Goal: Task Accomplishment & Management: Manage account settings

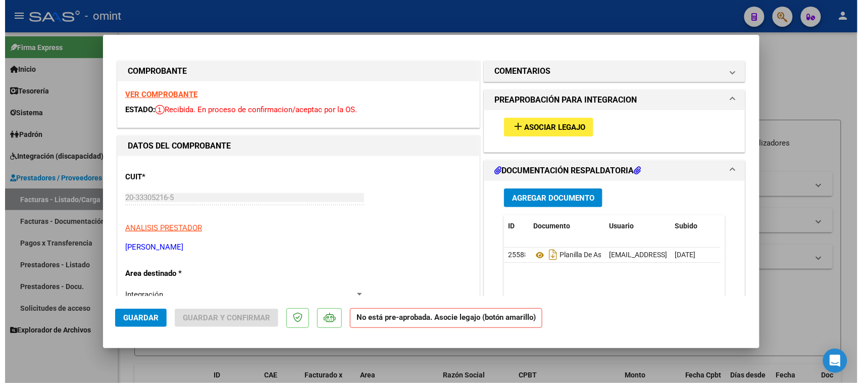
scroll to position [112, 0]
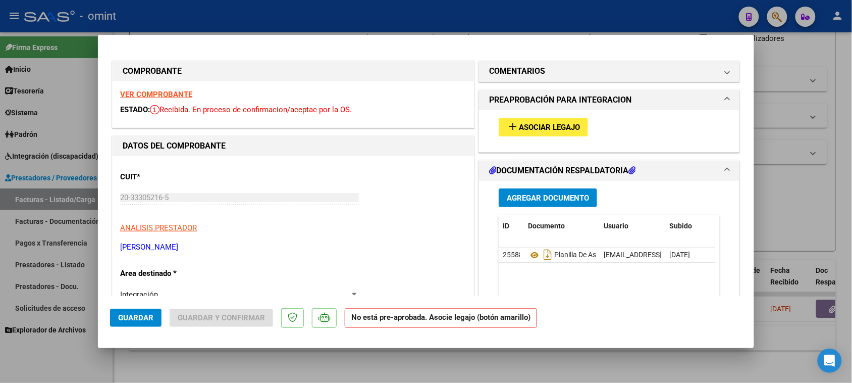
type input "$ 0,00"
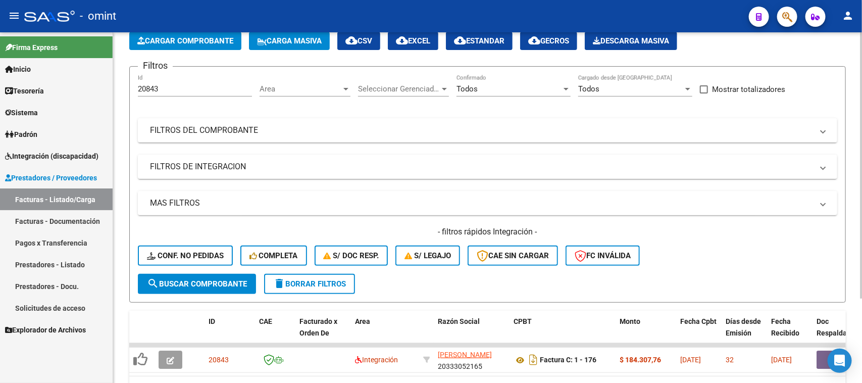
scroll to position [0, 0]
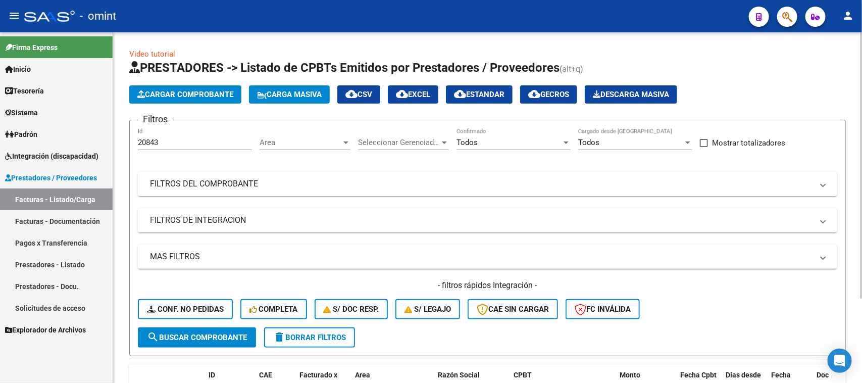
click at [180, 133] on div "20843 Id" at bounding box center [195, 139] width 114 height 22
drag, startPoint x: 179, startPoint y: 144, endPoint x: 114, endPoint y: 168, distance: 69.8
click at [72, 149] on mat-sidenav-container "Firma Express Inicio Calendario SSS Instructivos Contacto OS Tesorería Extracto…" at bounding box center [431, 207] width 862 height 350
paste input "3842"
type input "23842"
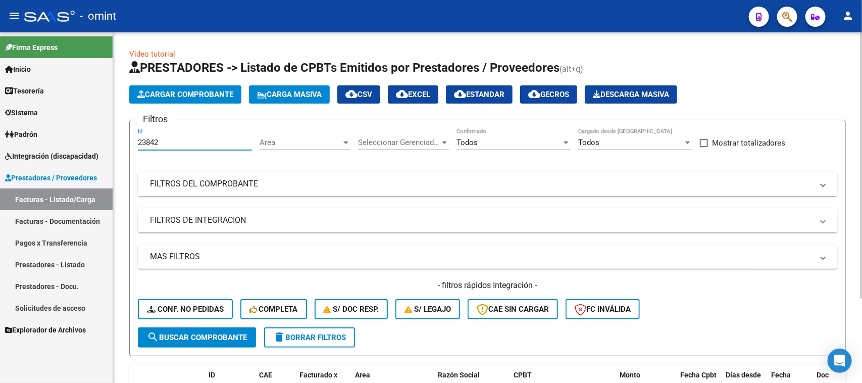
click at [205, 343] on button "search Buscar Comprobante" at bounding box center [197, 337] width 118 height 20
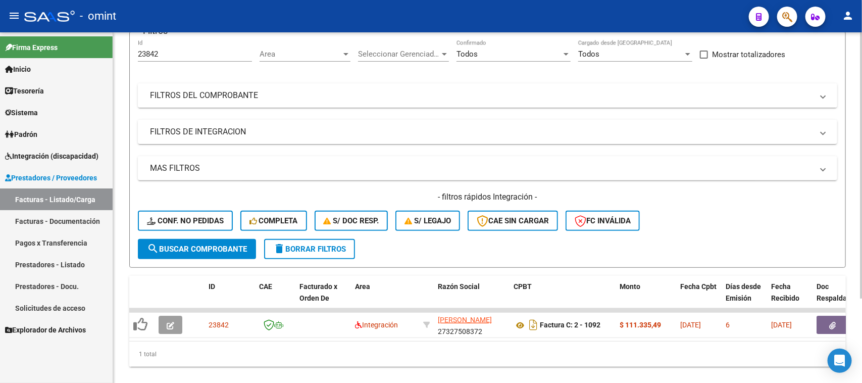
scroll to position [112, 0]
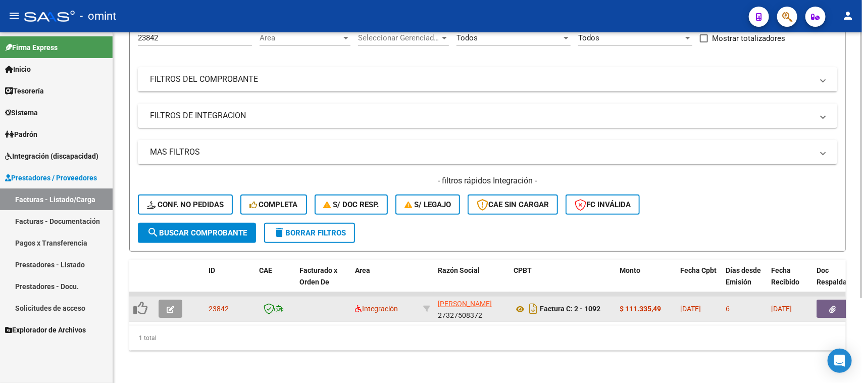
click at [182, 299] on button "button" at bounding box center [171, 308] width 24 height 18
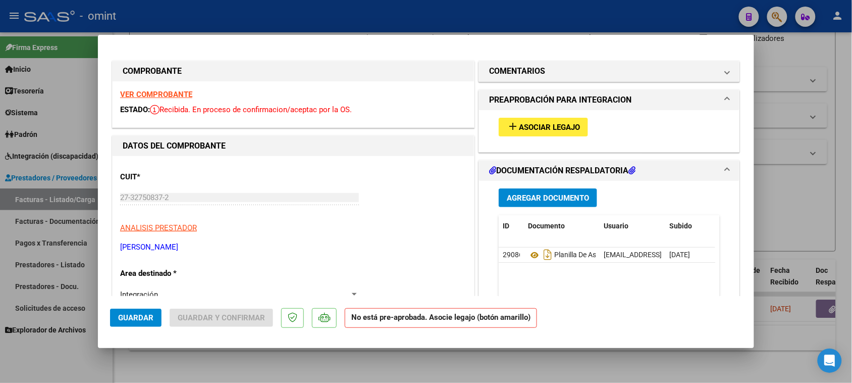
click at [167, 94] on strong "VER COMPROBANTE" at bounding box center [156, 94] width 72 height 9
type input "$ 0,00"
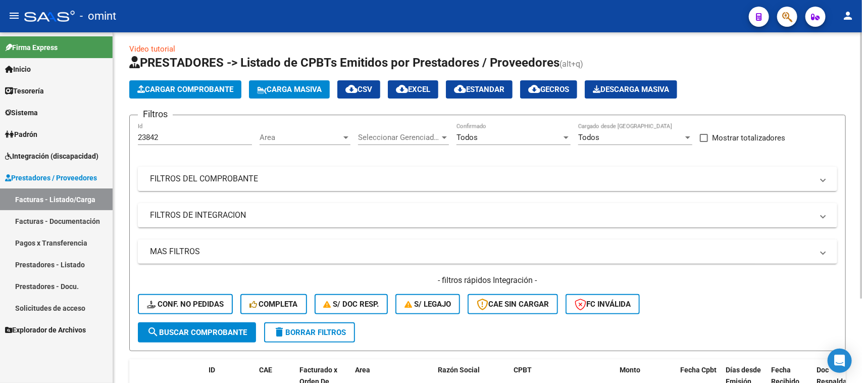
scroll to position [0, 0]
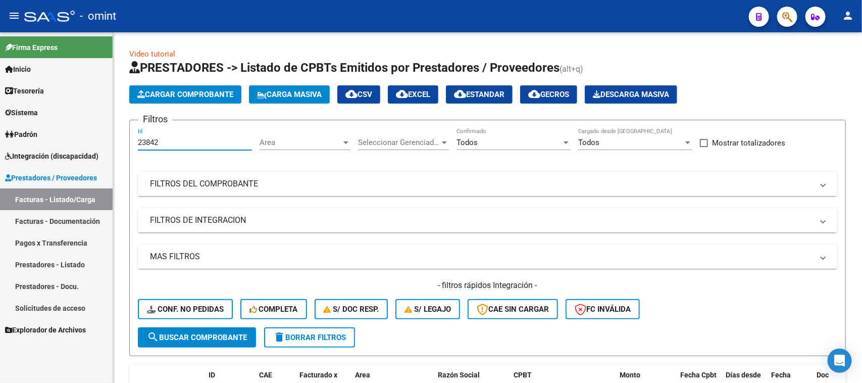
drag, startPoint x: 208, startPoint y: 142, endPoint x: 95, endPoint y: 144, distance: 112.6
click at [95, 144] on mat-sidenav-container "Firma Express Inicio Calendario SSS Instructivos Contacto OS Tesorería Extracto…" at bounding box center [431, 207] width 862 height 350
paste input "214"
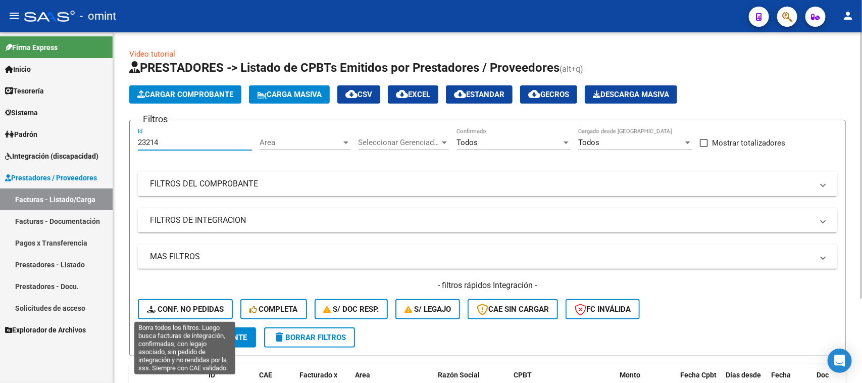
type input "23214"
click at [197, 326] on form "Filtros 23214 Id Area Area Seleccionar Gerenciador Seleccionar Gerenciador Todo…" at bounding box center [487, 238] width 717 height 236
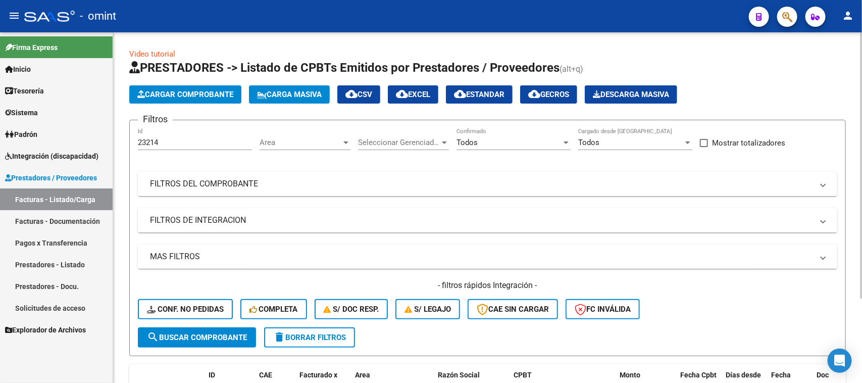
click at [197, 329] on button "search Buscar Comprobante" at bounding box center [197, 337] width 118 height 20
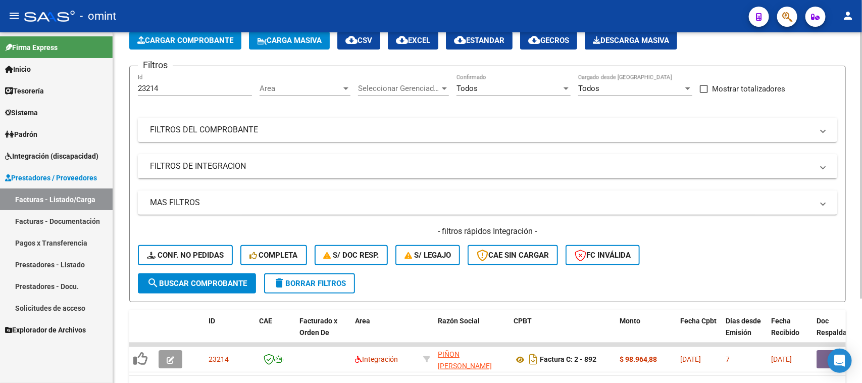
scroll to position [112, 0]
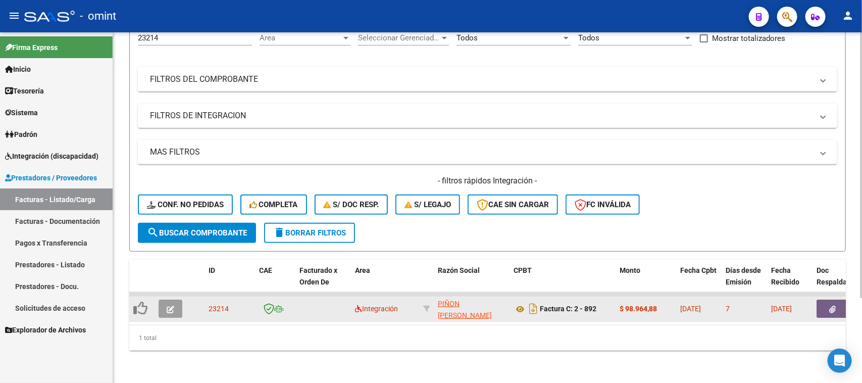
click at [173, 306] on icon "button" at bounding box center [171, 310] width 8 height 8
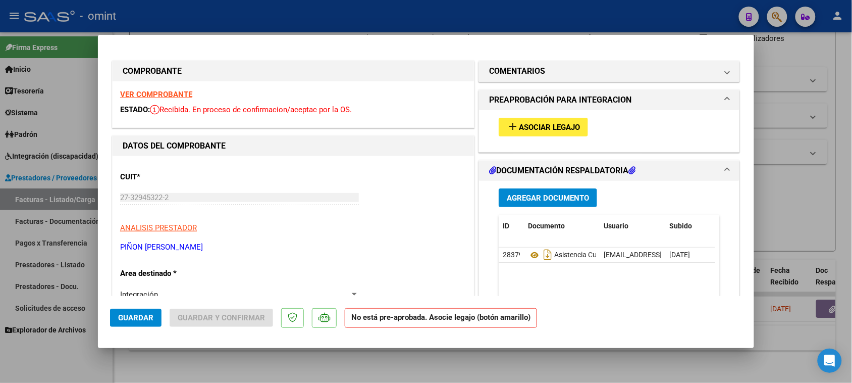
click at [143, 96] on strong "VER COMPROBANTE" at bounding box center [156, 94] width 72 height 9
type input "$ 0,00"
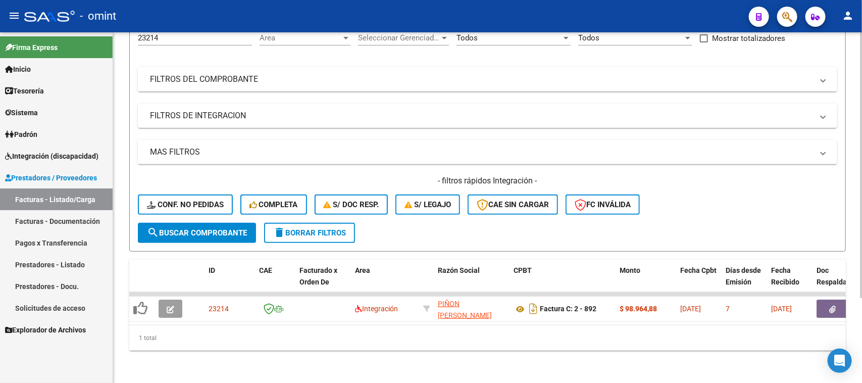
scroll to position [0, 0]
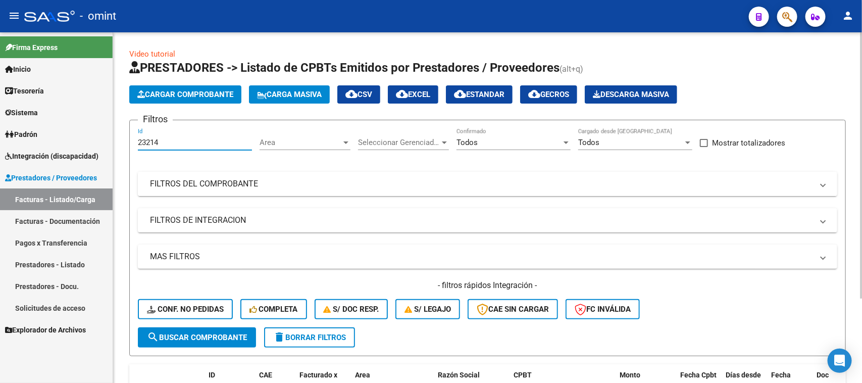
drag, startPoint x: 192, startPoint y: 143, endPoint x: 138, endPoint y: 177, distance: 64.2
click at [26, 145] on mat-sidenav-container "Firma Express Inicio Calendario SSS Instructivos Contacto OS Tesorería Extracto…" at bounding box center [431, 207] width 862 height 350
paste input "449"
type input "23449"
click at [218, 341] on button "search Buscar Comprobante" at bounding box center [197, 337] width 118 height 20
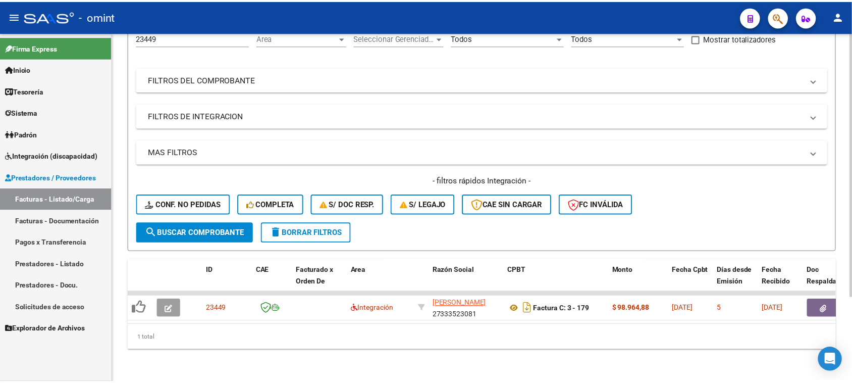
scroll to position [112, 0]
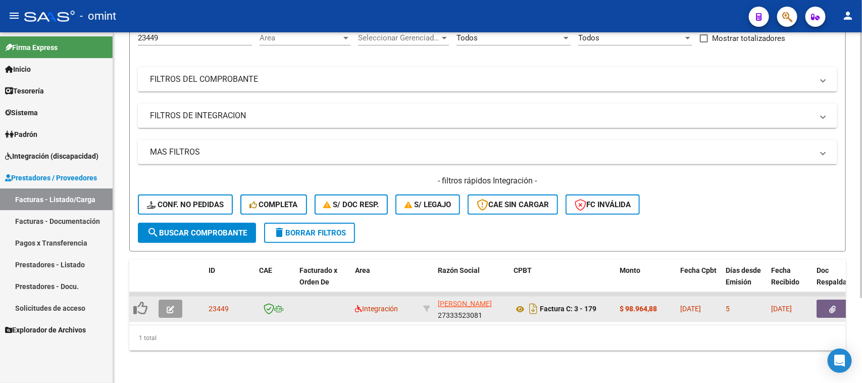
click at [177, 299] on button "button" at bounding box center [171, 308] width 24 height 18
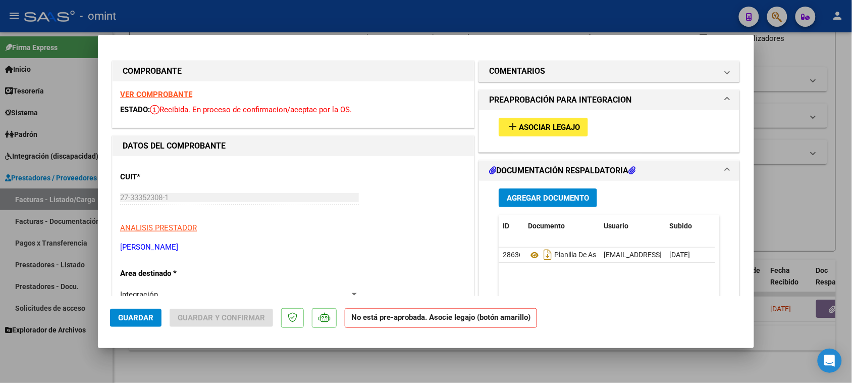
click at [185, 89] on div "VER COMPROBANTE ESTADO: Recibida. En proceso de confirmacion/aceptac por la OS." at bounding box center [294, 104] width 362 height 46
click at [184, 92] on strong "VER COMPROBANTE" at bounding box center [156, 94] width 72 height 9
type input "$ 0,00"
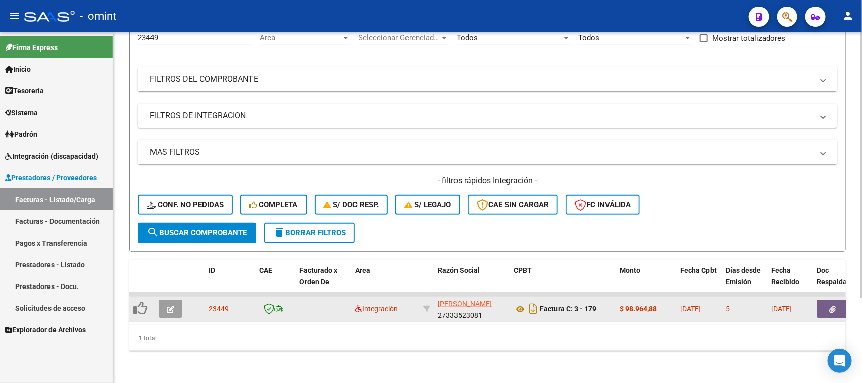
click at [178, 300] on button "button" at bounding box center [171, 308] width 24 height 18
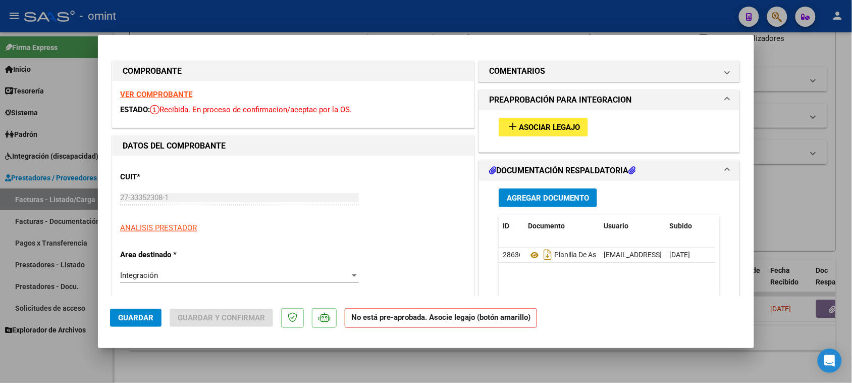
click at [528, 126] on span "Asociar Legajo" at bounding box center [549, 127] width 61 height 9
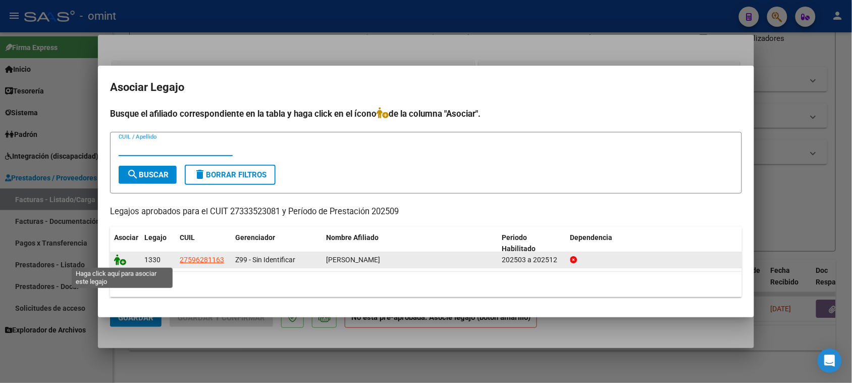
click at [122, 261] on icon at bounding box center [120, 259] width 12 height 11
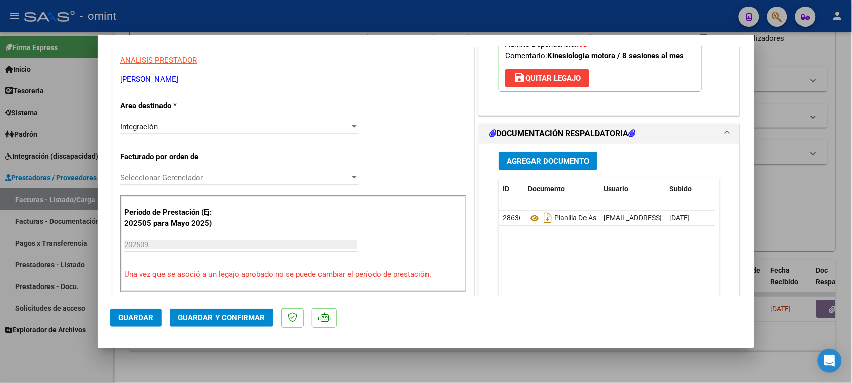
scroll to position [189, 0]
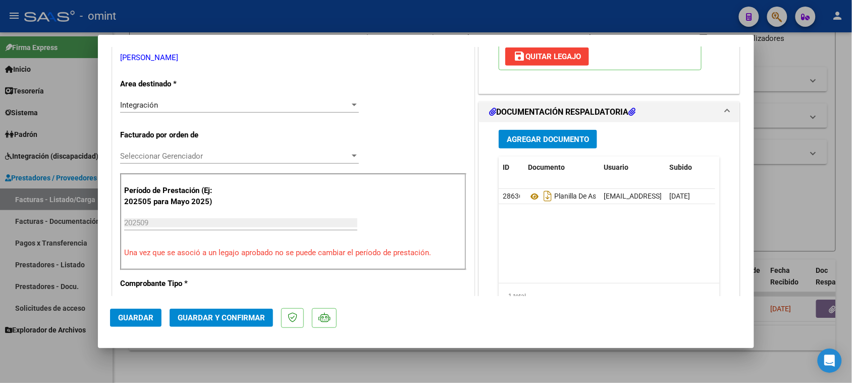
click at [156, 314] on button "Guardar" at bounding box center [136, 318] width 52 height 18
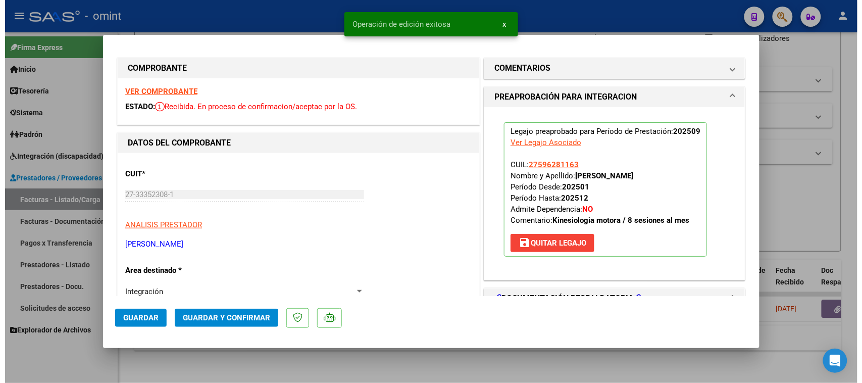
scroll to position [0, 0]
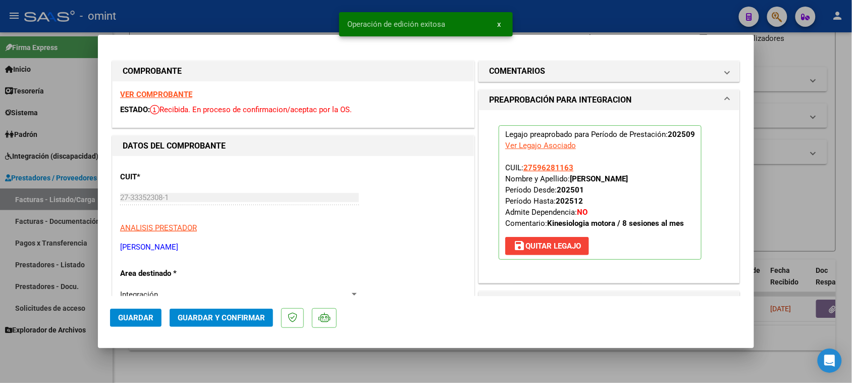
type input "$ 0,00"
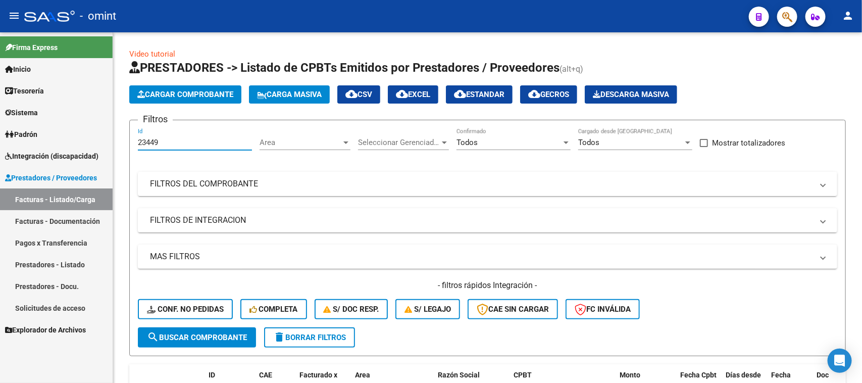
drag, startPoint x: 210, startPoint y: 144, endPoint x: 89, endPoint y: 165, distance: 122.5
click at [89, 165] on mat-sidenav-container "Firma Express Inicio Calendario SSS Instructivos Contacto OS Tesorería Extracto…" at bounding box center [431, 207] width 862 height 350
paste input "2285"
type input "22285"
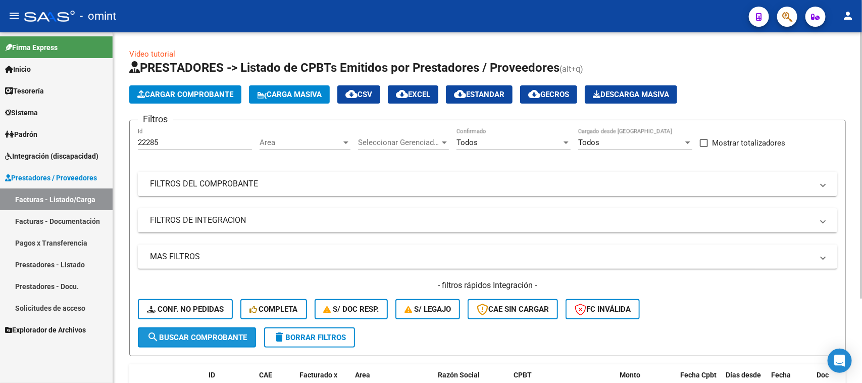
click at [198, 327] on button "search Buscar Comprobante" at bounding box center [197, 337] width 118 height 20
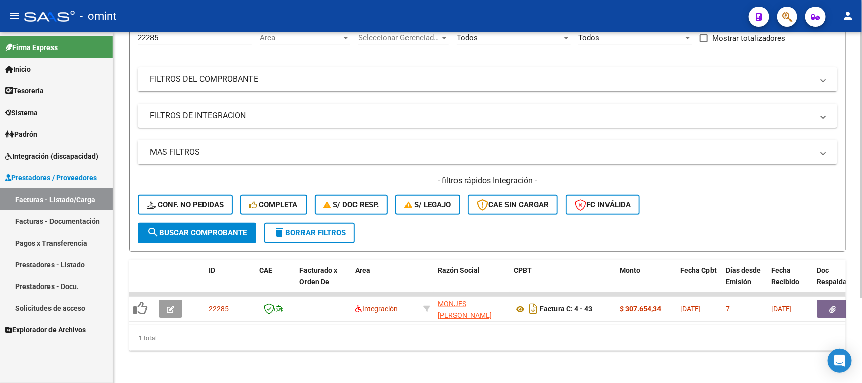
scroll to position [112, 0]
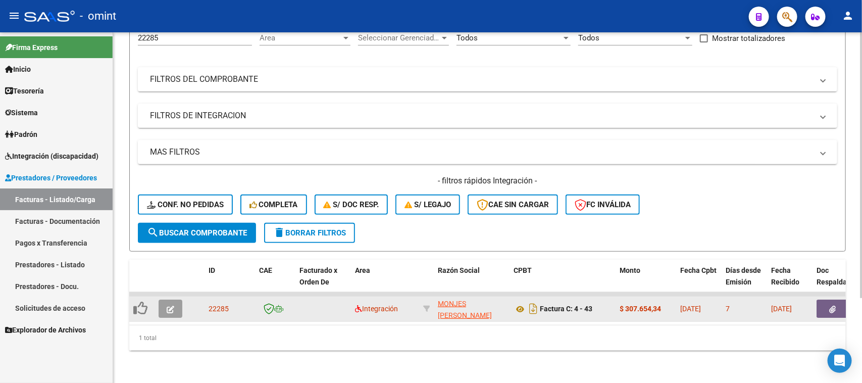
click at [167, 306] on icon "button" at bounding box center [171, 310] width 8 height 8
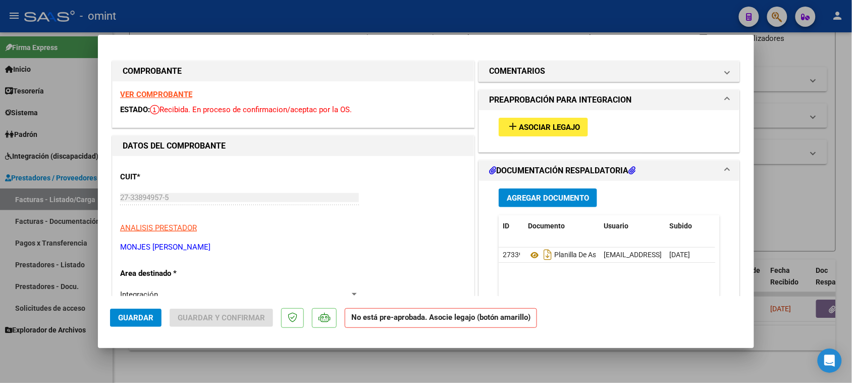
click at [155, 92] on strong "VER COMPROBANTE" at bounding box center [156, 94] width 72 height 9
type input "$ 0,00"
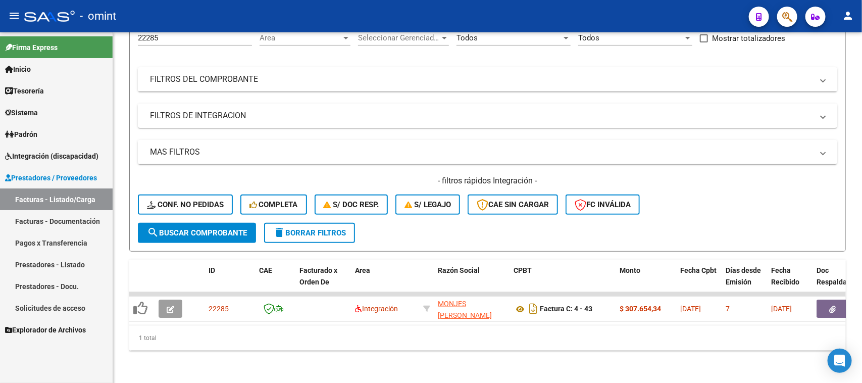
click at [61, 193] on link "Facturas - Listado/Carga" at bounding box center [56, 199] width 113 height 22
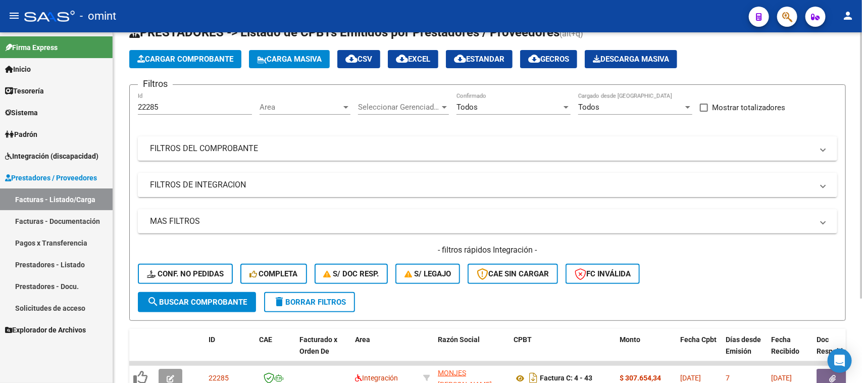
scroll to position [63, 0]
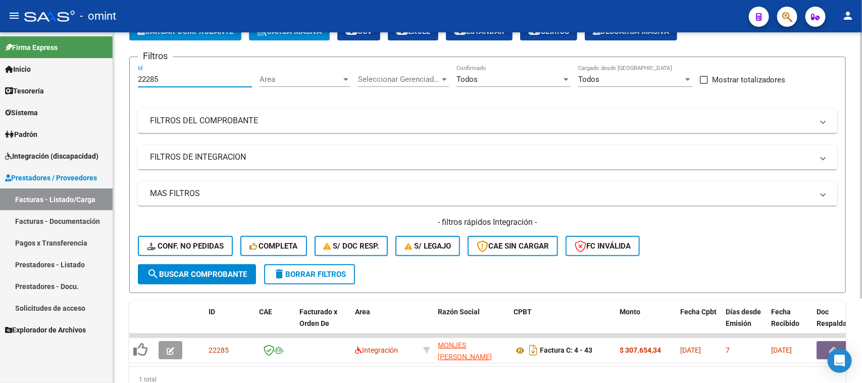
drag, startPoint x: 191, startPoint y: 80, endPoint x: 148, endPoint y: 150, distance: 82.7
click at [52, 104] on mat-sidenav-container "Firma Express Inicio Calendario SSS Instructivos Contacto OS Tesorería Extracto…" at bounding box center [431, 207] width 862 height 350
paste input "3646"
type input "23646"
click at [218, 273] on span "search Buscar Comprobante" at bounding box center [197, 274] width 100 height 9
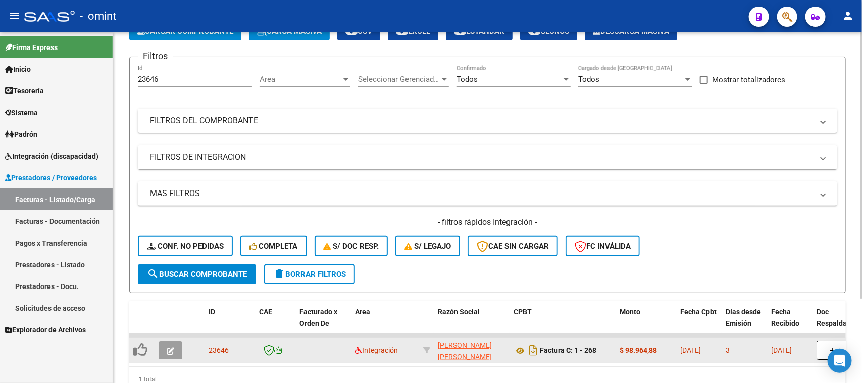
drag, startPoint x: 175, startPoint y: 358, endPoint x: 170, endPoint y: 343, distance: 15.2
click at [176, 354] on datatable-body-cell at bounding box center [172, 350] width 35 height 25
click at [170, 342] on button "button" at bounding box center [171, 350] width 24 height 18
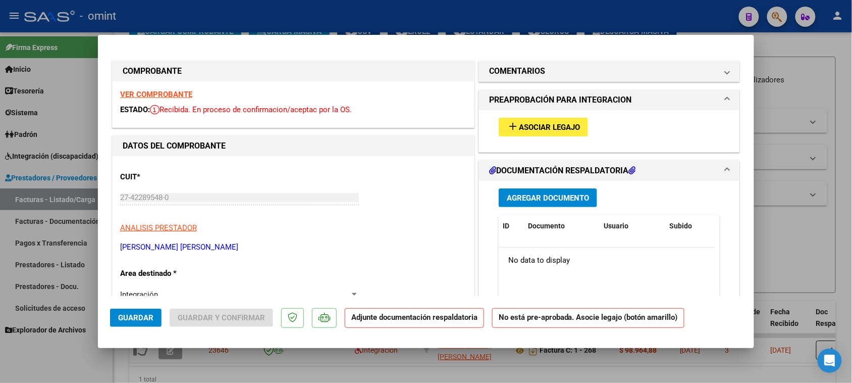
click at [142, 91] on strong "VER COMPROBANTE" at bounding box center [156, 94] width 72 height 9
type input "$ 0,00"
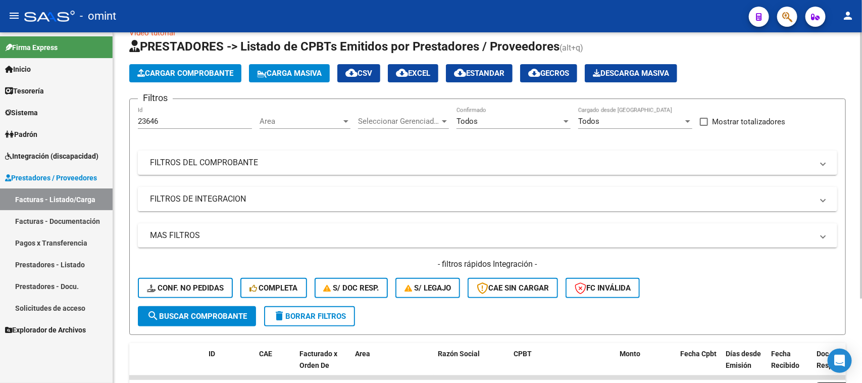
scroll to position [0, 0]
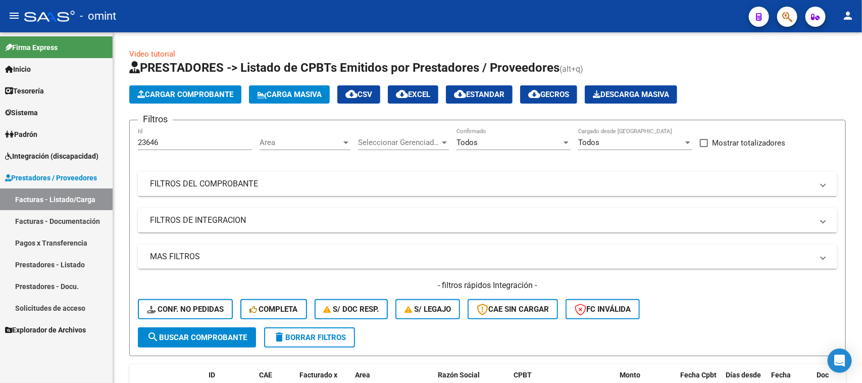
drag, startPoint x: 114, startPoint y: 149, endPoint x: 39, endPoint y: 159, distance: 75.4
click at [41, 158] on mat-sidenav-container "Firma Express Inicio Calendario SSS Instructivos Contacto OS Tesorería Extracto…" at bounding box center [431, 207] width 862 height 350
paste input "173"
type input "23173"
click at [218, 333] on span "search Buscar Comprobante" at bounding box center [197, 337] width 100 height 9
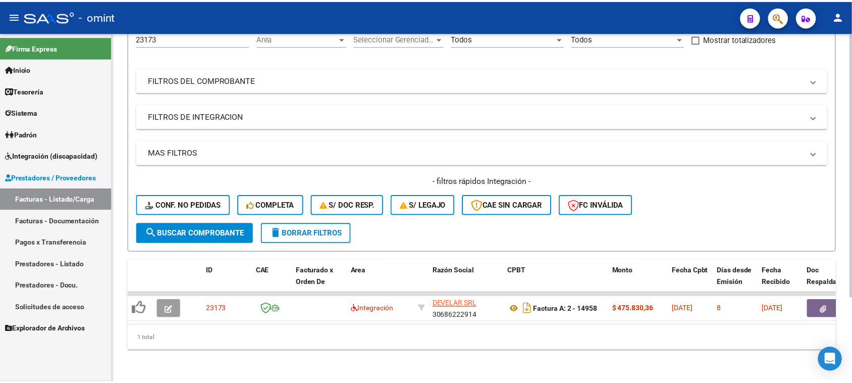
scroll to position [112, 0]
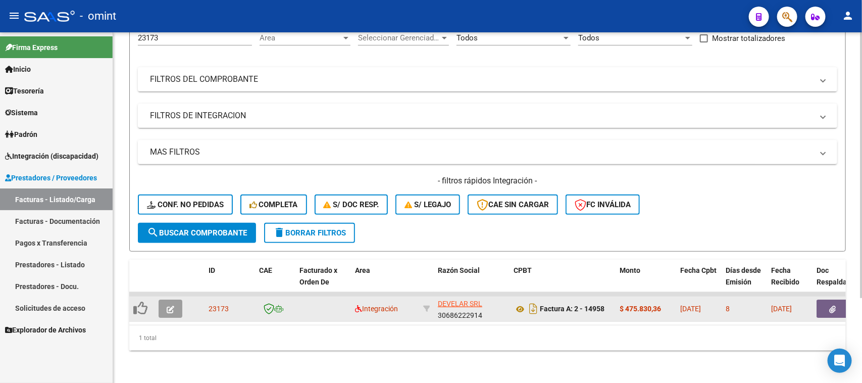
click at [178, 299] on button "button" at bounding box center [171, 308] width 24 height 18
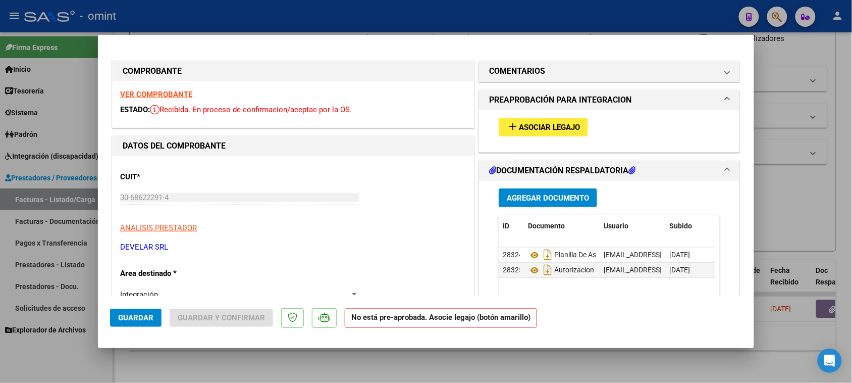
click at [172, 90] on strong "VER COMPROBANTE" at bounding box center [156, 94] width 72 height 9
click at [591, 73] on mat-panel-title "COMENTARIOS" at bounding box center [603, 71] width 228 height 12
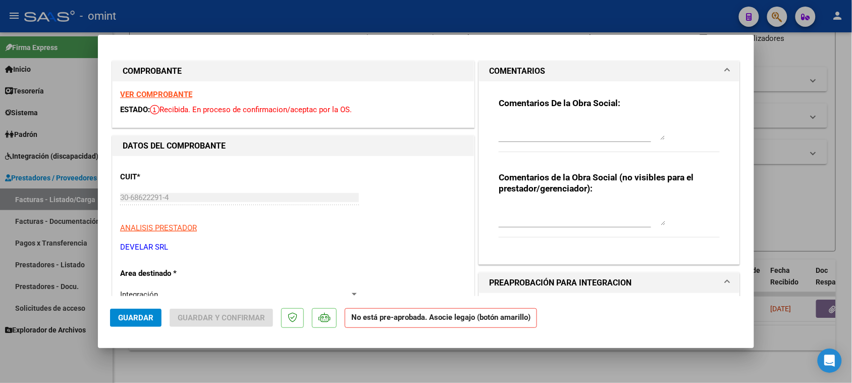
click at [574, 124] on div at bounding box center [582, 130] width 167 height 24
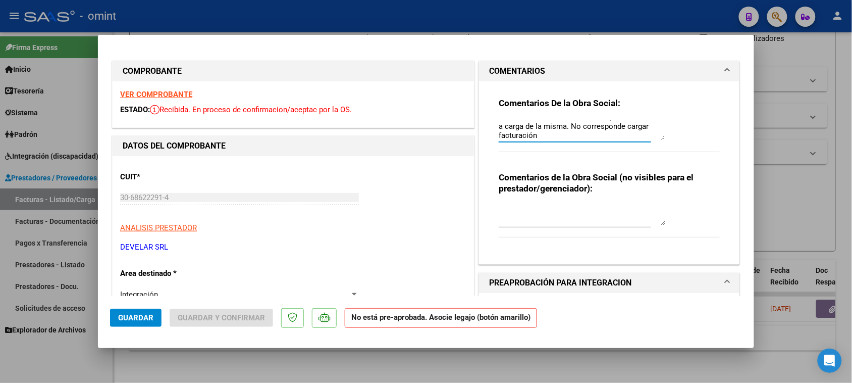
scroll to position [0, 0]
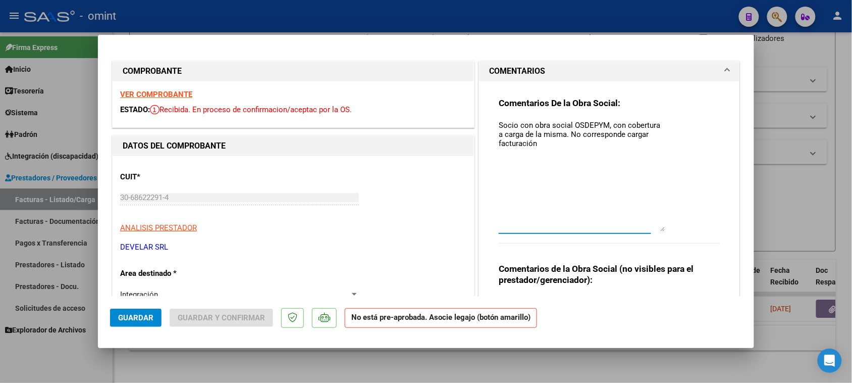
drag, startPoint x: 657, startPoint y: 139, endPoint x: 658, endPoint y: 254, distance: 114.6
click at [658, 231] on textarea "Socio con obra social OSDEPYM, con cobertura a carga de la misma. No correspond…" at bounding box center [582, 176] width 167 height 112
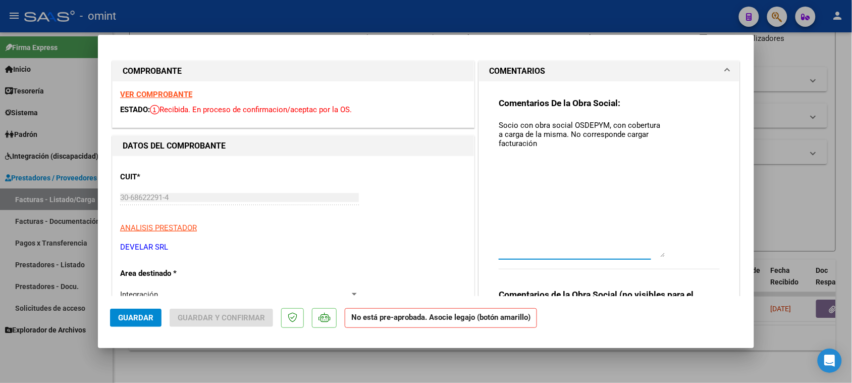
click at [514, 126] on textarea "Socio con obra social OSDEPYM, con cobertura a carga de la misma. No correspond…" at bounding box center [582, 188] width 167 height 137
click at [629, 145] on textarea "Socio SANTA [PERSON_NAME], con obra social OSDEPYM, con cobertura a carga de la…" at bounding box center [582, 188] width 167 height 137
type textarea "Socio SANTA [PERSON_NAME], con obra social OSDEPYM, con cobertura a carga de la…"
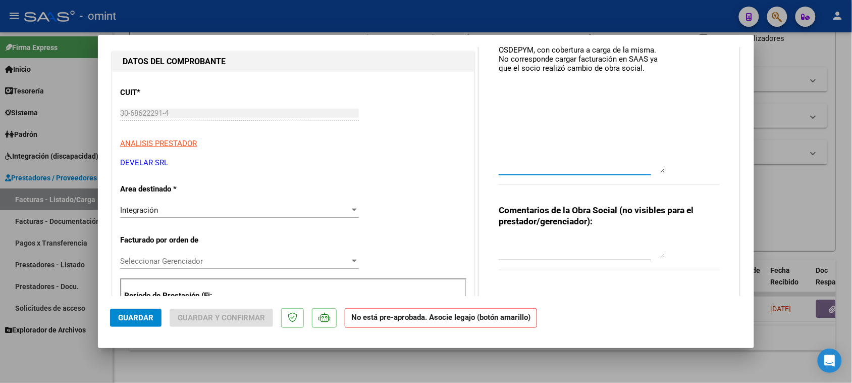
scroll to position [126, 0]
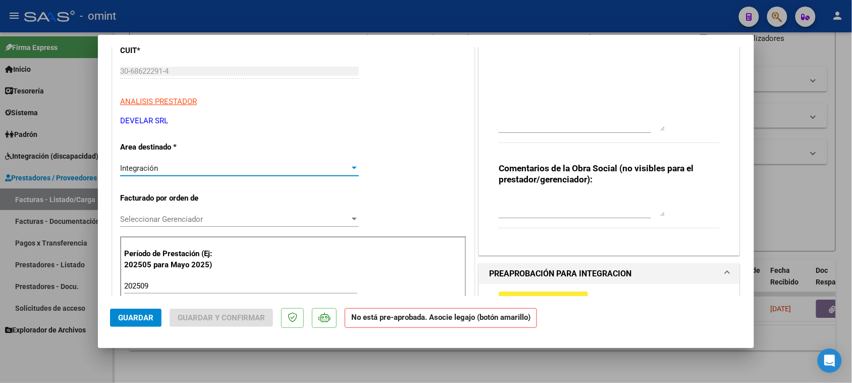
click at [241, 169] on div "Integración" at bounding box center [235, 168] width 230 height 9
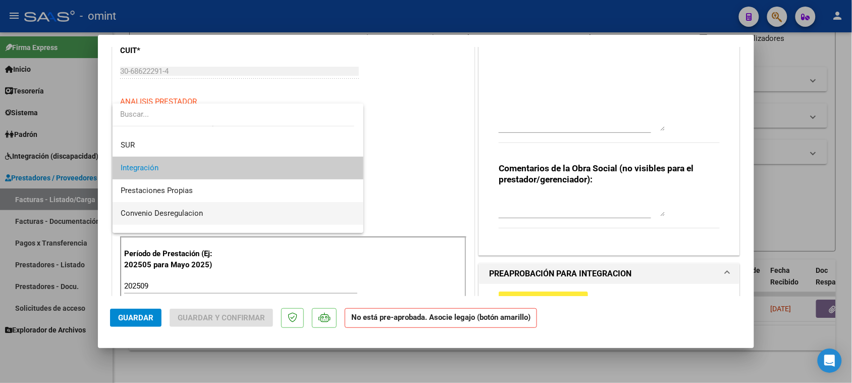
scroll to position [97, 0]
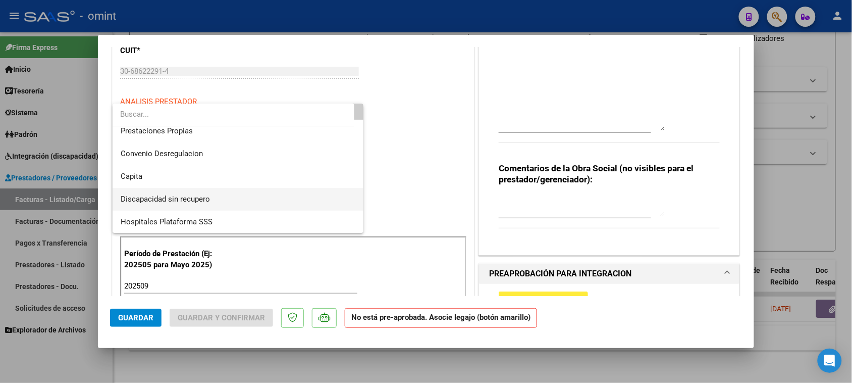
click at [223, 204] on span "Discapacidad sin recupero" at bounding box center [238, 199] width 235 height 23
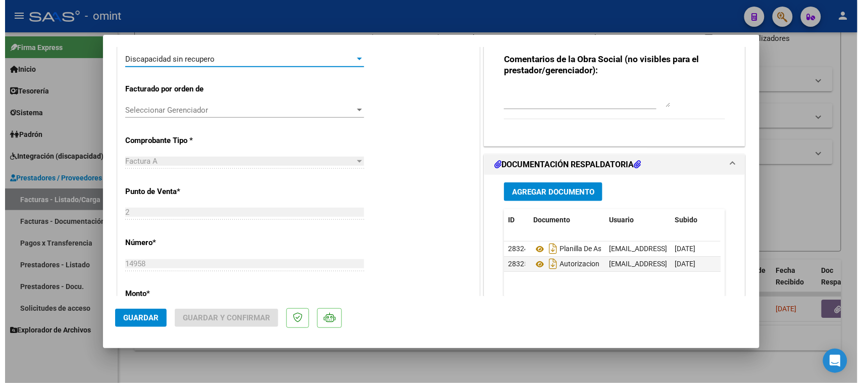
scroll to position [252, 0]
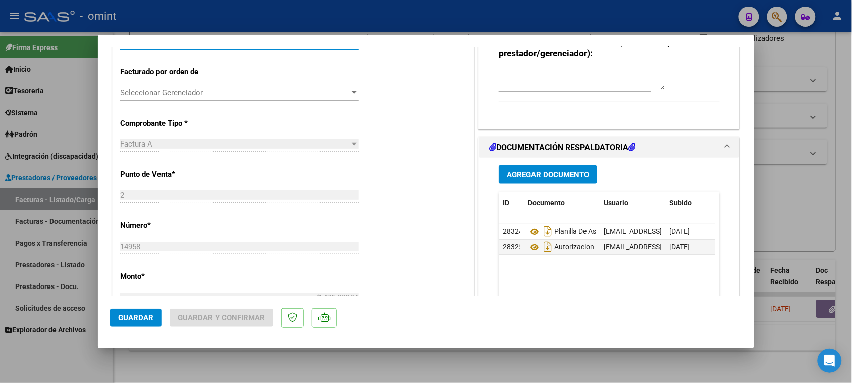
click at [142, 315] on span "Guardar" at bounding box center [135, 317] width 35 height 9
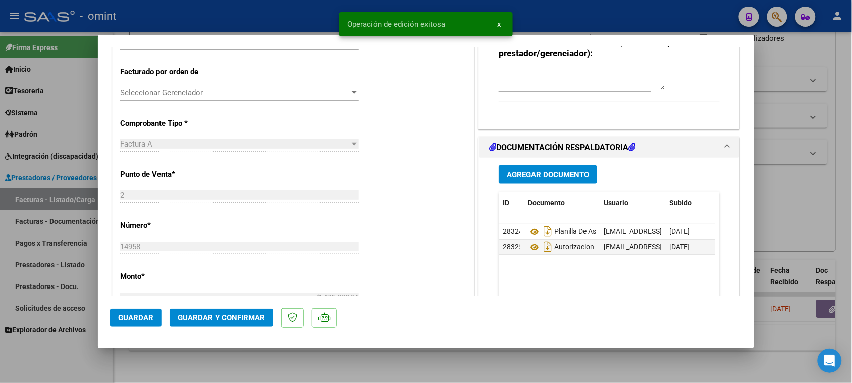
click at [235, 315] on span "Guardar y Confirmar" at bounding box center [221, 317] width 87 height 9
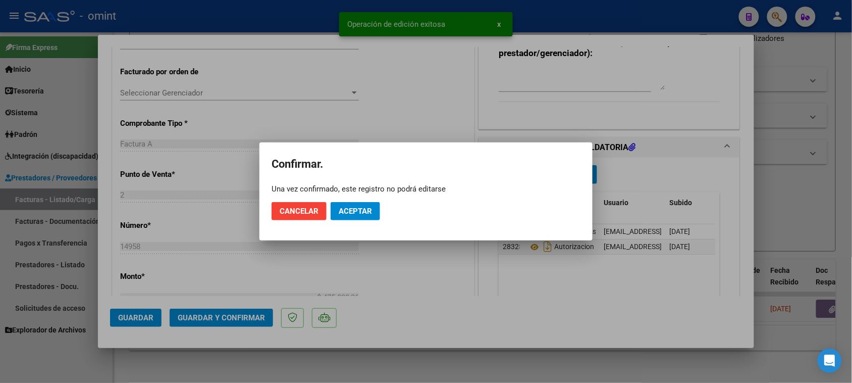
click at [384, 210] on mat-dialog-actions "Cancelar Aceptar" at bounding box center [426, 211] width 309 height 34
click at [352, 219] on button "Aceptar" at bounding box center [355, 211] width 49 height 18
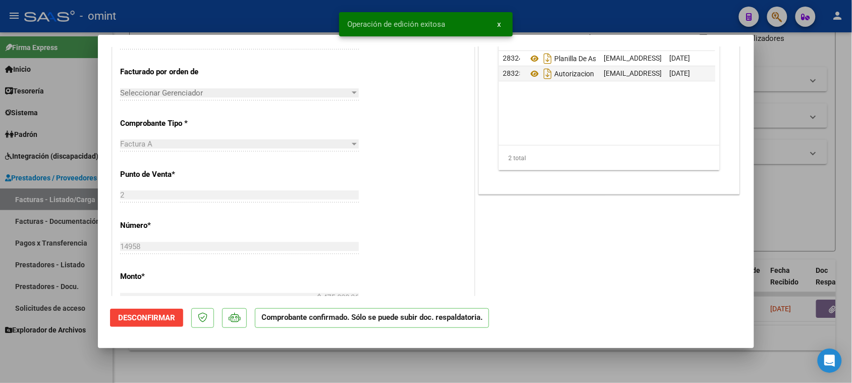
type input "$ 0,00"
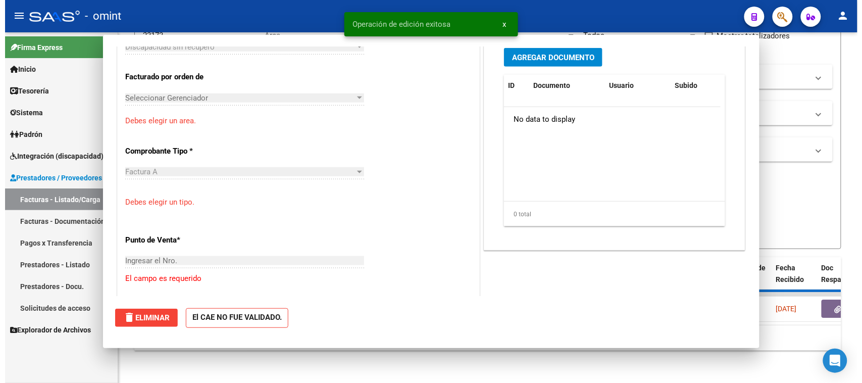
scroll to position [0, 0]
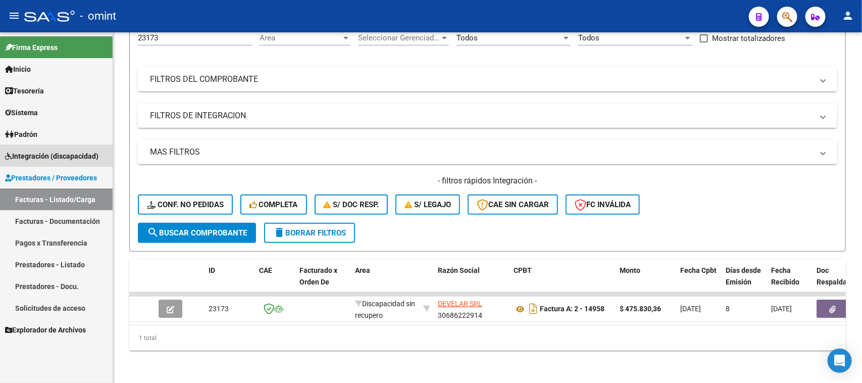
click at [70, 152] on span "Integración (discapacidad)" at bounding box center [51, 155] width 93 height 11
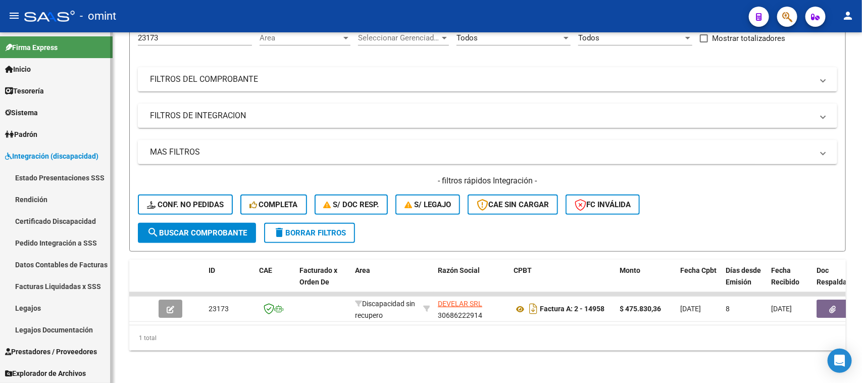
click at [47, 283] on link "Facturas Liquidadas x SSS" at bounding box center [56, 286] width 113 height 22
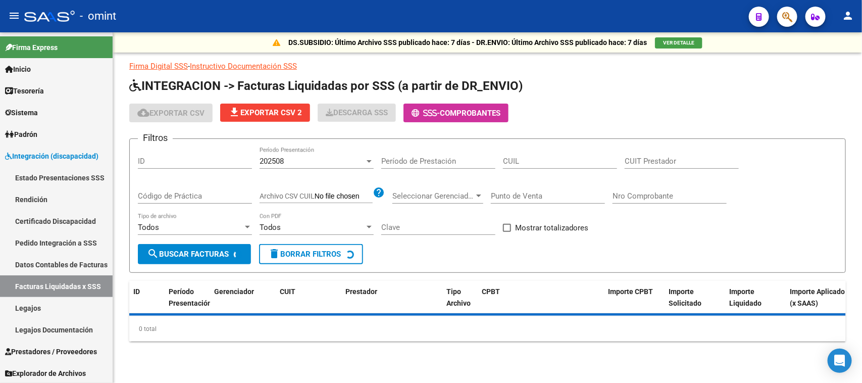
click at [430, 164] on input "Período de Prestación" at bounding box center [438, 161] width 114 height 9
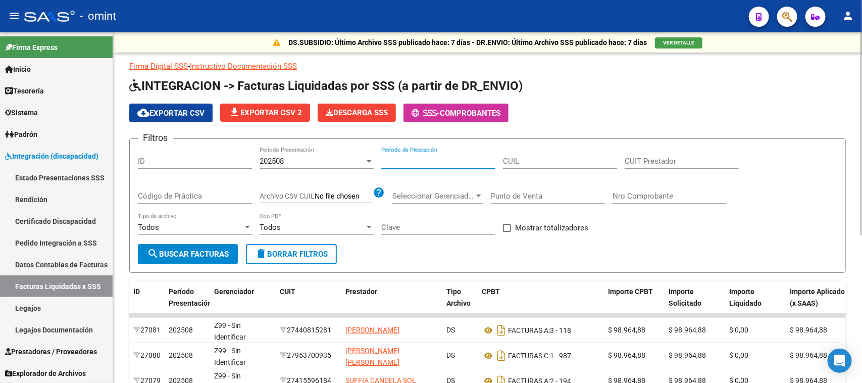
click at [569, 152] on div "CUIL" at bounding box center [560, 158] width 114 height 22
paste input "20-52732859-5"
type input "20-52732859-5"
click at [330, 157] on div "202508" at bounding box center [312, 161] width 105 height 9
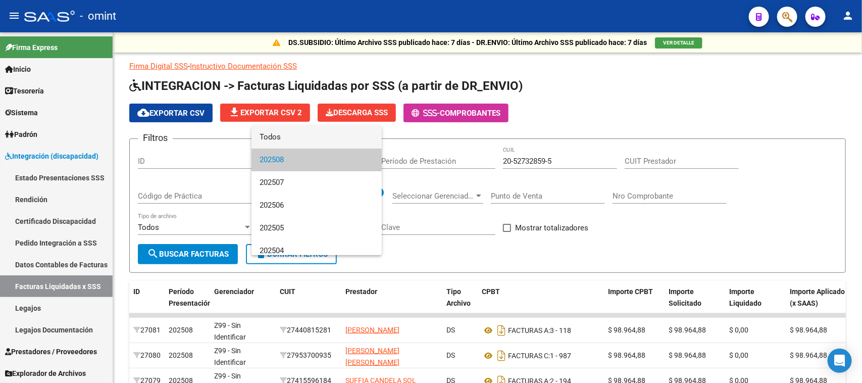
click at [329, 144] on span "Todos" at bounding box center [317, 137] width 114 height 23
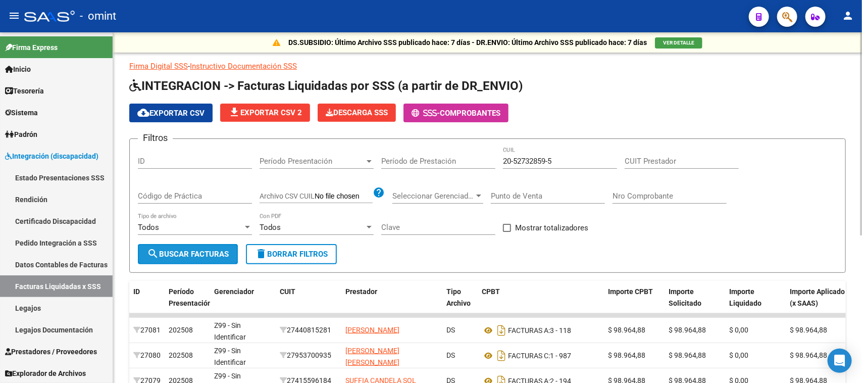
drag, startPoint x: 208, startPoint y: 248, endPoint x: 601, endPoint y: 213, distance: 395.0
click at [208, 250] on span "search Buscar Facturas" at bounding box center [188, 253] width 82 height 9
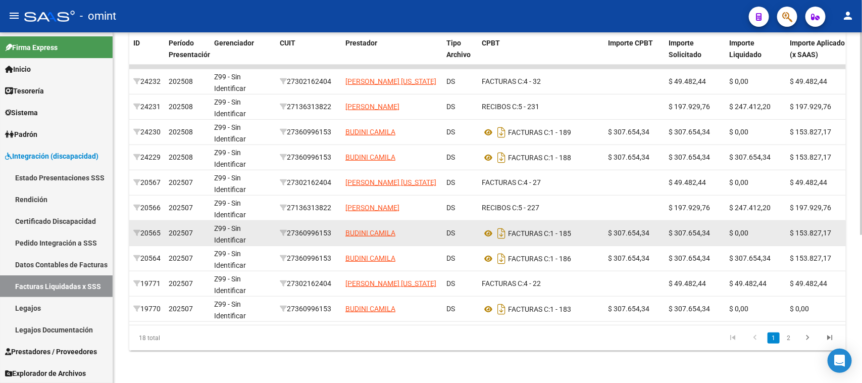
click at [319, 228] on div "27360996153" at bounding box center [309, 233] width 58 height 12
copy div "27360996153"
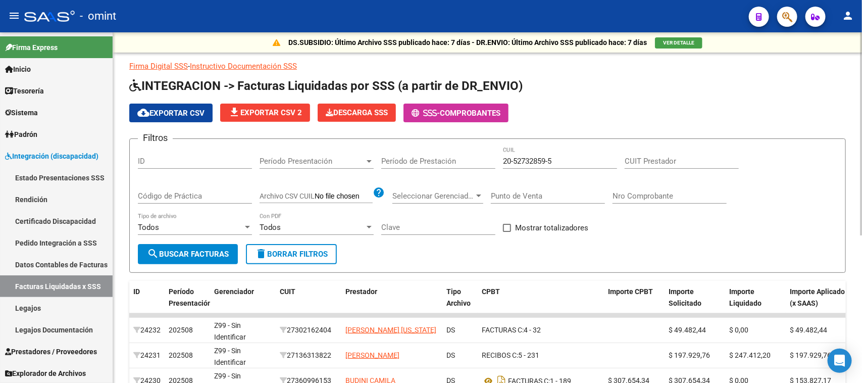
click at [650, 168] on div "CUIT Prestador" at bounding box center [682, 162] width 114 height 31
click at [650, 159] on input "CUIT Prestador" at bounding box center [682, 161] width 114 height 9
paste input "27-36099615-3"
type input "27-36099615-3"
click at [178, 251] on span "search Buscar Facturas" at bounding box center [188, 253] width 82 height 9
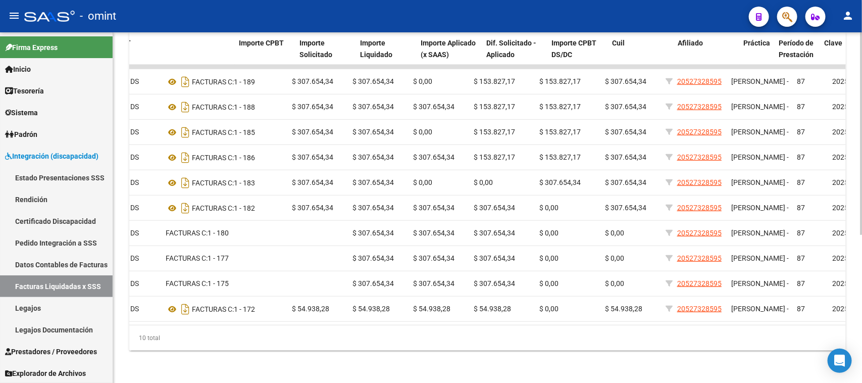
scroll to position [0, 420]
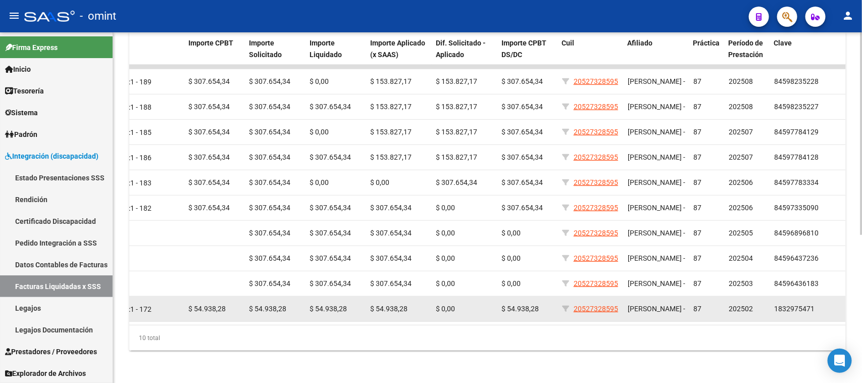
click at [746, 305] on span "202502" at bounding box center [741, 309] width 24 height 8
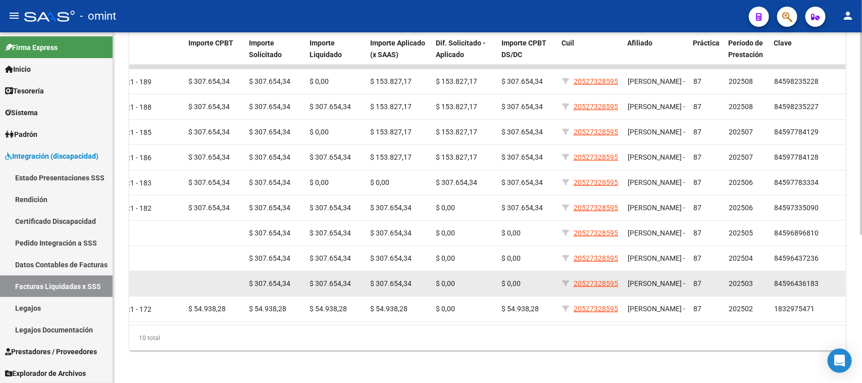
click at [745, 280] on datatable-body-cell "202503" at bounding box center [747, 283] width 45 height 25
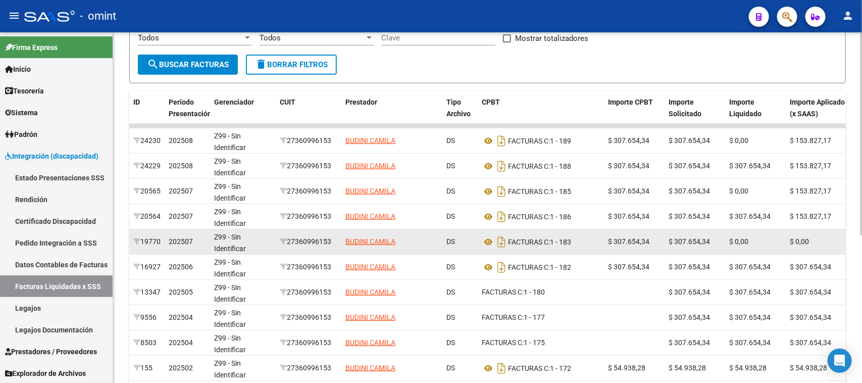
scroll to position [252, 0]
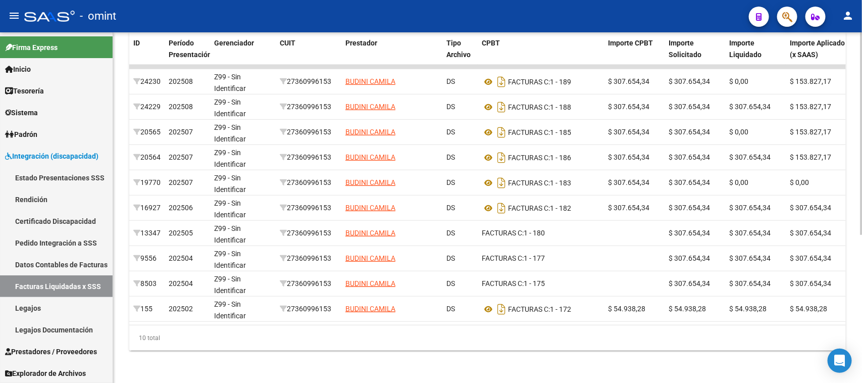
drag, startPoint x: 509, startPoint y: 318, endPoint x: 538, endPoint y: 319, distance: 29.8
click at [538, 319] on datatable-body "24230 202508 Z99 - Sin Identificar 27360996153 [PERSON_NAME] DS FACTURAS C: 1 -…" at bounding box center [487, 195] width 717 height 260
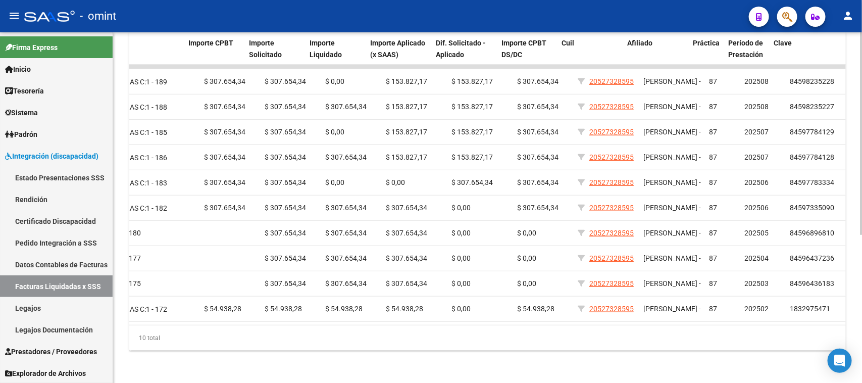
scroll to position [0, 420]
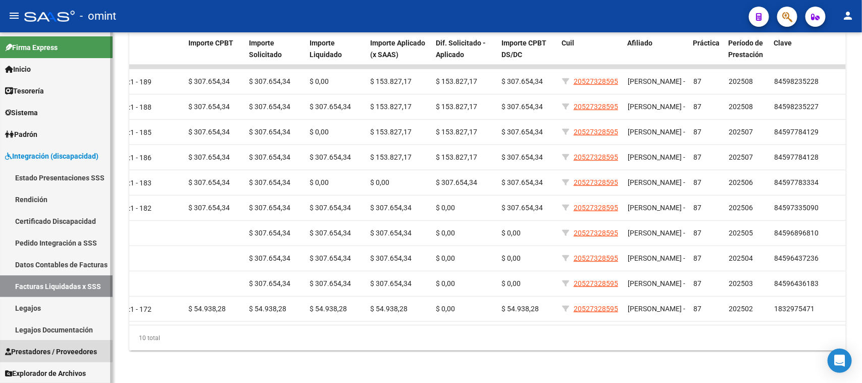
click at [41, 344] on link "Prestadores / Proveedores" at bounding box center [56, 351] width 113 height 22
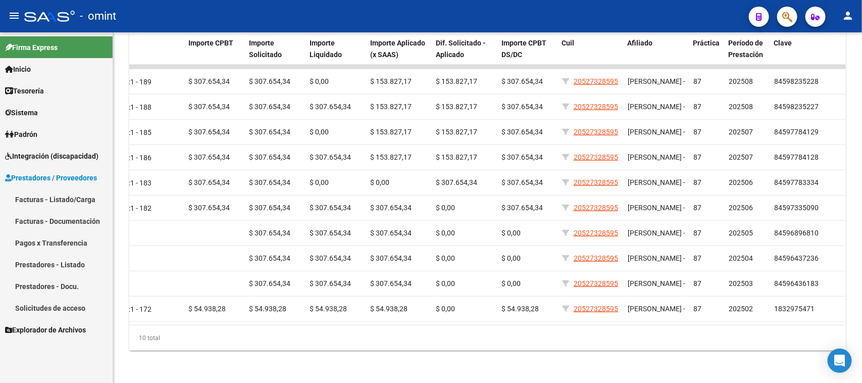
click at [48, 205] on link "Facturas - Listado/Carga" at bounding box center [56, 199] width 113 height 22
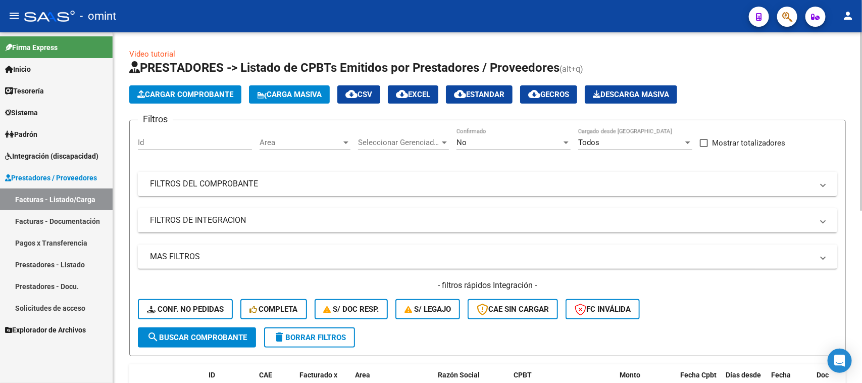
click at [190, 144] on input "Id" at bounding box center [195, 142] width 114 height 9
paste input "17748"
type input "17748"
drag, startPoint x: 181, startPoint y: 326, endPoint x: 188, endPoint y: 323, distance: 7.7
click at [182, 327] on button "search Buscar Comprobante" at bounding box center [197, 337] width 118 height 20
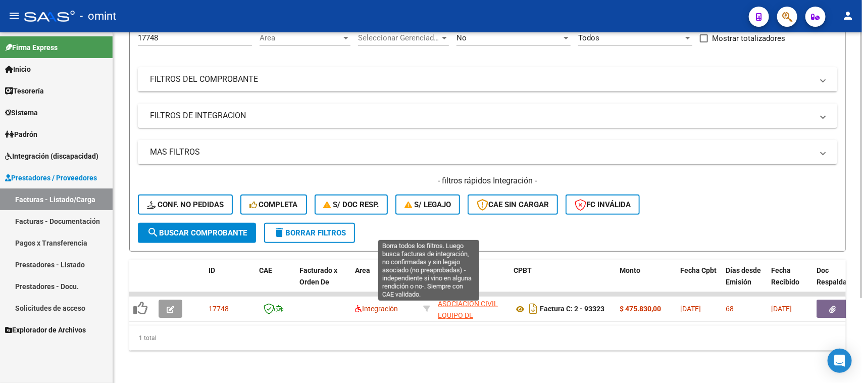
scroll to position [112, 0]
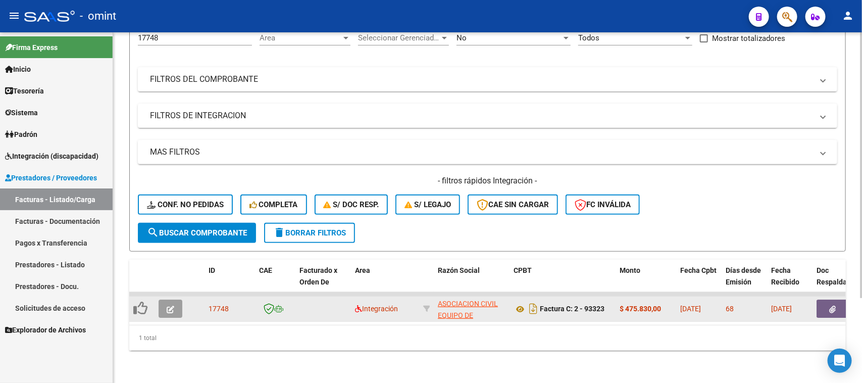
click at [171, 306] on icon "button" at bounding box center [171, 310] width 8 height 8
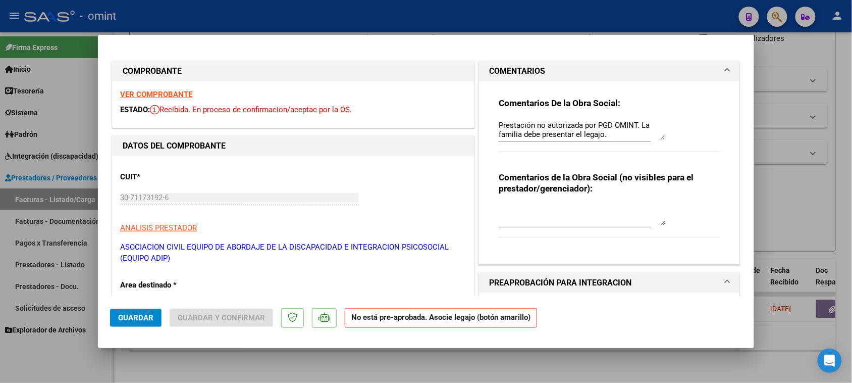
click at [149, 96] on strong "VER COMPROBANTE" at bounding box center [156, 94] width 72 height 9
type input "$ 0,00"
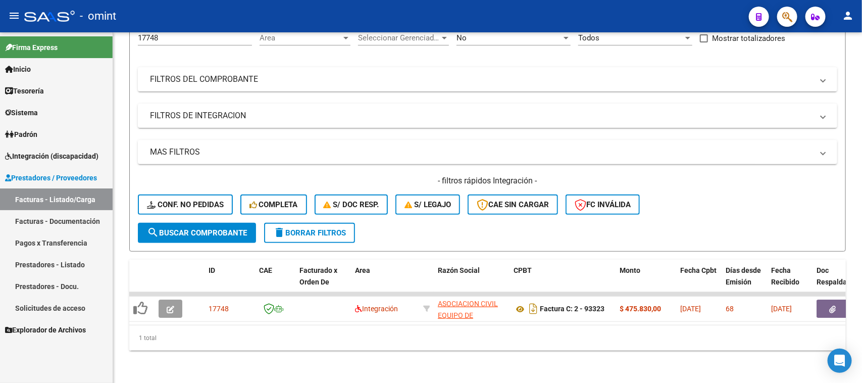
click at [52, 196] on link "Facturas - Listado/Carga" at bounding box center [56, 199] width 113 height 22
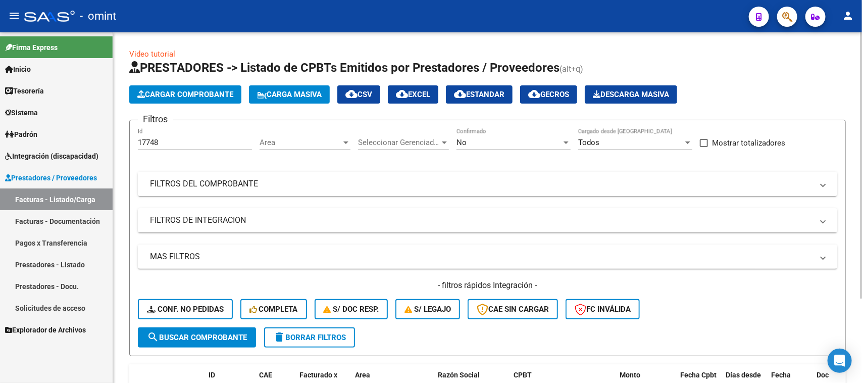
scroll to position [63, 0]
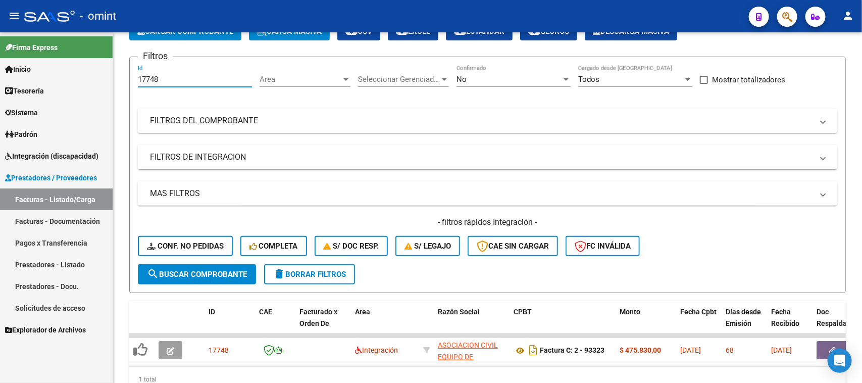
drag, startPoint x: 243, startPoint y: 74, endPoint x: 99, endPoint y: 94, distance: 145.4
click at [99, 94] on mat-sidenav-container "Firma Express Inicio Calendario SSS Instructivos Contacto OS Tesorería Extracto…" at bounding box center [431, 207] width 862 height 350
paste input "22093"
type input "22093"
click at [206, 270] on span "search Buscar Comprobante" at bounding box center [197, 274] width 100 height 9
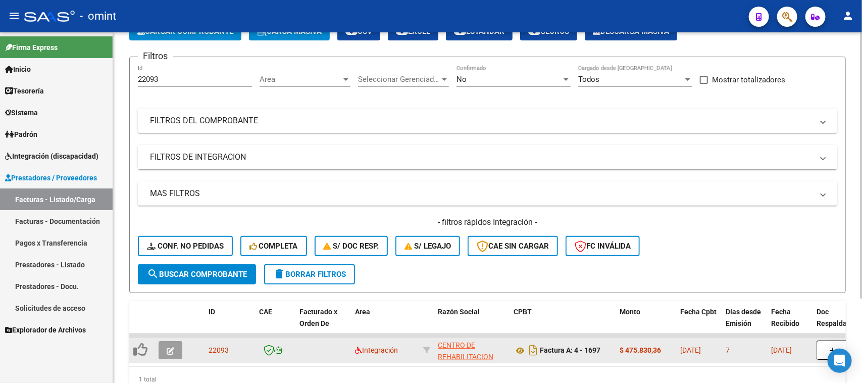
click at [173, 340] on datatable-body-cell at bounding box center [172, 350] width 35 height 25
click at [173, 341] on button "button" at bounding box center [171, 350] width 24 height 18
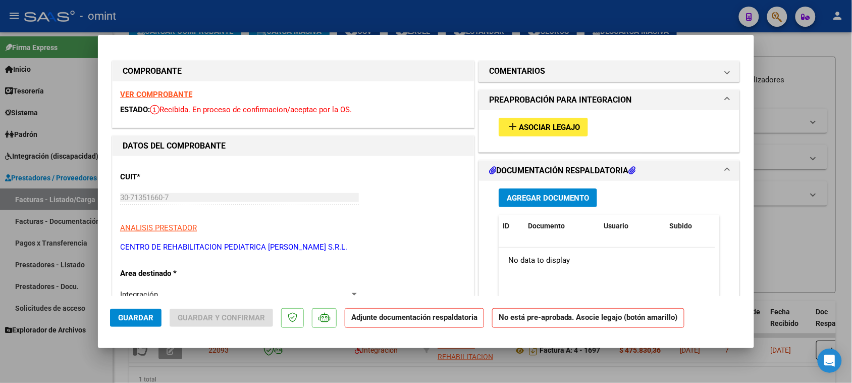
click at [177, 92] on strong "VER COMPROBANTE" at bounding box center [156, 94] width 72 height 9
type input "$ 0,00"
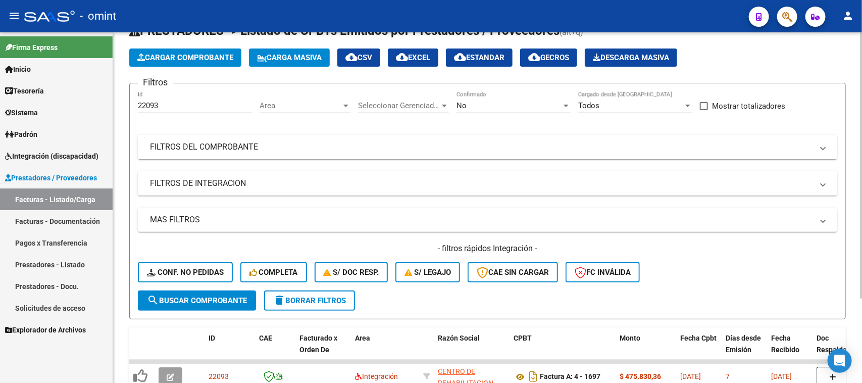
scroll to position [0, 0]
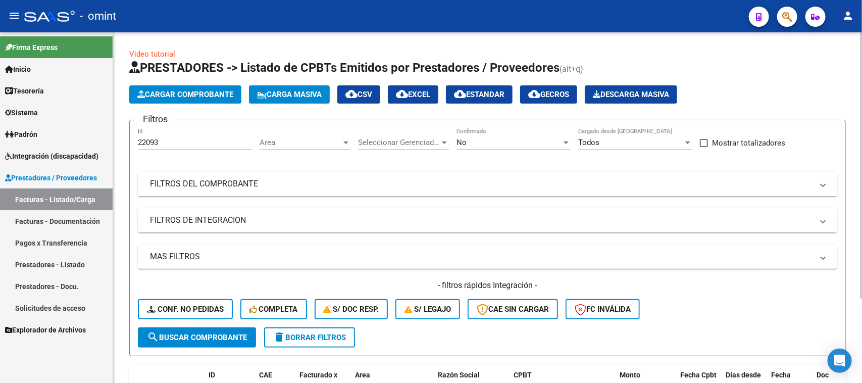
drag, startPoint x: 190, startPoint y: 134, endPoint x: 140, endPoint y: 139, distance: 50.3
click at [140, 139] on div "22093 Id" at bounding box center [195, 139] width 114 height 22
drag, startPoint x: 163, startPoint y: 142, endPoint x: 107, endPoint y: 145, distance: 55.6
click at [107, 145] on mat-sidenav-container "Firma Express Inicio Calendario SSS Instructivos Contacto OS Tesorería Extracto…" at bounding box center [431, 207] width 862 height 350
paste input "4250"
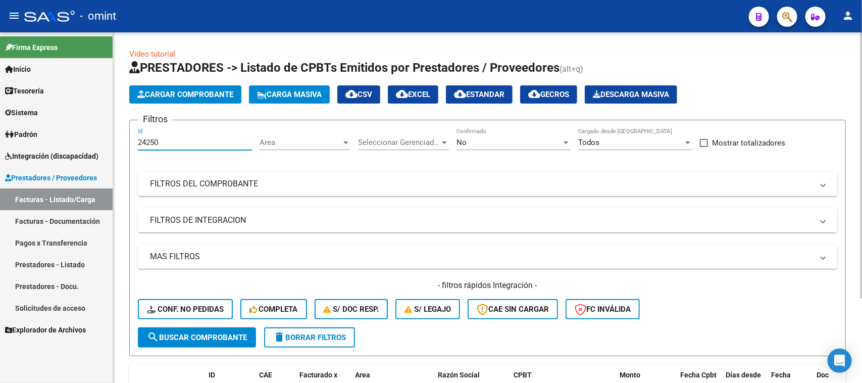
type input "24250"
click at [202, 337] on span "search Buscar Comprobante" at bounding box center [197, 337] width 100 height 9
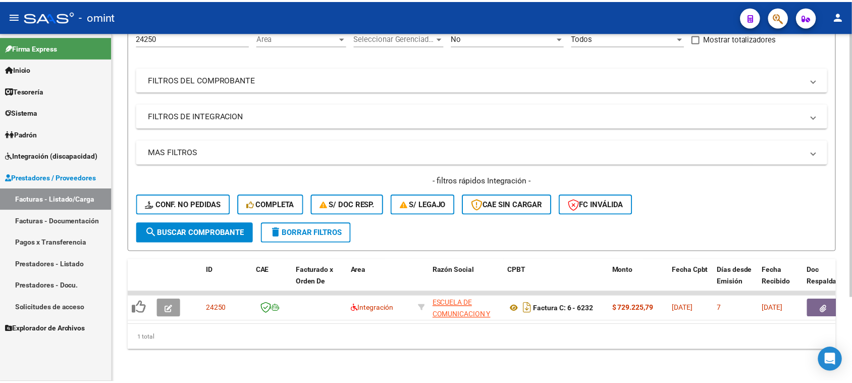
scroll to position [112, 0]
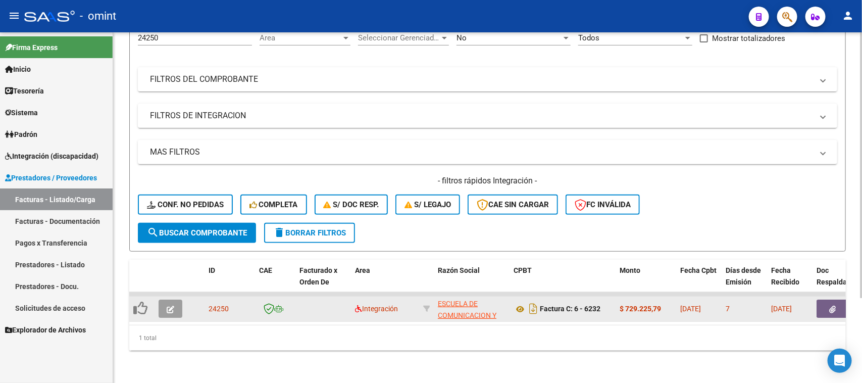
click at [179, 300] on button "button" at bounding box center [171, 308] width 24 height 18
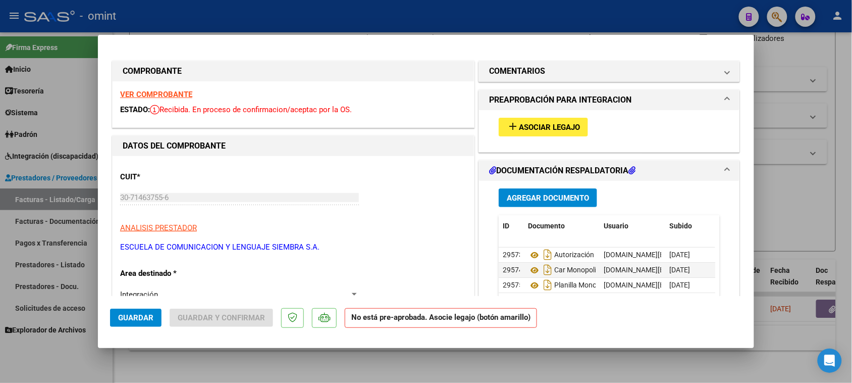
click at [190, 92] on strong "VER COMPROBANTE" at bounding box center [156, 94] width 72 height 9
click at [561, 69] on mat-panel-title "COMENTARIOS" at bounding box center [603, 71] width 228 height 12
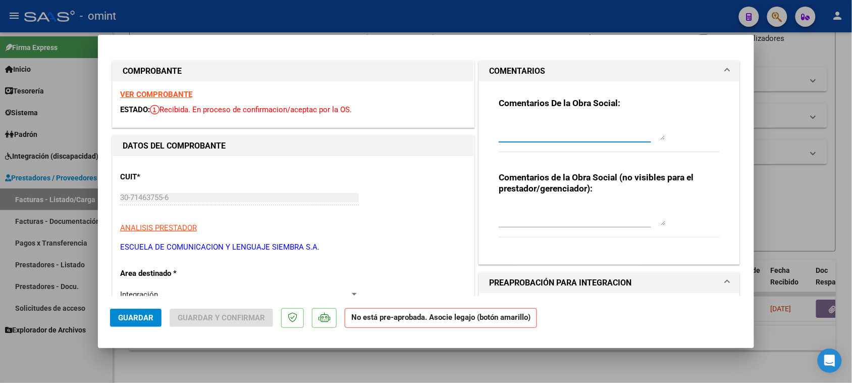
click at [549, 120] on textarea at bounding box center [582, 130] width 167 height 20
paste textarea "Socia [PERSON_NAME] condición DIRECTA. Debe presentar la facturación de esta so…"
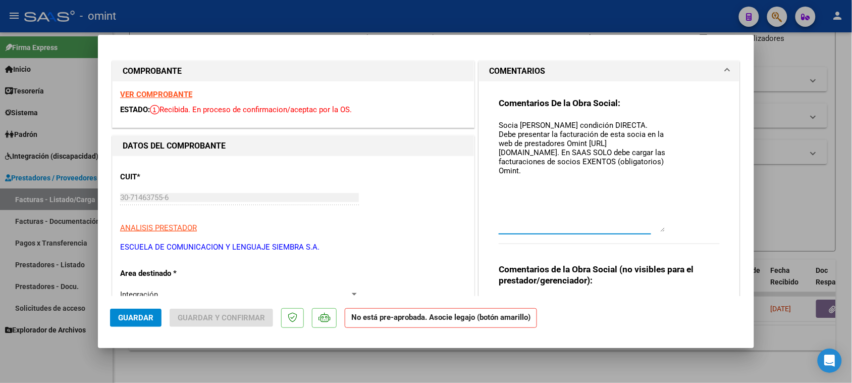
drag, startPoint x: 654, startPoint y: 138, endPoint x: 654, endPoint y: 230, distance: 92.4
click at [654, 230] on textarea "Socia [PERSON_NAME] condición DIRECTA. Debe presentar la facturación de esta so…" at bounding box center [582, 176] width 167 height 112
drag, startPoint x: 518, startPoint y: 122, endPoint x: 586, endPoint y: 117, distance: 68.4
click at [586, 117] on div "Comentarios De la Obra Social: Socia [PERSON_NAME] condición DIRECTA. Debe pres…" at bounding box center [609, 175] width 221 height 157
drag, startPoint x: 657, startPoint y: 137, endPoint x: 655, endPoint y: 124, distance: 13.7
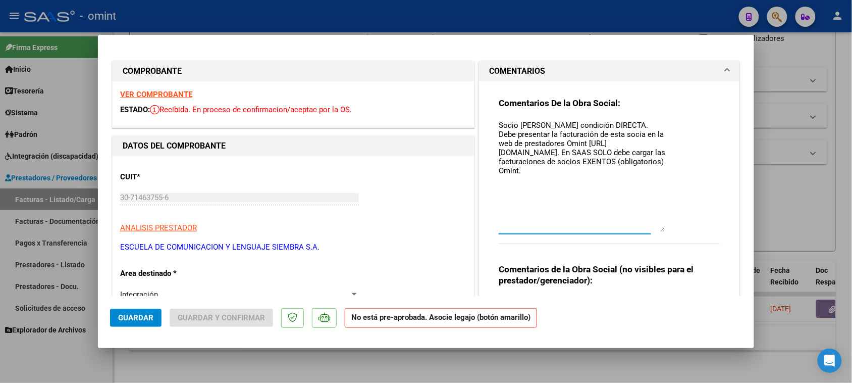
click at [657, 137] on textarea "Socio [PERSON_NAME] condición DIRECTA. Debe presentar la facturación de esta so…" at bounding box center [582, 176] width 167 height 112
click at [511, 141] on textarea "Socio [PERSON_NAME] condición DIRECTA. Debe presentar la facturación de este so…" at bounding box center [582, 176] width 167 height 112
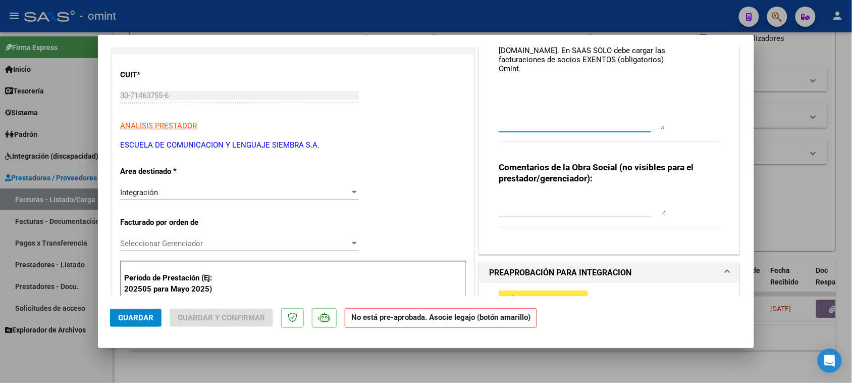
scroll to position [126, 0]
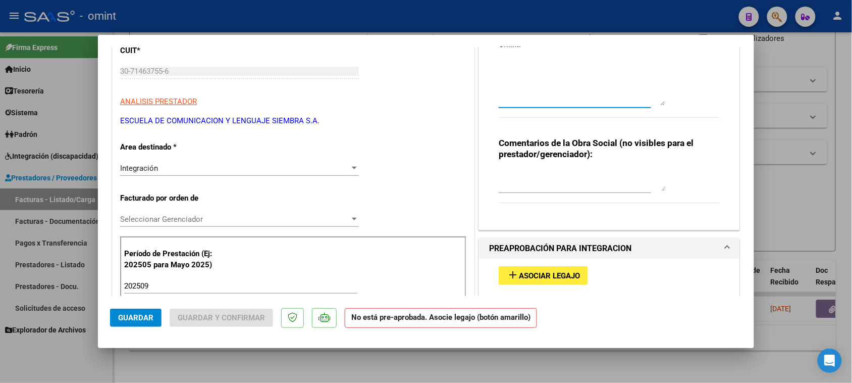
type textarea "Socio [PERSON_NAME] condición DIRECTA. Debe presentar la facturación de este so…"
click at [239, 165] on div "Integración" at bounding box center [235, 168] width 230 height 9
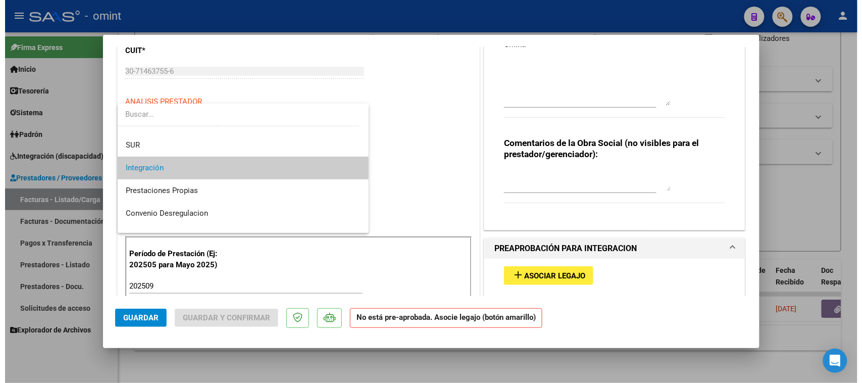
scroll to position [97, 0]
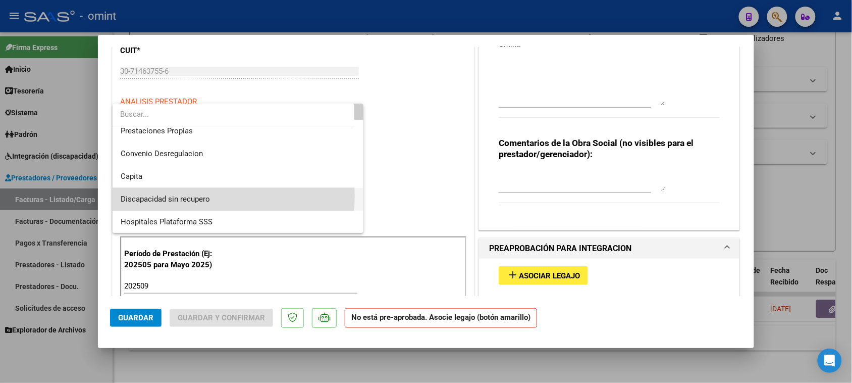
click at [233, 196] on span "Discapacidad sin recupero" at bounding box center [238, 199] width 235 height 23
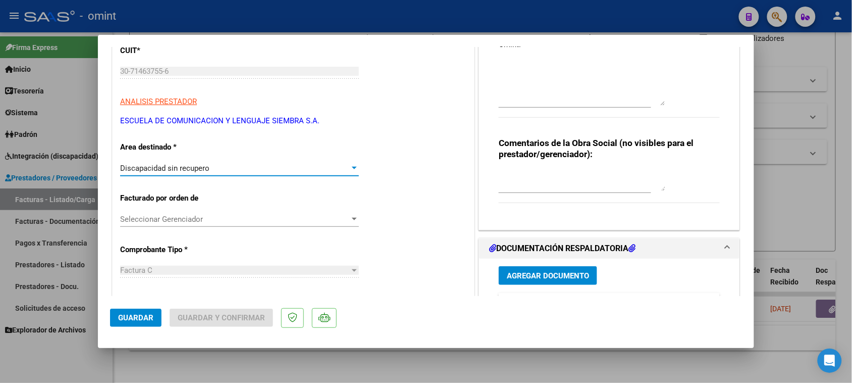
click at [139, 318] on span "Guardar" at bounding box center [135, 317] width 35 height 9
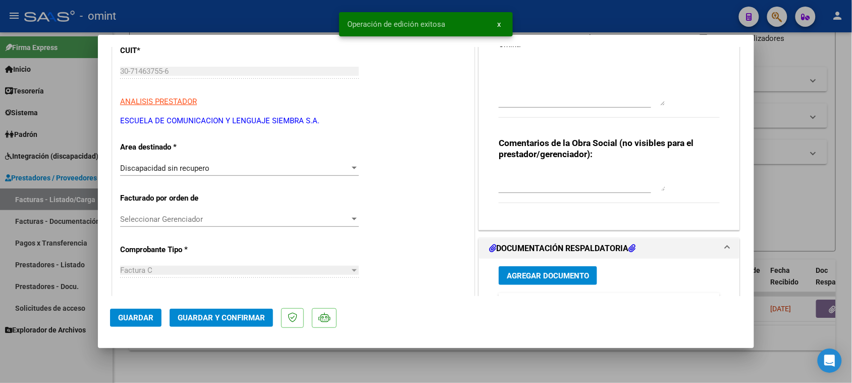
click at [254, 314] on span "Guardar y Confirmar" at bounding box center [221, 317] width 87 height 9
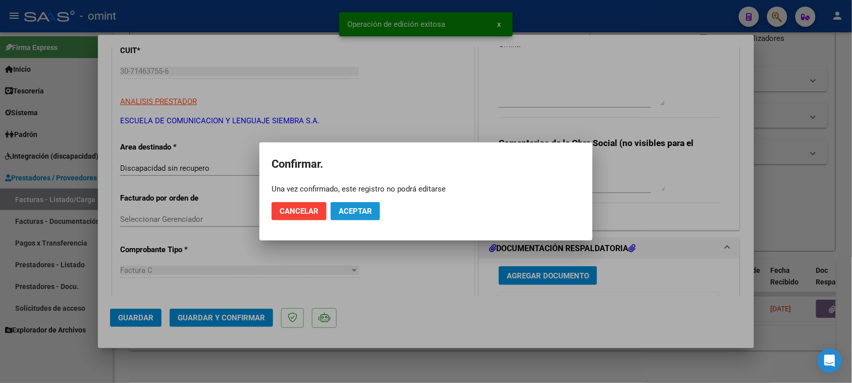
click at [352, 206] on button "Aceptar" at bounding box center [355, 211] width 49 height 18
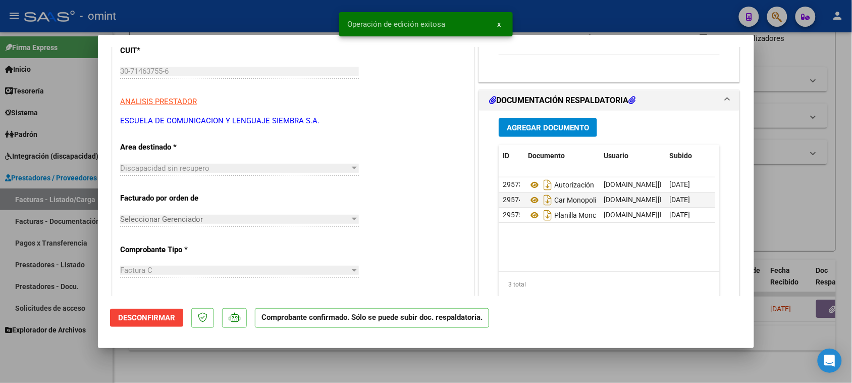
type input "$ 0,00"
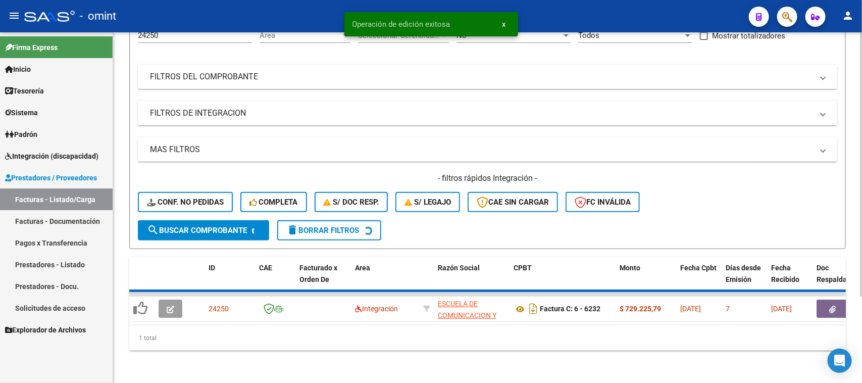
scroll to position [94, 0]
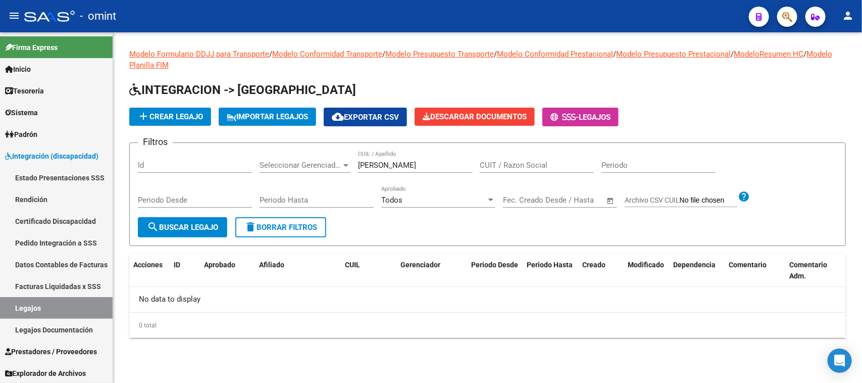
drag, startPoint x: 410, startPoint y: 156, endPoint x: 359, endPoint y: 163, distance: 51.6
click at [359, 163] on div "zayas CUIL / Apellido" at bounding box center [415, 162] width 114 height 22
drag, startPoint x: 386, startPoint y: 165, endPoint x: 316, endPoint y: 170, distance: 70.9
click at [313, 169] on div "Filtros Id Seleccionar Gerenciador Seleccionar Gerenciador zayas CUIL / Apellid…" at bounding box center [487, 184] width 699 height 66
type input "garrido"
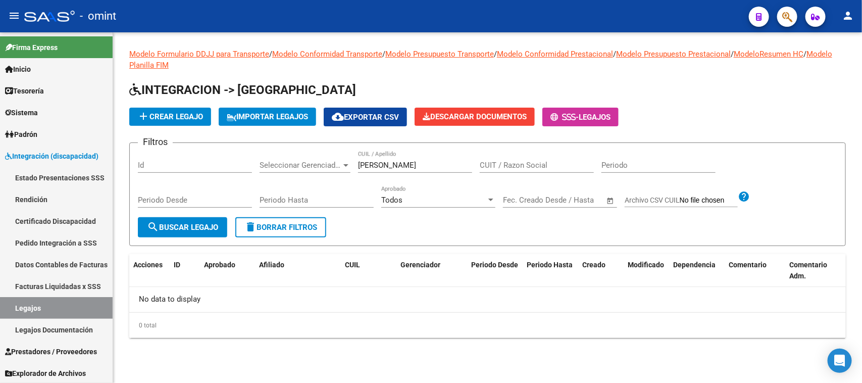
click at [182, 236] on form "Filtros Id Seleccionar Gerenciador Seleccionar Gerenciador garrido CUIL / Apell…" at bounding box center [487, 194] width 717 height 104
click at [183, 226] on span "search Buscar Legajo" at bounding box center [182, 227] width 71 height 9
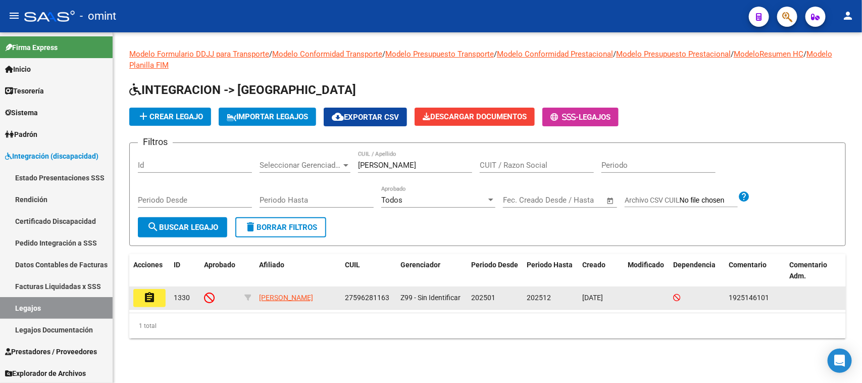
click at [158, 298] on button "assignment" at bounding box center [149, 298] width 32 height 18
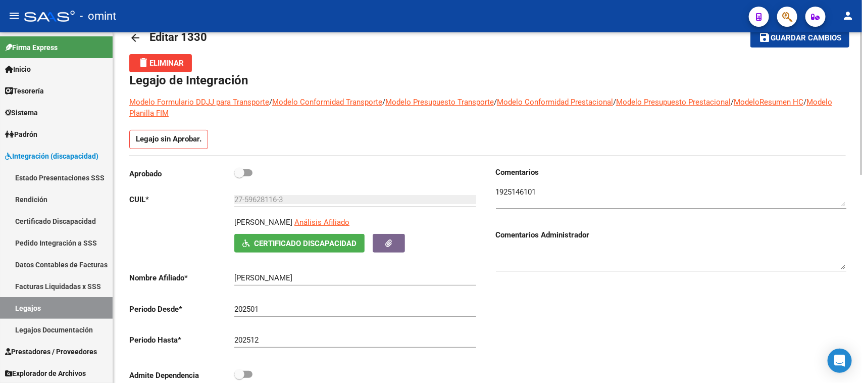
scroll to position [9, 0]
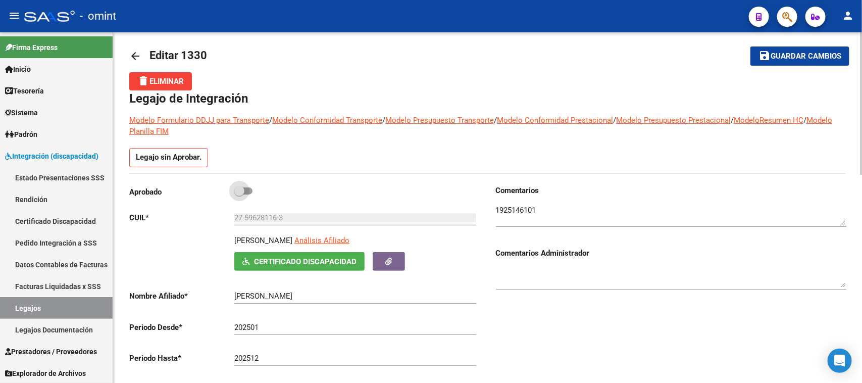
click at [247, 187] on span at bounding box center [243, 190] width 18 height 7
click at [239, 194] on input "checkbox" at bounding box center [239, 194] width 1 height 1
checkbox input "true"
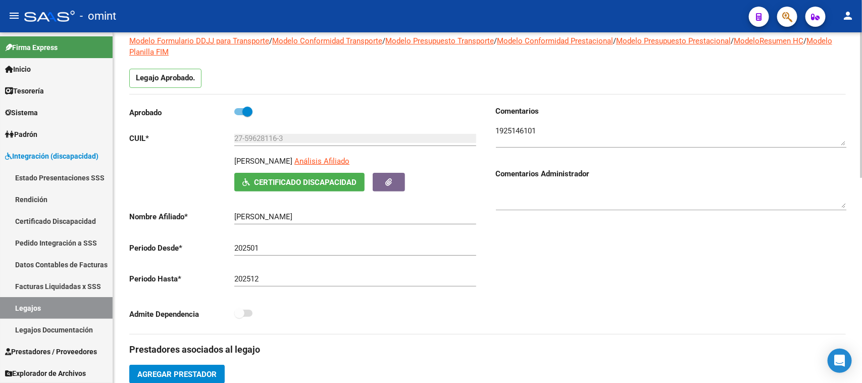
scroll to position [0, 0]
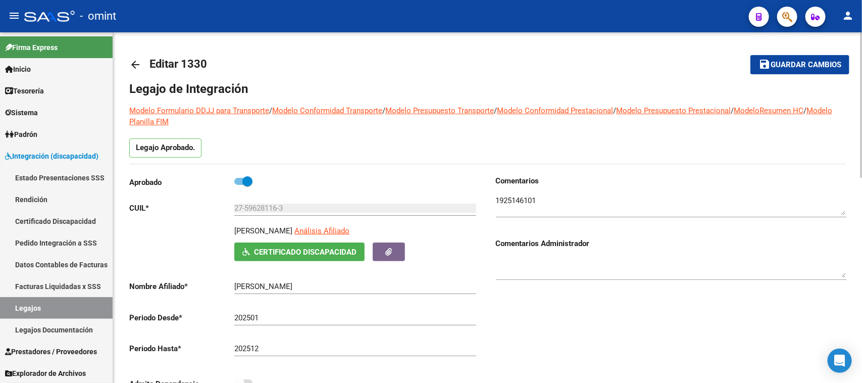
click at [792, 61] on span "Guardar cambios" at bounding box center [806, 65] width 71 height 9
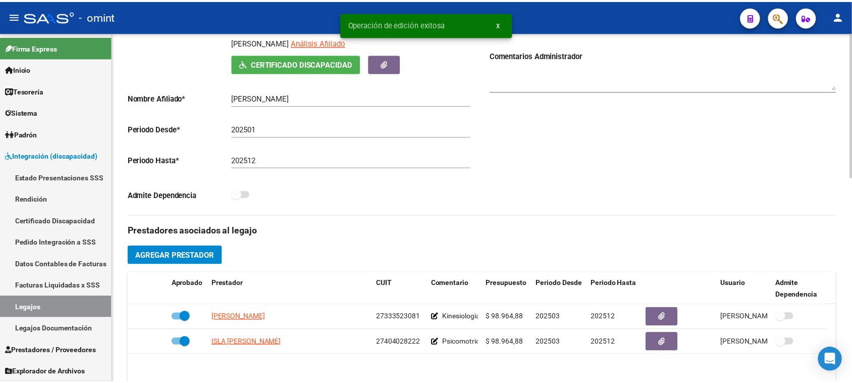
scroll to position [189, 0]
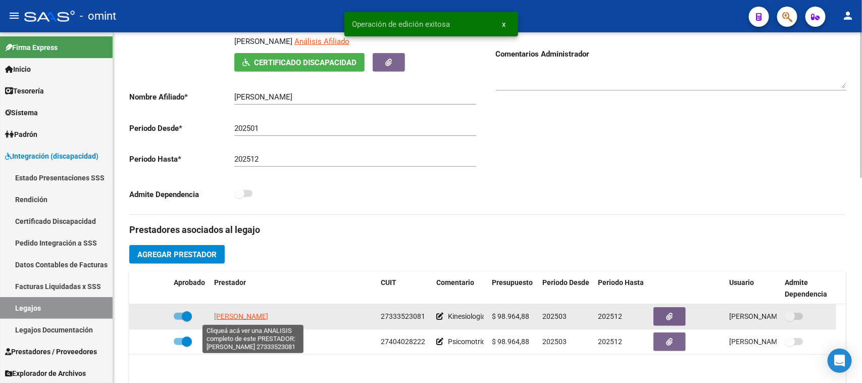
click at [224, 318] on span "[PERSON_NAME]" at bounding box center [241, 316] width 54 height 8
type textarea "27333523081"
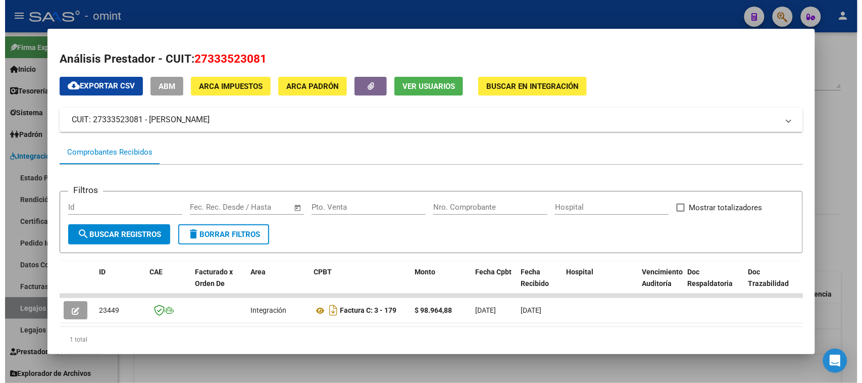
scroll to position [38, 0]
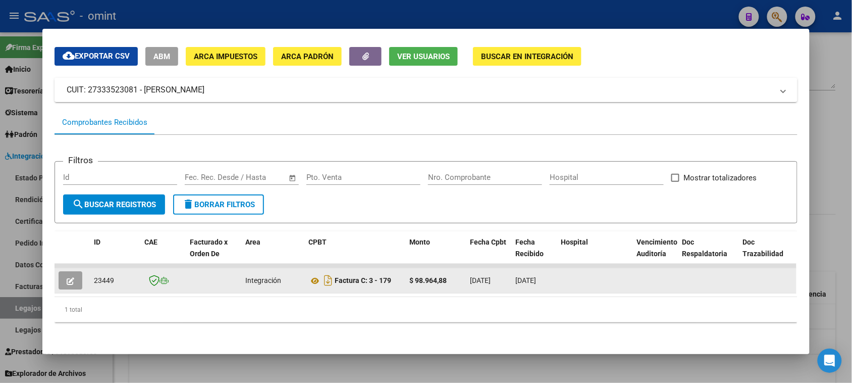
click at [71, 273] on button "button" at bounding box center [71, 280] width 24 height 18
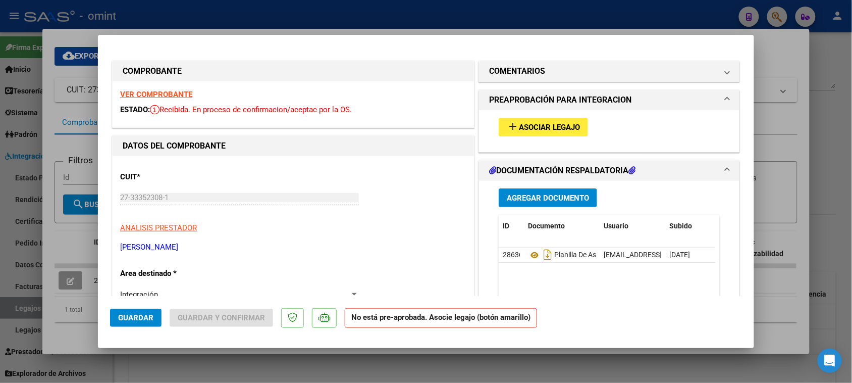
click at [188, 98] on strong "VER COMPROBANTE" at bounding box center [156, 94] width 72 height 9
type input "$ 0,00"
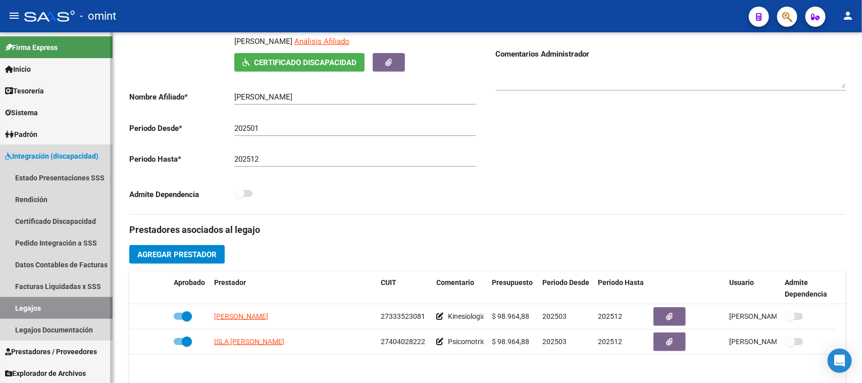
click at [80, 303] on link "Legajos" at bounding box center [56, 308] width 113 height 22
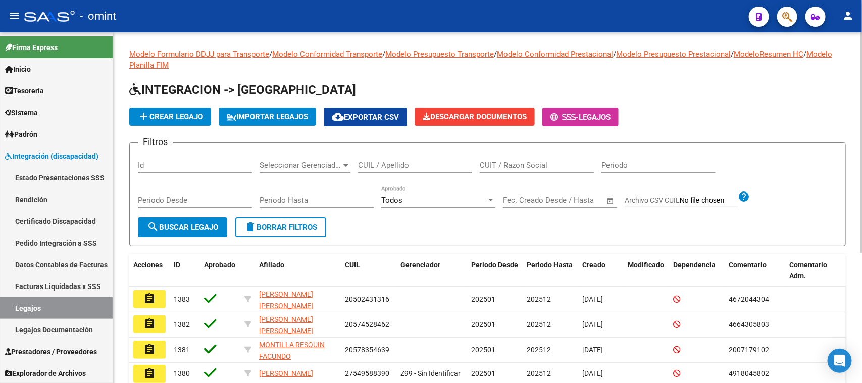
click at [384, 159] on div "CUIL / Apellido" at bounding box center [415, 162] width 114 height 22
type input "tulian"
click at [171, 226] on span "search Buscar Legajo" at bounding box center [182, 227] width 71 height 9
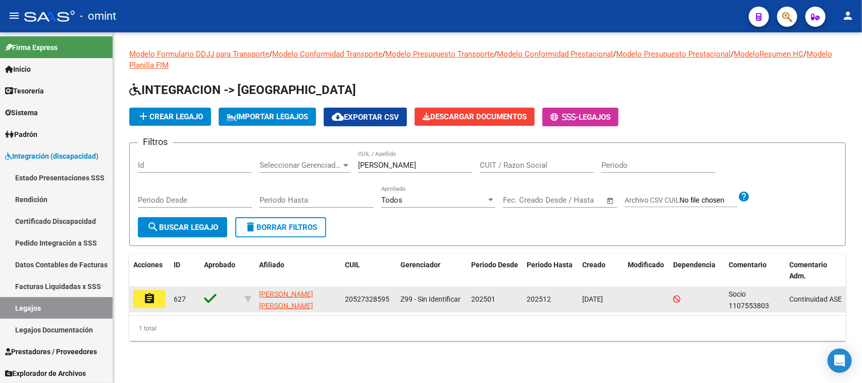
click at [155, 300] on mat-icon "assignment" at bounding box center [149, 298] width 12 height 12
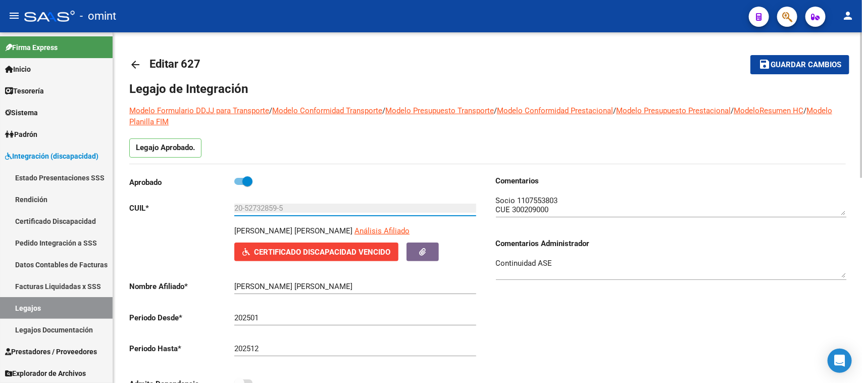
drag, startPoint x: 309, startPoint y: 207, endPoint x: 240, endPoint y: 220, distance: 70.4
click at [223, 219] on div "Aprobado CUIL * 20-52732859-5 Ingresar CUIL TULIAN SZCZECH JUAN IGNACIO Análisi…" at bounding box center [304, 285] width 350 height 220
click at [526, 199] on textarea at bounding box center [671, 205] width 350 height 20
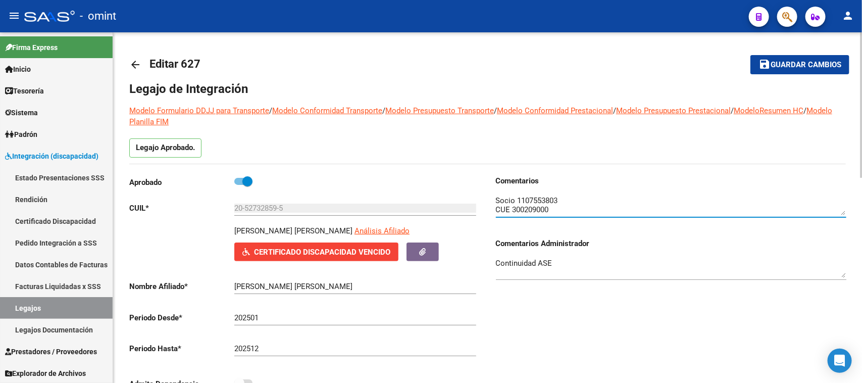
click at [526, 199] on textarea at bounding box center [671, 205] width 350 height 20
click at [87, 305] on link "Legajos" at bounding box center [56, 308] width 113 height 22
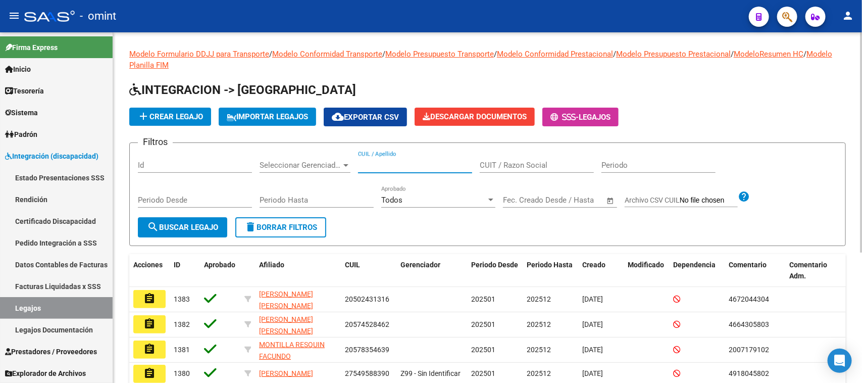
click at [455, 168] on input "CUIL / Apellido" at bounding box center [415, 165] width 114 height 9
paste input "55986816"
type input "55986816"
click at [162, 223] on span "search Buscar Legajo" at bounding box center [182, 227] width 71 height 9
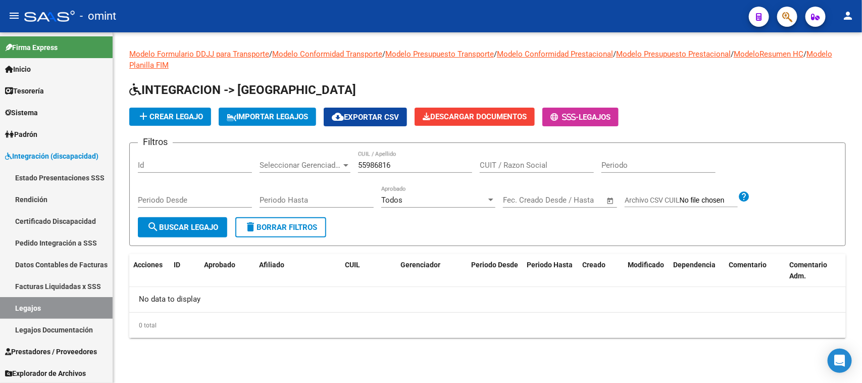
click at [174, 163] on input "Id" at bounding box center [195, 165] width 114 height 9
paste input "24355"
type input "24355"
drag, startPoint x: 191, startPoint y: 167, endPoint x: 100, endPoint y: 157, distance: 91.5
click at [99, 155] on mat-sidenav-container "Firma Express Inicio Calendario SSS Instructivos Contacto OS Tesorería Extracto…" at bounding box center [431, 207] width 862 height 350
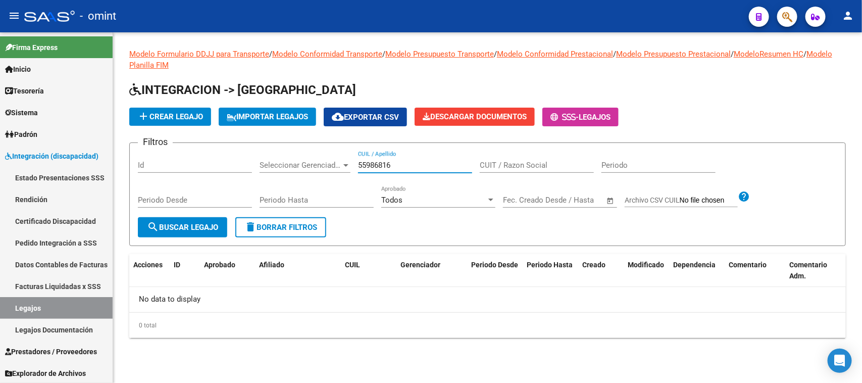
drag, startPoint x: 419, startPoint y: 164, endPoint x: 247, endPoint y: 167, distance: 171.7
click at [241, 164] on div "Filtros Id Seleccionar Gerenciador Seleccionar Gerenciador 55986816 CUIL / Apel…" at bounding box center [487, 184] width 699 height 66
type input "mena"
click at [170, 229] on span "search Buscar Legajo" at bounding box center [182, 227] width 71 height 9
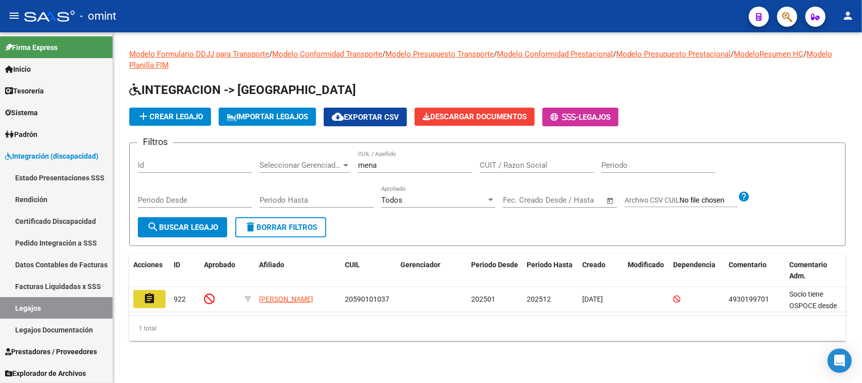
click at [150, 292] on mat-icon "assignment" at bounding box center [149, 298] width 12 height 12
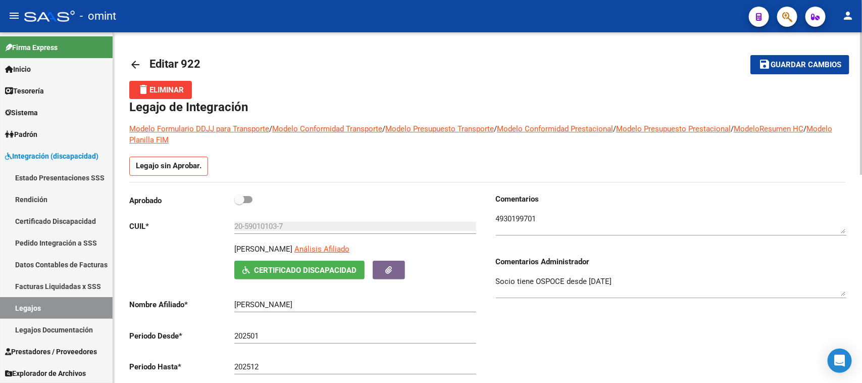
drag, startPoint x: 236, startPoint y: 248, endPoint x: 309, endPoint y: 247, distance: 72.2
click at [292, 247] on p "MENA BASTIAN NOAH" at bounding box center [263, 248] width 58 height 11
copy p "MENA BASTIAN NOAH"
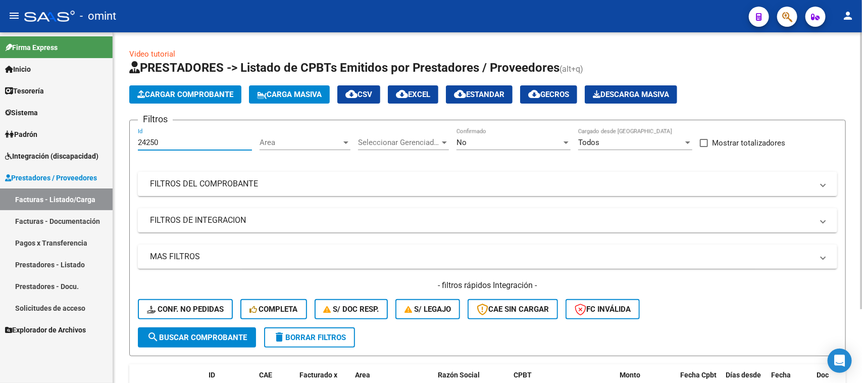
drag, startPoint x: 169, startPoint y: 138, endPoint x: 117, endPoint y: 142, distance: 52.7
click at [117, 142] on div "Video tutorial PRESTADORES -> Listado de CPBTs Emitidos por Prestadores / Prove…" at bounding box center [487, 255] width 749 height 447
paste input "355"
click at [183, 334] on span "search Buscar Comprobante" at bounding box center [197, 337] width 100 height 9
click at [470, 144] on div "No" at bounding box center [509, 142] width 105 height 9
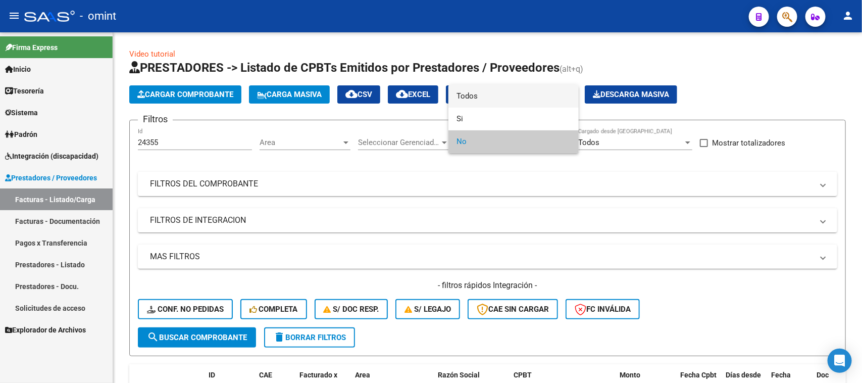
click at [475, 106] on span "Todos" at bounding box center [514, 96] width 114 height 23
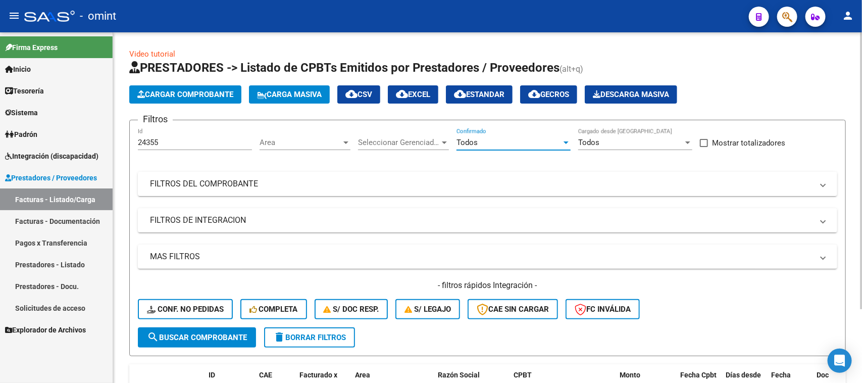
click at [218, 338] on span "search Buscar Comprobante" at bounding box center [197, 337] width 100 height 9
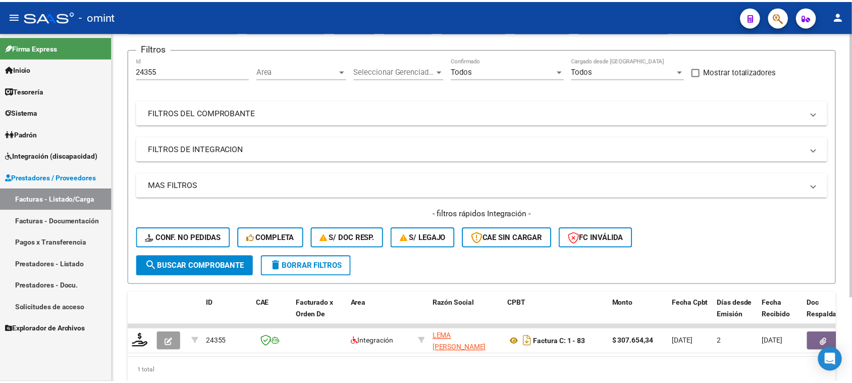
scroll to position [72, 0]
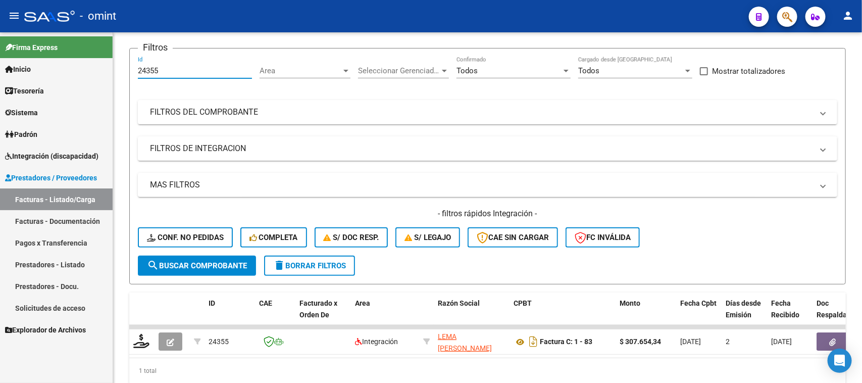
drag, startPoint x: 196, startPoint y: 72, endPoint x: 112, endPoint y: 77, distance: 84.0
click at [105, 69] on mat-sidenav-container "Firma Express Inicio Calendario SSS Instructivos Contacto OS Tesorería Extracto…" at bounding box center [431, 207] width 862 height 350
paste input "11189"
type input "11189"
click at [182, 259] on button "search Buscar Comprobante" at bounding box center [197, 266] width 118 height 20
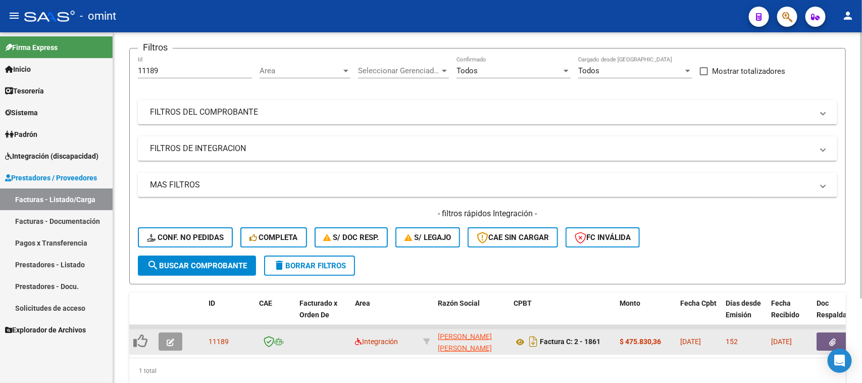
drag, startPoint x: 175, startPoint y: 329, endPoint x: 177, endPoint y: 334, distance: 5.4
click at [175, 330] on datatable-body-cell at bounding box center [172, 341] width 35 height 25
click at [177, 336] on button "button" at bounding box center [171, 341] width 24 height 18
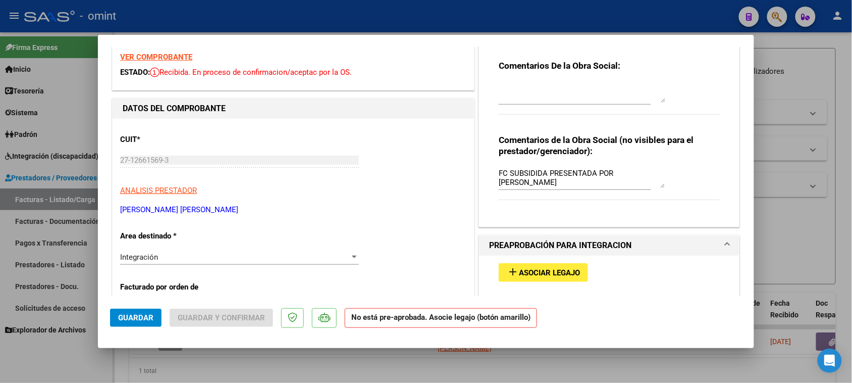
scroll to position [189, 0]
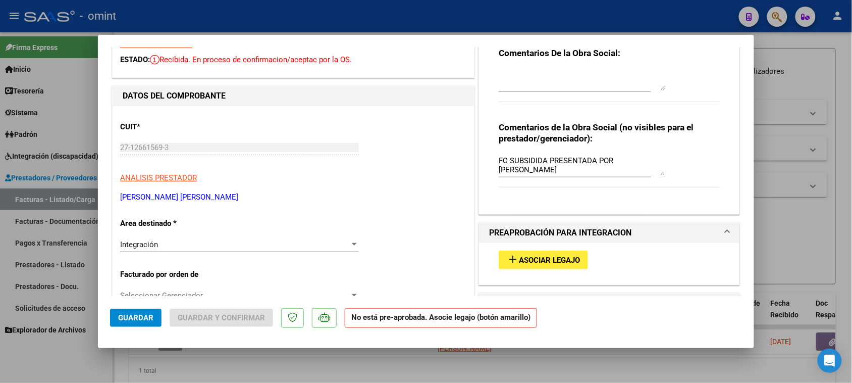
click at [513, 259] on mat-icon "add" at bounding box center [513, 259] width 12 height 12
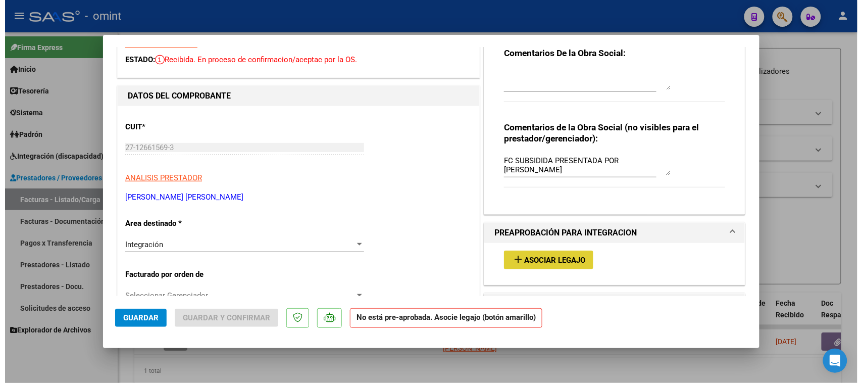
scroll to position [0, 0]
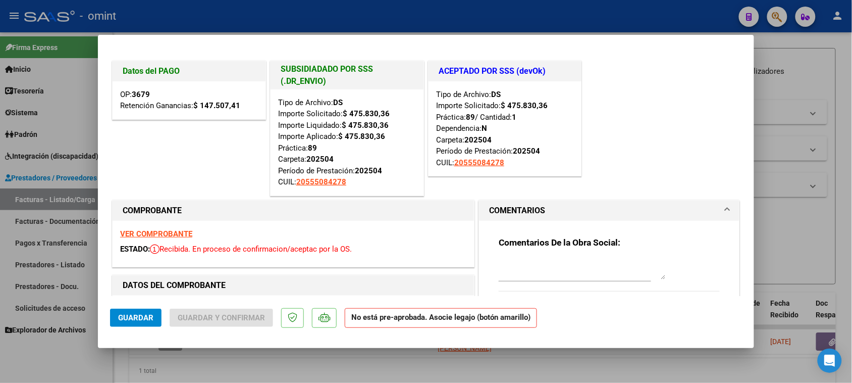
click at [158, 235] on strong "VER COMPROBANTE" at bounding box center [156, 233] width 72 height 9
type input "$ 0,00"
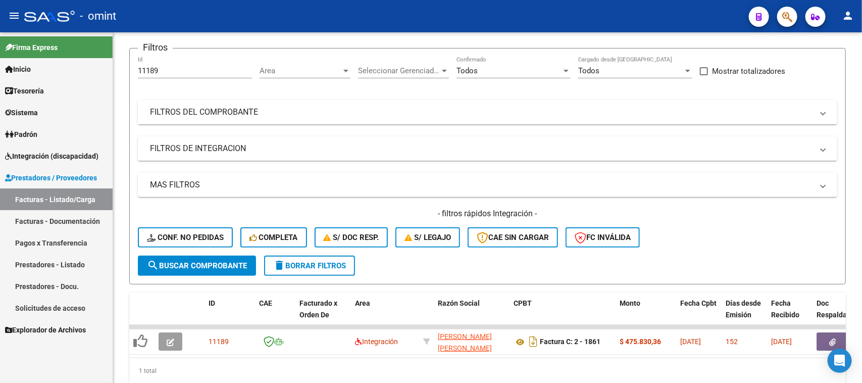
click at [62, 199] on link "Facturas - Listado/Carga" at bounding box center [56, 199] width 113 height 22
drag, startPoint x: 218, startPoint y: 64, endPoint x: 79, endPoint y: 66, distance: 138.9
click at [79, 66] on mat-sidenav-container "Firma Express Inicio Calendario SSS Instructivos Contacto OS Tesorería Extracto…" at bounding box center [431, 207] width 862 height 350
click at [190, 71] on input "11189" at bounding box center [195, 70] width 114 height 9
drag, startPoint x: 198, startPoint y: 67, endPoint x: 168, endPoint y: 67, distance: 30.8
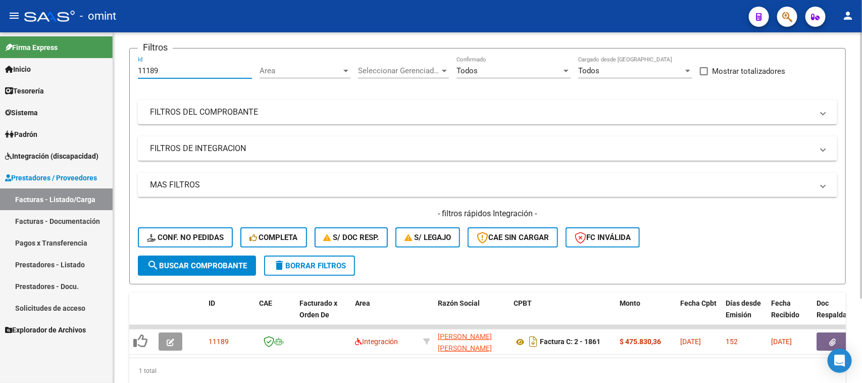
click at [168, 67] on input "11189" at bounding box center [195, 70] width 114 height 9
drag, startPoint x: 226, startPoint y: 70, endPoint x: 106, endPoint y: 67, distance: 120.2
click at [106, 67] on mat-sidenav-container "Firma Express Inicio Calendario SSS Instructivos Contacto OS Tesorería Extracto…" at bounding box center [431, 207] width 862 height 350
paste input "22677"
type input "22677"
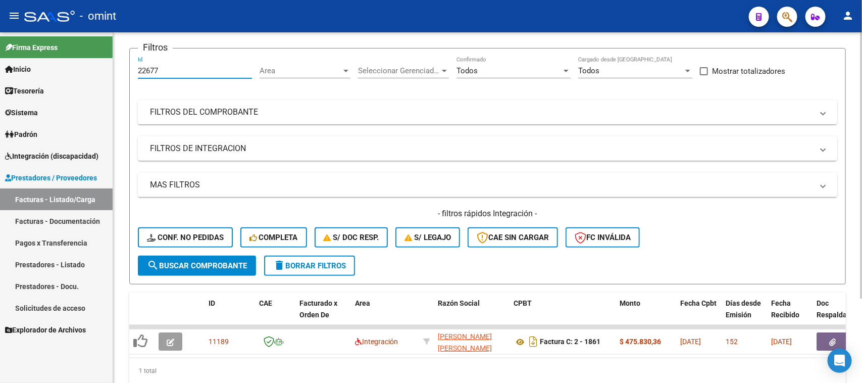
click at [211, 263] on span "search Buscar Comprobante" at bounding box center [197, 265] width 100 height 9
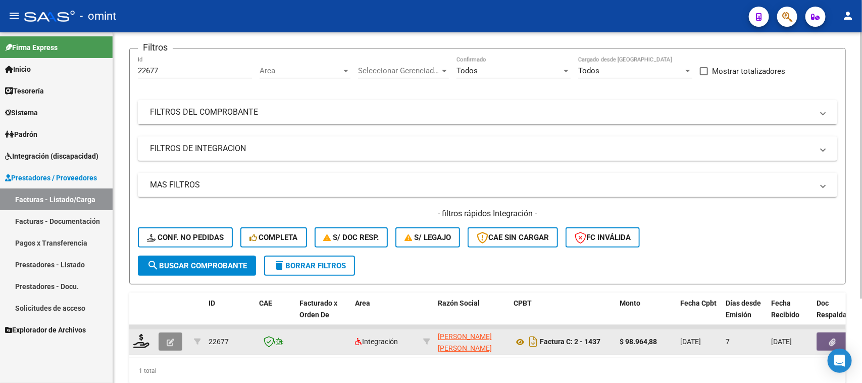
click at [174, 339] on button "button" at bounding box center [171, 341] width 24 height 18
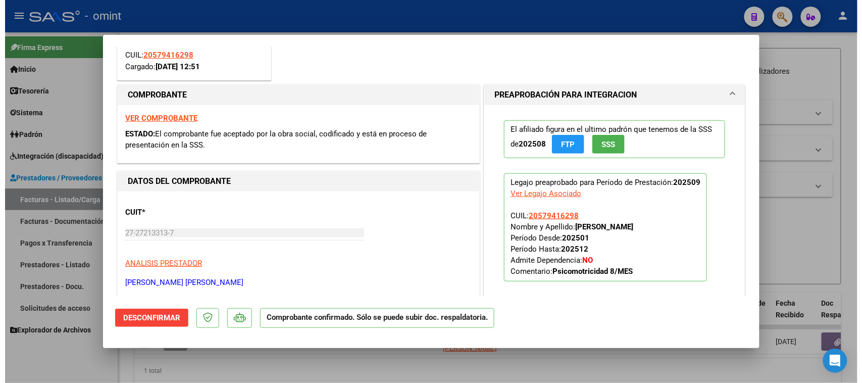
scroll to position [126, 0]
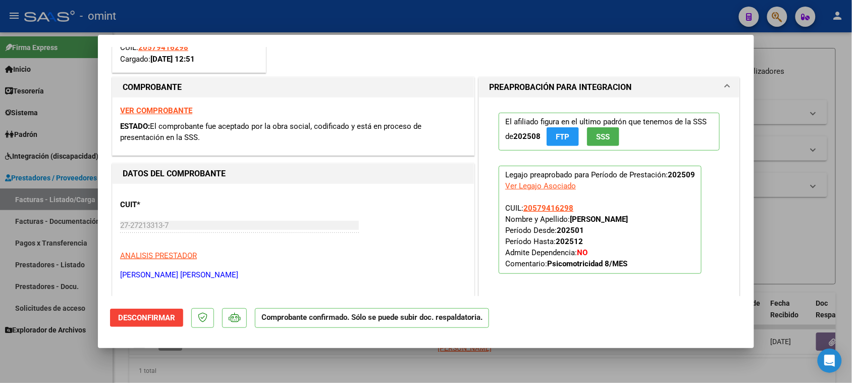
click at [175, 109] on strong "VER COMPROBANTE" at bounding box center [156, 110] width 72 height 9
type input "$ 0,00"
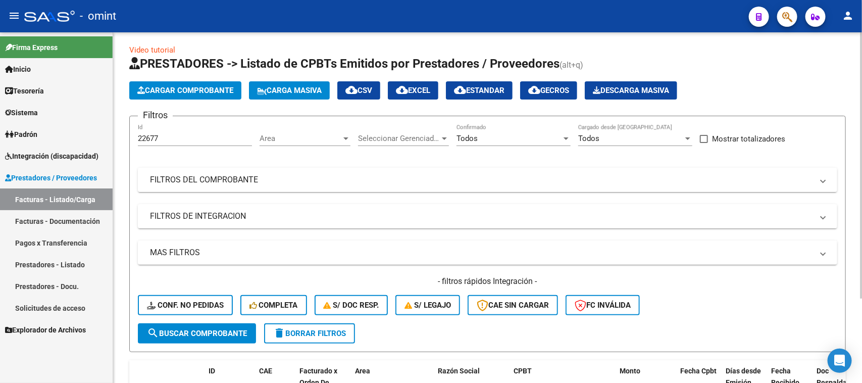
scroll to position [0, 0]
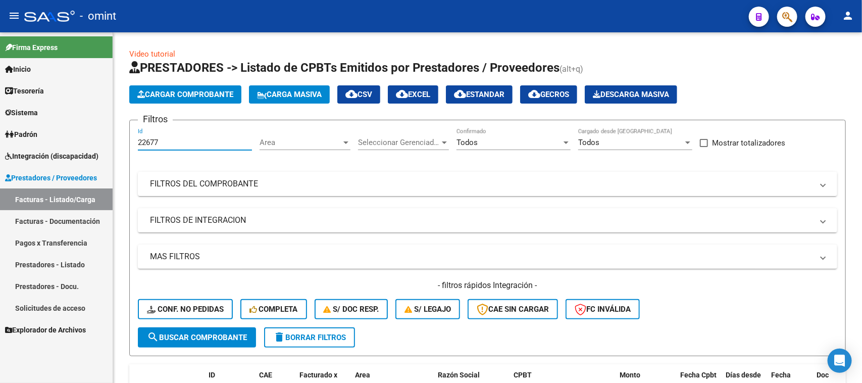
drag, startPoint x: 169, startPoint y: 145, endPoint x: 110, endPoint y: 145, distance: 59.6
click at [110, 145] on mat-sidenav-container "Firma Express Inicio Calendario SSS Instructivos Contacto OS Tesorería Extracto…" at bounding box center [431, 207] width 862 height 350
paste input "074"
type input "22074"
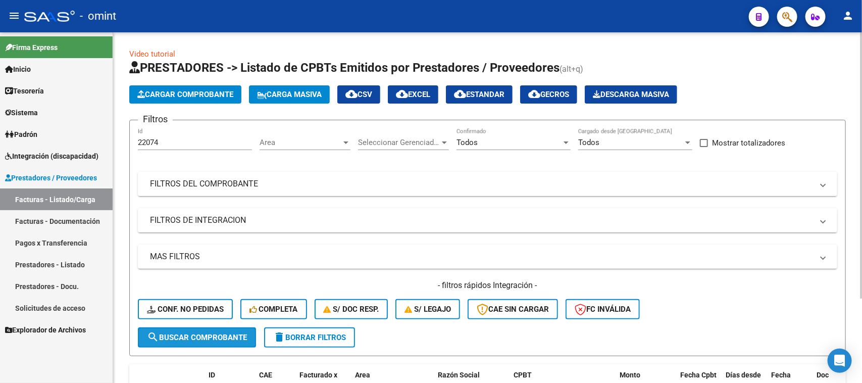
click at [206, 333] on span "search Buscar Comprobante" at bounding box center [197, 337] width 100 height 9
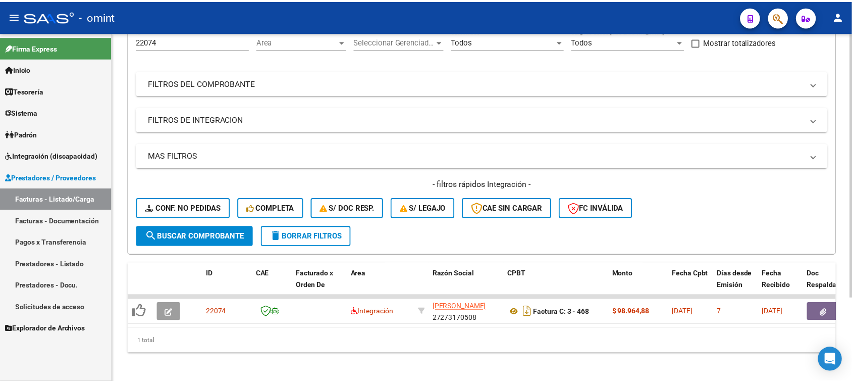
scroll to position [112, 0]
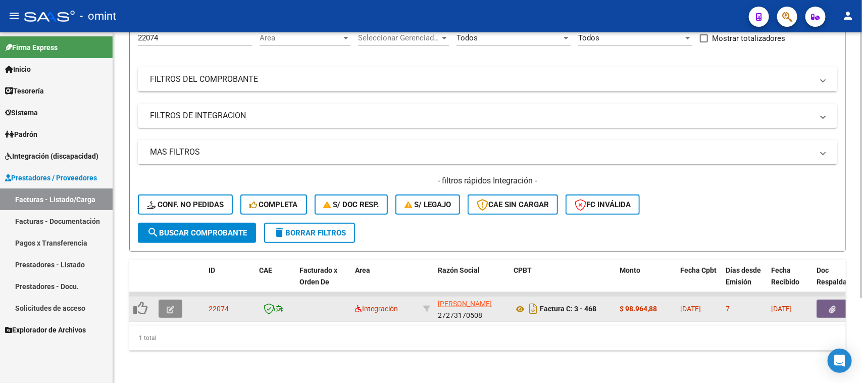
click at [178, 299] on button "button" at bounding box center [171, 308] width 24 height 18
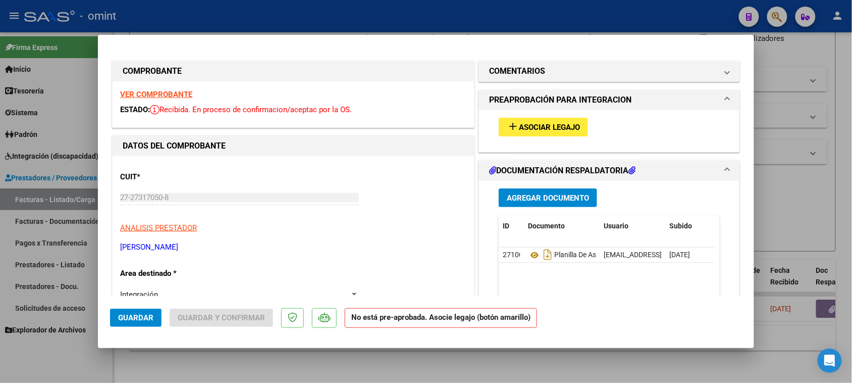
type input "$ 0,00"
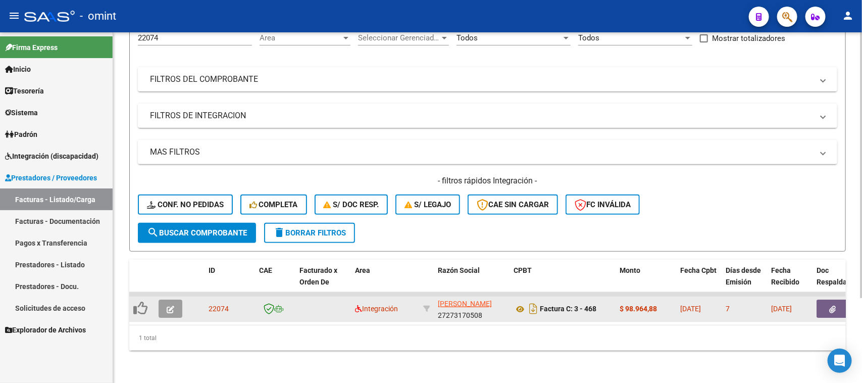
click at [177, 301] on button "button" at bounding box center [171, 308] width 24 height 18
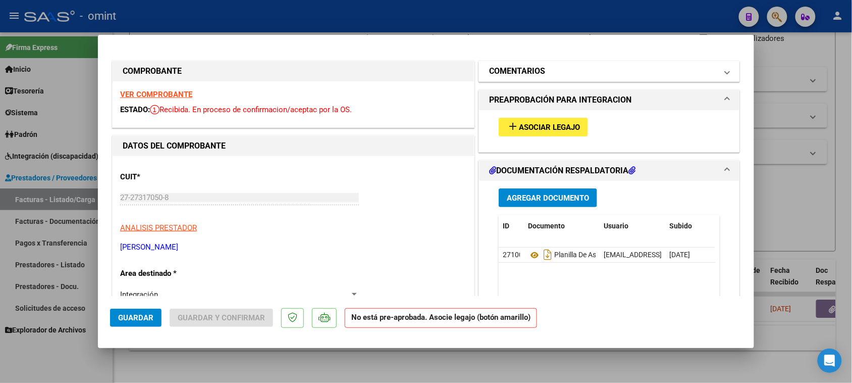
click at [522, 64] on mat-expansion-panel-header "COMENTARIOS" at bounding box center [609, 71] width 261 height 20
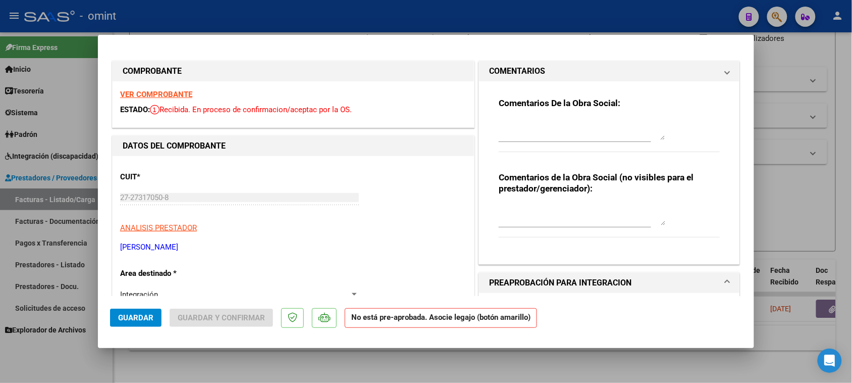
click at [508, 119] on div at bounding box center [582, 130] width 167 height 24
paste textarea "MENA BASTIAN NOAH"
click at [499, 120] on textarea "MENA BASTIAN NOAH" at bounding box center [582, 130] width 167 height 20
click at [606, 125] on textarea "Socio MENA BASTIAN NOAH" at bounding box center [582, 130] width 167 height 20
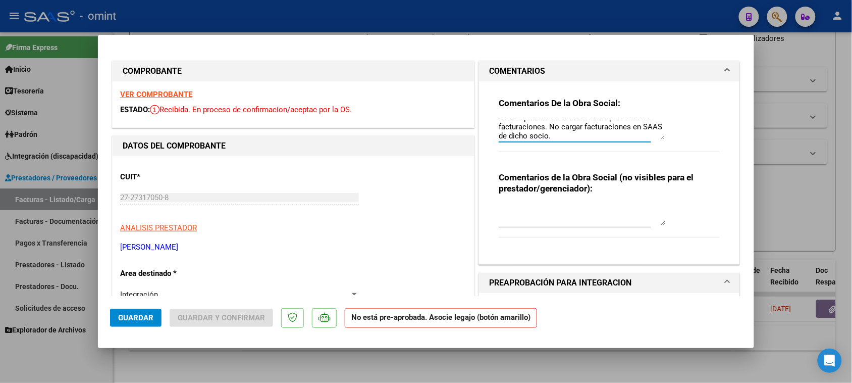
scroll to position [63, 0]
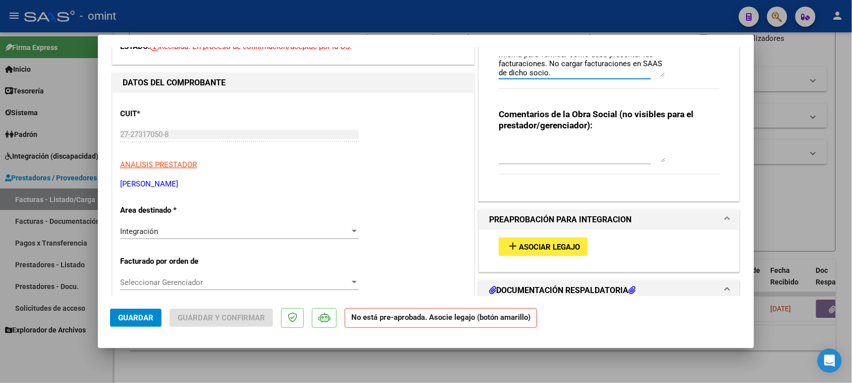
type textarea "Socio MENA BASTIAN NOAH, realizó cambio de obra social a OSPOCE. Deberá contact…"
click at [236, 232] on div "Integración" at bounding box center [235, 231] width 230 height 9
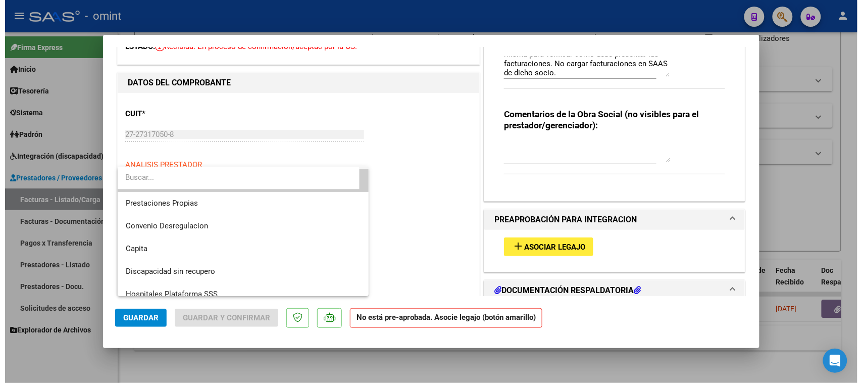
scroll to position [97, 0]
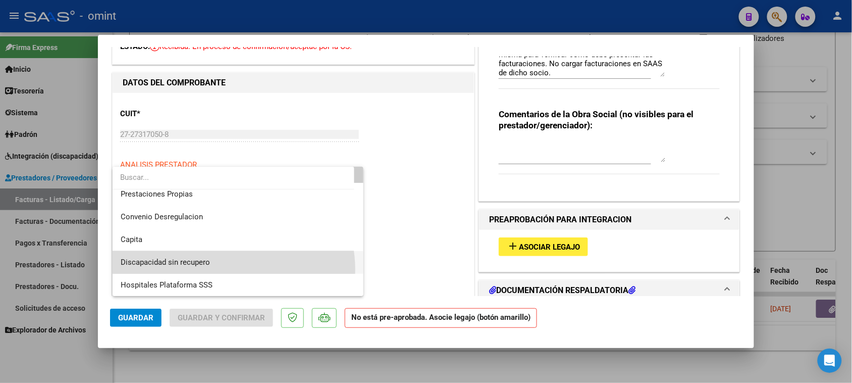
click at [225, 269] on span "Discapacidad sin recupero" at bounding box center [238, 262] width 235 height 23
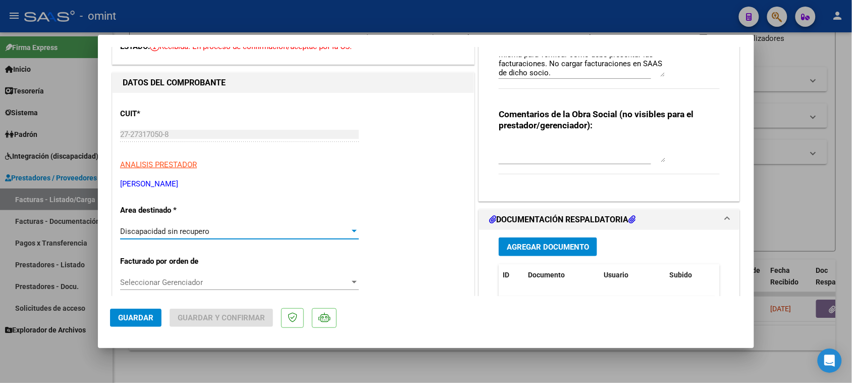
click at [161, 314] on button "Guardar" at bounding box center [136, 318] width 52 height 18
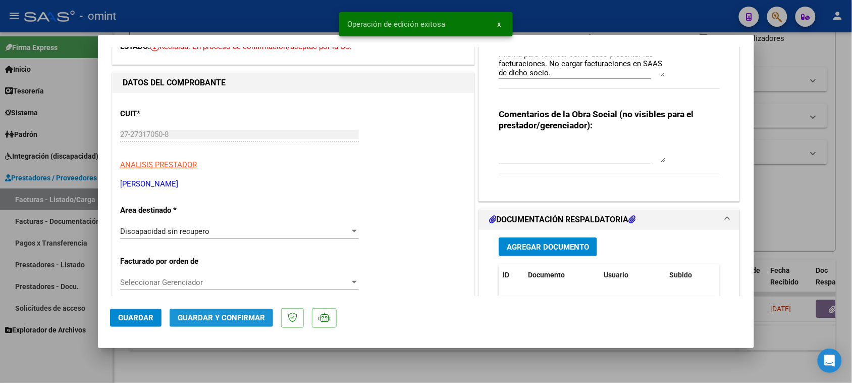
click at [231, 309] on button "Guardar y Confirmar" at bounding box center [222, 318] width 104 height 18
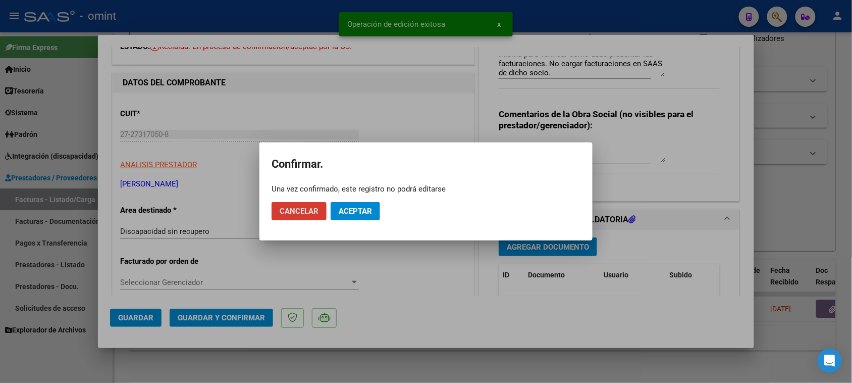
click at [364, 207] on span "Aceptar" at bounding box center [355, 211] width 33 height 9
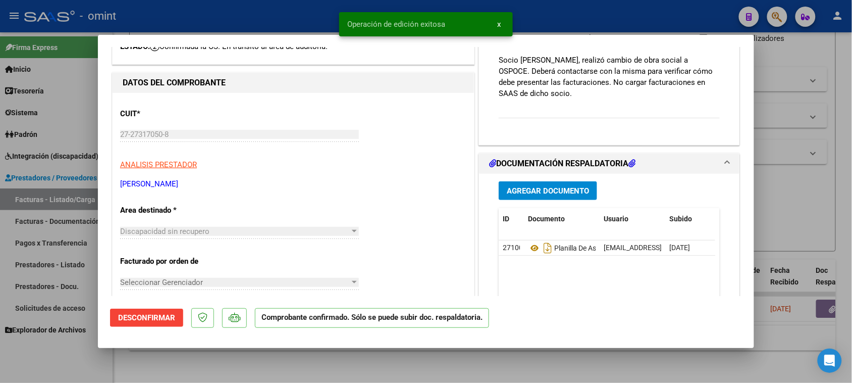
type input "$ 0,00"
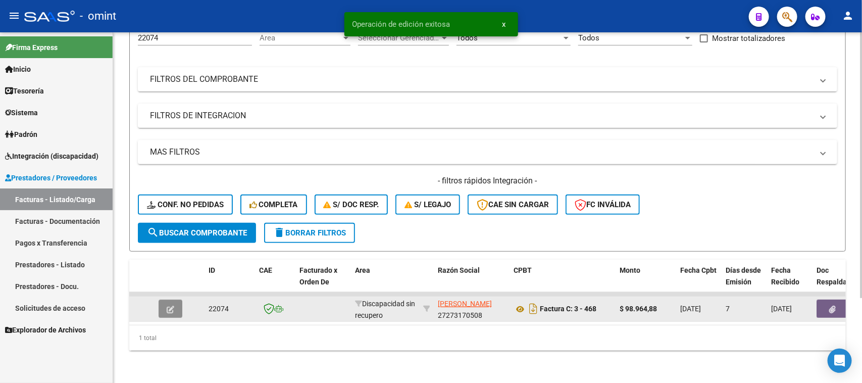
click at [167, 306] on icon "button" at bounding box center [171, 310] width 8 height 8
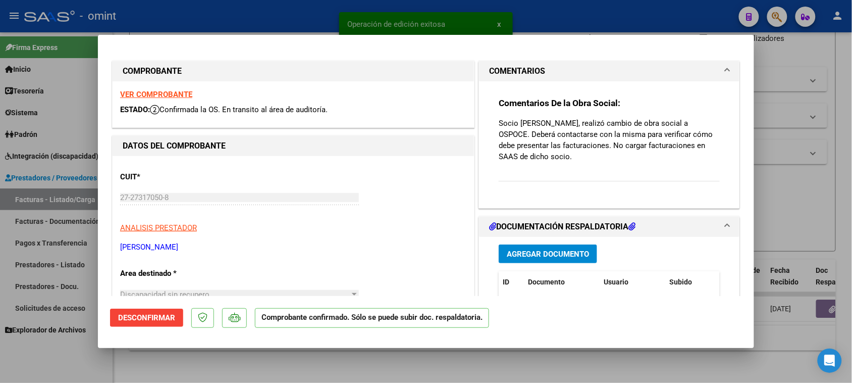
click at [171, 99] on div "VER COMPROBANTE ESTADO: Confirmada la OS. En transito al área de auditoría." at bounding box center [294, 104] width 362 height 46
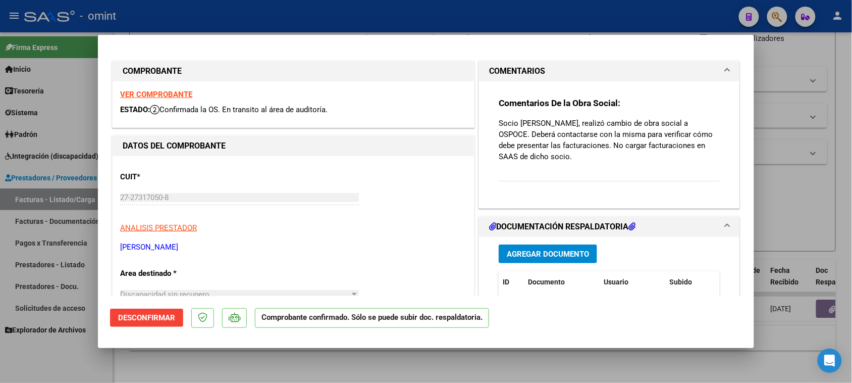
click at [176, 88] on div "VER COMPROBANTE ESTADO: Confirmada la OS. En transito al área de auditoría." at bounding box center [294, 104] width 362 height 46
click at [178, 97] on strong "VER COMPROBANTE" at bounding box center [156, 94] width 72 height 9
type input "$ 0,00"
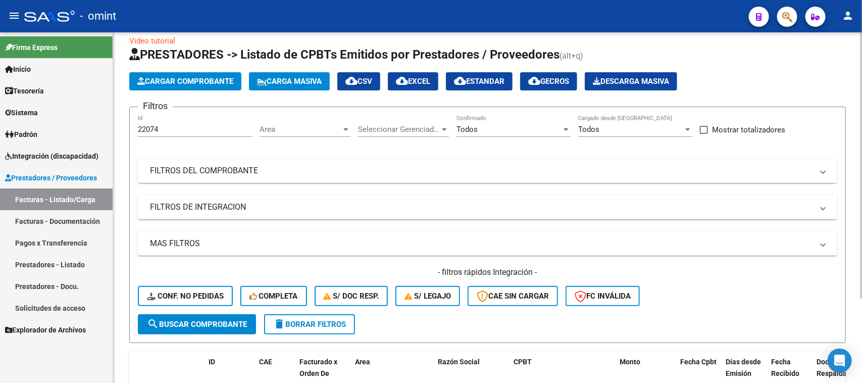
scroll to position [0, 0]
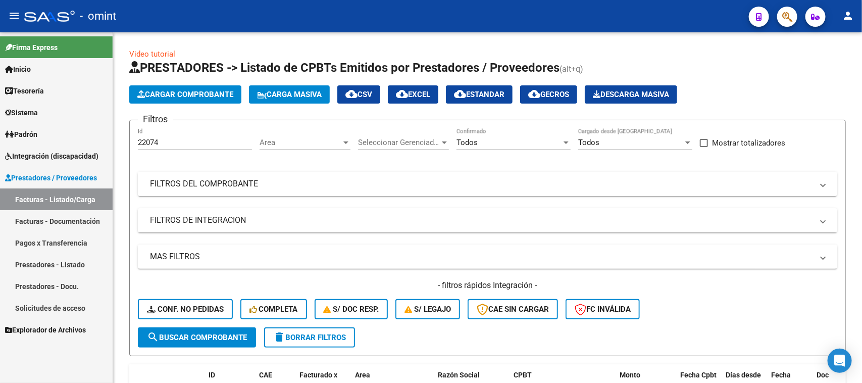
drag, startPoint x: 202, startPoint y: 145, endPoint x: 86, endPoint y: 147, distance: 116.2
click at [86, 147] on mat-sidenav-container "Firma Express Inicio Calendario SSS Instructivos Contacto OS Tesorería Extracto…" at bounding box center [431, 207] width 862 height 350
paste input "195"
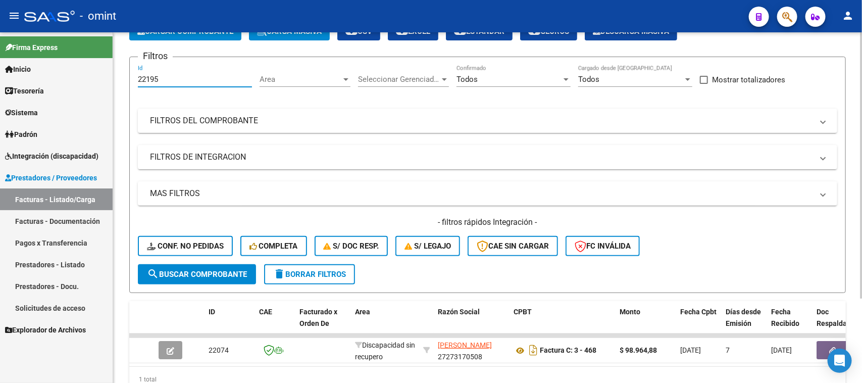
click at [229, 261] on div "- filtros rápidos Integración - Conf. no pedidas Completa S/ Doc Resp. S/ legaj…" at bounding box center [487, 240] width 699 height 47
click at [224, 270] on span "search Buscar Comprobante" at bounding box center [197, 274] width 100 height 9
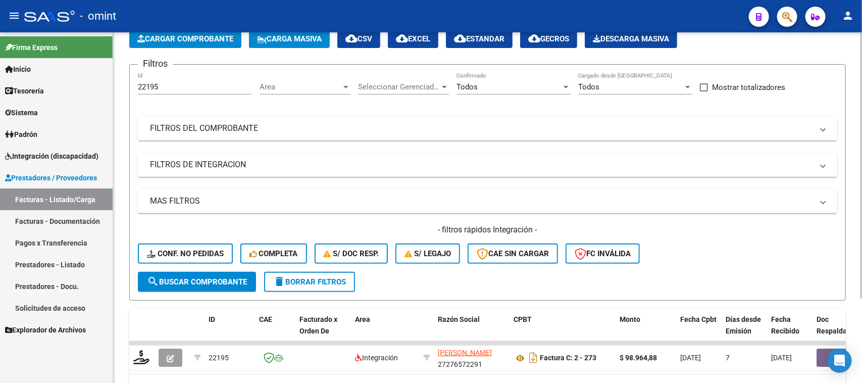
scroll to position [0, 0]
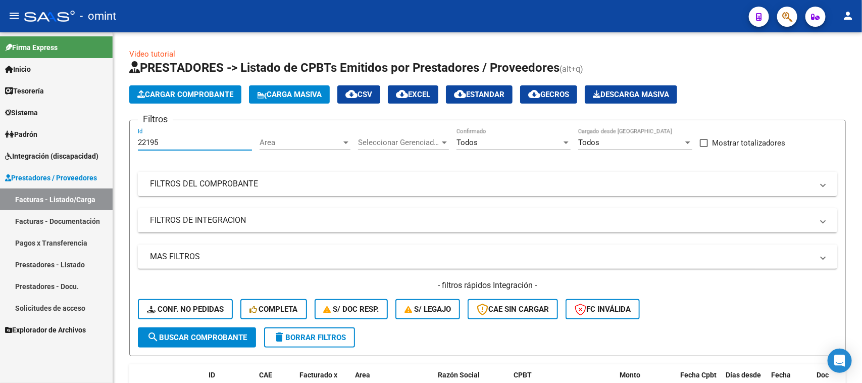
drag, startPoint x: 184, startPoint y: 145, endPoint x: 99, endPoint y: 158, distance: 85.8
click at [99, 158] on mat-sidenav-container "Firma Express Inicio Calendario SSS Instructivos Contacto OS Tesorería Extracto…" at bounding box center [431, 207] width 862 height 350
paste input "3963"
click at [183, 333] on span "search Buscar Comprobante" at bounding box center [197, 337] width 100 height 9
drag, startPoint x: 199, startPoint y: 144, endPoint x: 122, endPoint y: 149, distance: 77.9
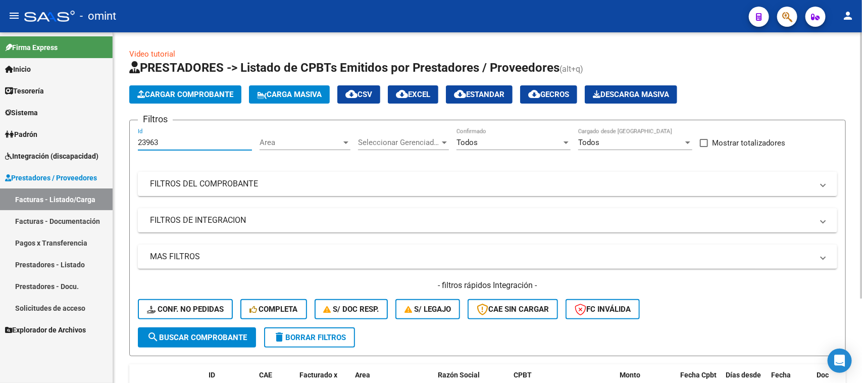
click at [122, 149] on div "Video tutorial PRESTADORES -> Listado de CPBTs Emitidos por Prestadores / Prove…" at bounding box center [487, 259] width 749 height 455
paste input "2372"
click at [205, 333] on span "search Buscar Comprobante" at bounding box center [197, 337] width 100 height 9
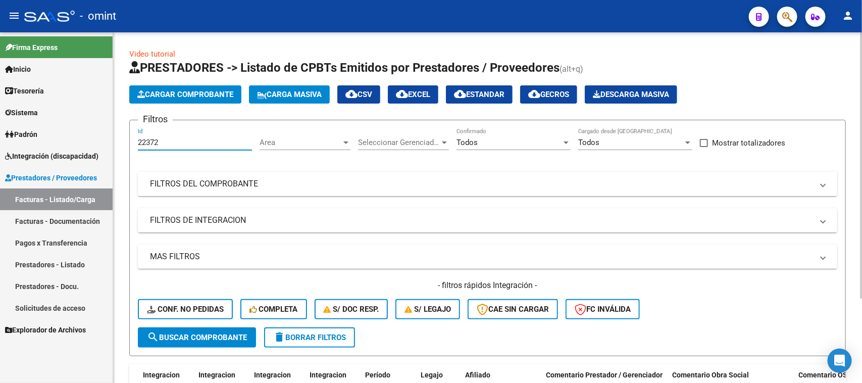
drag, startPoint x: 173, startPoint y: 137, endPoint x: 147, endPoint y: 146, distance: 27.5
click at [145, 146] on div "22372 Id" at bounding box center [195, 139] width 114 height 22
paste input "24245"
drag, startPoint x: 183, startPoint y: 143, endPoint x: 244, endPoint y: 248, distance: 122.0
click at [43, 129] on mat-sidenav-container "Firma Express Inicio Calendario SSS Instructivos Contacto OS Tesorería Extracto…" at bounding box center [431, 207] width 862 height 350
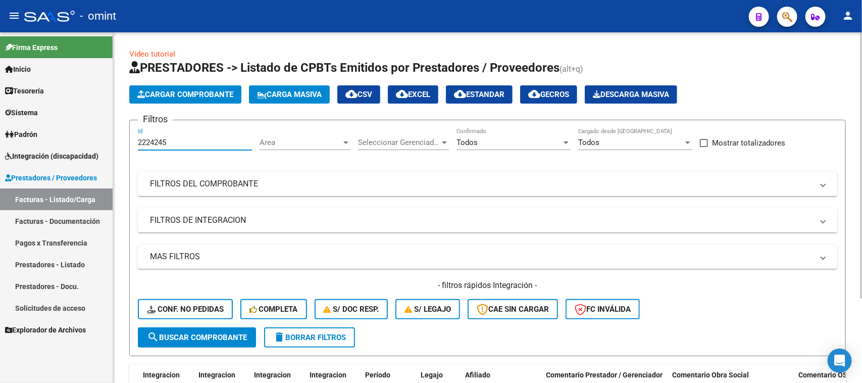
paste input "number"
type input "24245"
click at [208, 333] on span "search Buscar Comprobante" at bounding box center [197, 337] width 100 height 9
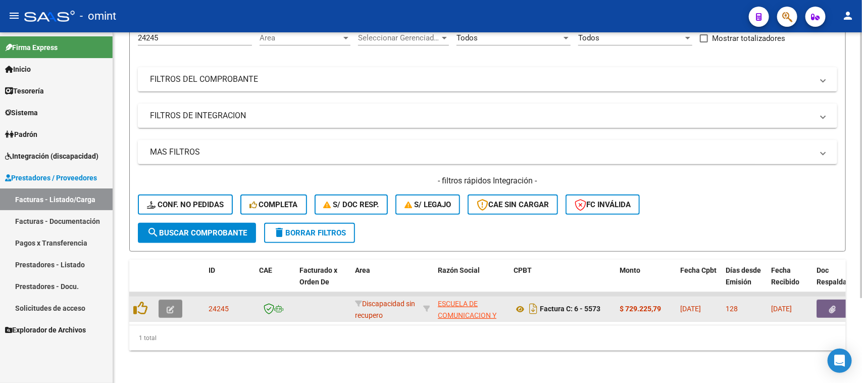
click at [175, 301] on button "button" at bounding box center [171, 308] width 24 height 18
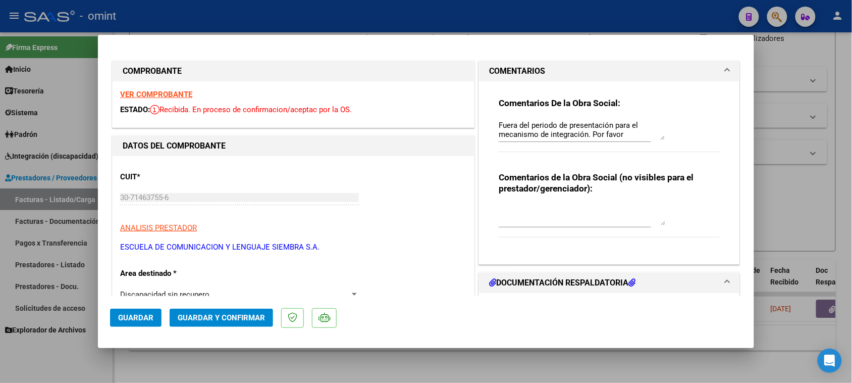
click at [206, 319] on span "Guardar y Confirmar" at bounding box center [221, 317] width 87 height 9
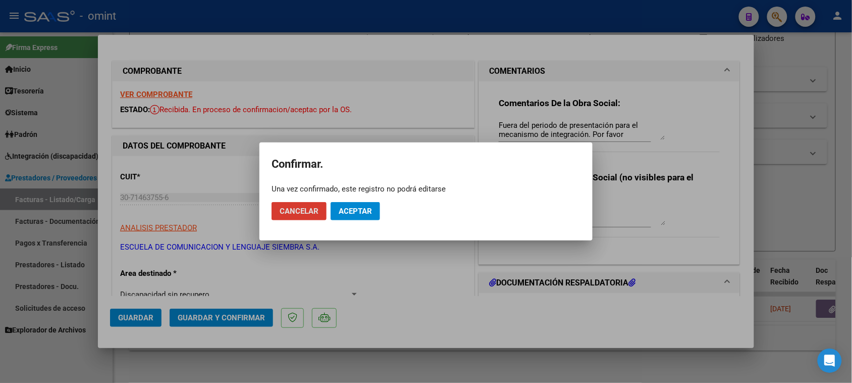
click at [369, 211] on span "Aceptar" at bounding box center [355, 211] width 33 height 9
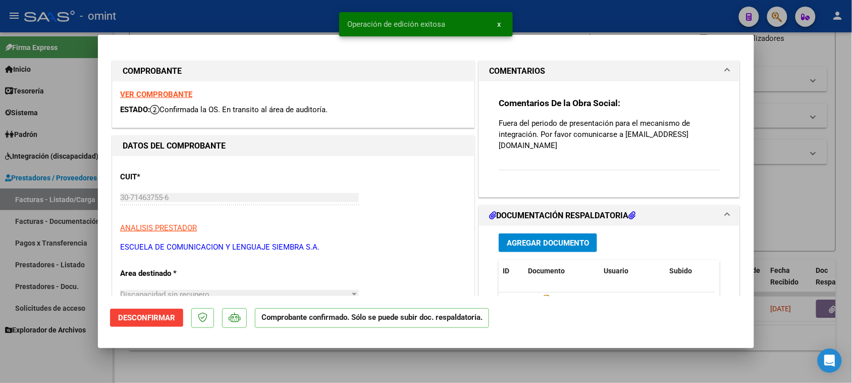
type input "$ 0,00"
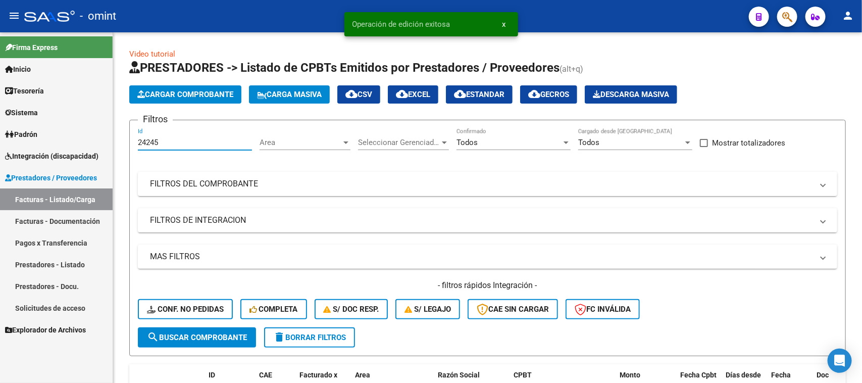
drag, startPoint x: 94, startPoint y: 148, endPoint x: 44, endPoint y: 149, distance: 50.5
click at [44, 149] on mat-sidenav-container "Firma Express Inicio Calendario SSS Instructivos Contacto OS Tesorería Extracto…" at bounding box center [431, 207] width 862 height 350
paste input "7"
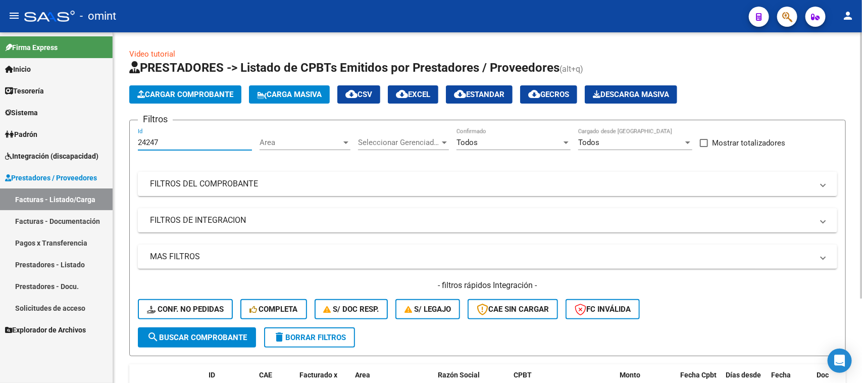
type input "24247"
drag, startPoint x: 197, startPoint y: 349, endPoint x: 197, endPoint y: 341, distance: 8.1
click at [197, 349] on form "Filtros 24247 Id Area Area Seleccionar Gerenciador Seleccionar Gerenciador Todo…" at bounding box center [487, 238] width 717 height 236
click at [197, 340] on button "search Buscar Comprobante" at bounding box center [197, 337] width 118 height 20
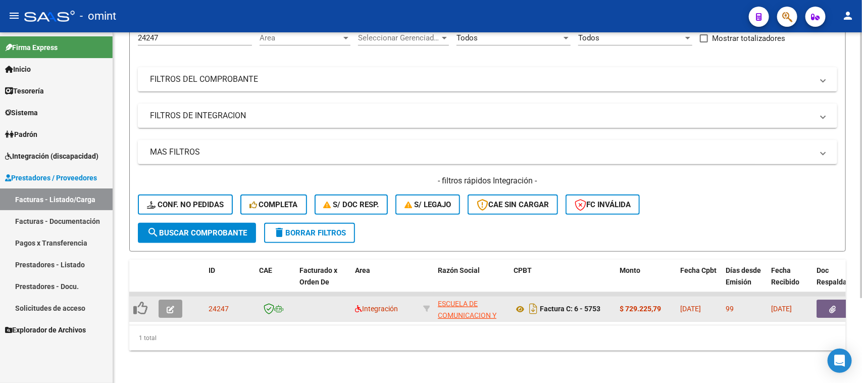
click at [168, 306] on button "button" at bounding box center [171, 308] width 24 height 18
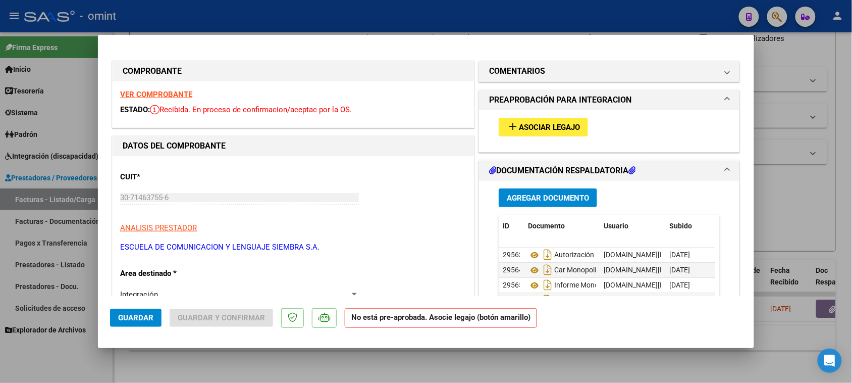
click at [134, 92] on strong "VER COMPROBANTE" at bounding box center [156, 94] width 72 height 9
click at [541, 132] on button "add Asociar Legajo" at bounding box center [543, 127] width 89 height 19
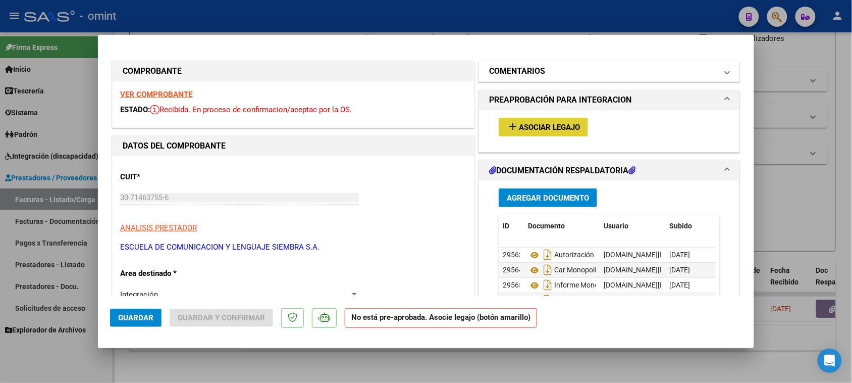
type input "$ 0,00"
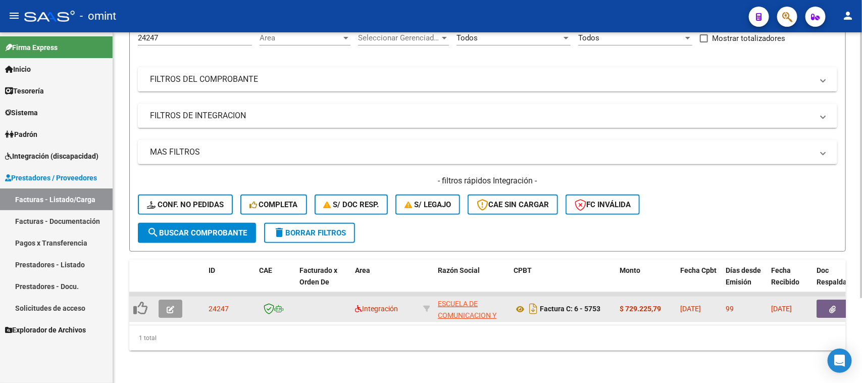
click at [178, 301] on button "button" at bounding box center [171, 308] width 24 height 18
click at [165, 299] on button "button" at bounding box center [171, 308] width 24 height 18
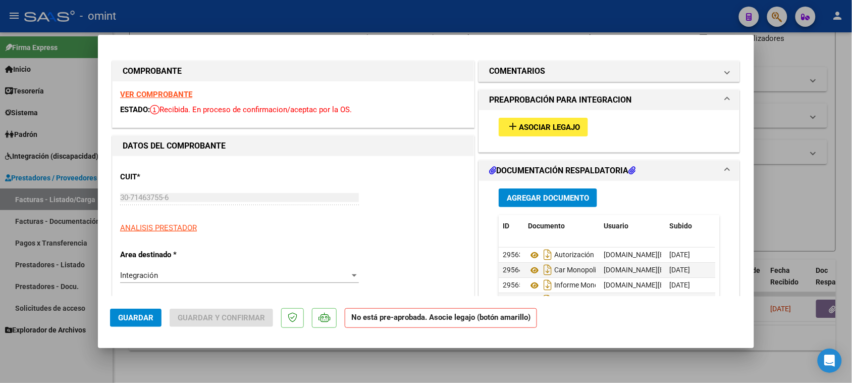
click at [579, 89] on mat-expansion-panel "PREAPROBACIÓN PARA INTEGRACION add Asociar Legajo" at bounding box center [610, 120] width 262 height 63
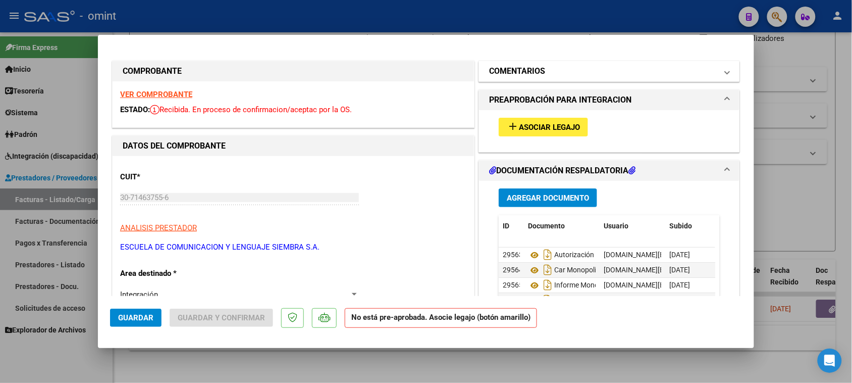
click at [576, 73] on mat-panel-title "COMENTARIOS" at bounding box center [603, 71] width 228 height 12
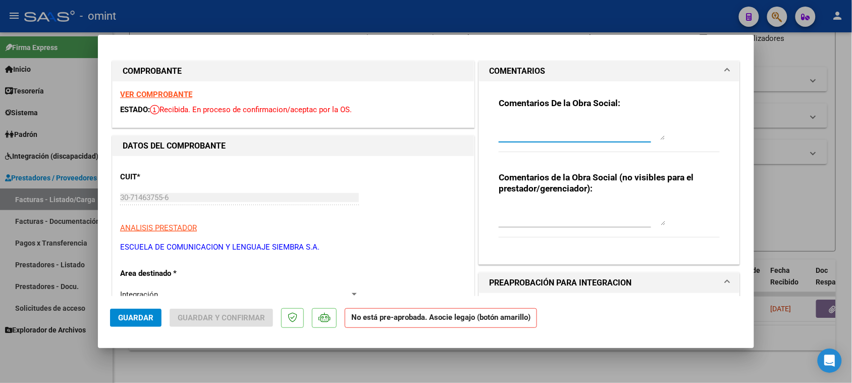
paste textarea "Socia [PERSON_NAME] condición DIRECTA. Debe presentar la facturación de esta so…"
drag, startPoint x: 554, startPoint y: 123, endPoint x: 574, endPoint y: 149, distance: 32.5
click at [554, 124] on textarea "Socia [PERSON_NAME] condición DIRECTA. Debe presentar la facturación de esta so…" at bounding box center [582, 130] width 167 height 20
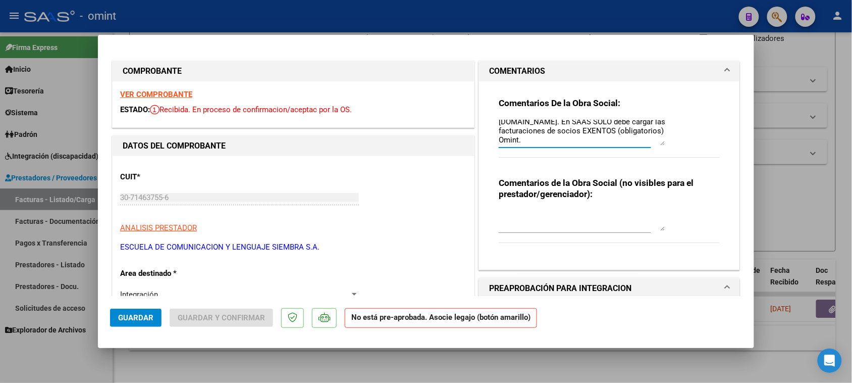
scroll to position [0, 0]
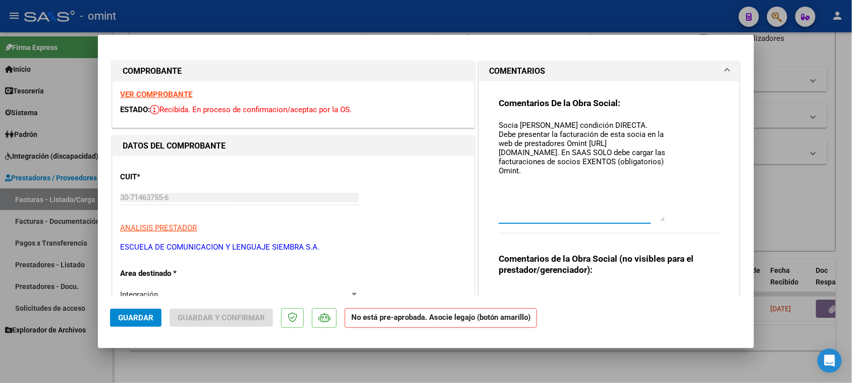
drag, startPoint x: 657, startPoint y: 143, endPoint x: 659, endPoint y: 226, distance: 82.8
click at [659, 221] on textarea "Socia [PERSON_NAME] condición DIRECTA. Debe presentar la facturación de esta so…" at bounding box center [582, 171] width 167 height 102
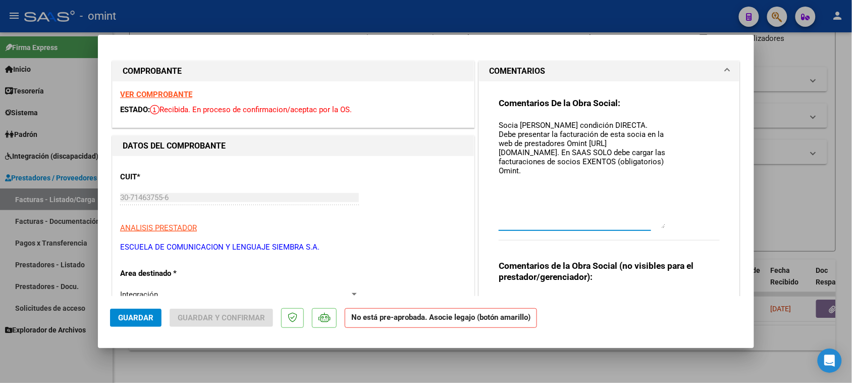
click at [512, 121] on textarea "Socia [PERSON_NAME] condición DIRECTA. Debe presentar la facturación de esta so…" at bounding box center [582, 174] width 167 height 109
click at [519, 123] on textarea "Socio ALTOLAGUIRRE, EMA condición DIRECTA. Debe presentar la facturación de est…" at bounding box center [582, 174] width 167 height 109
drag, startPoint x: 515, startPoint y: 124, endPoint x: 586, endPoint y: 128, distance: 71.3
click at [586, 128] on textarea "Socio ALTOLAGUIRRE, EMA condición DIRECTA. Debe presentar la facturación de est…" at bounding box center [582, 174] width 167 height 109
click at [651, 132] on textarea "Socio [PERSON_NAME] condición DIRECTA. Debe presentar la facturación de esta so…" at bounding box center [582, 174] width 167 height 109
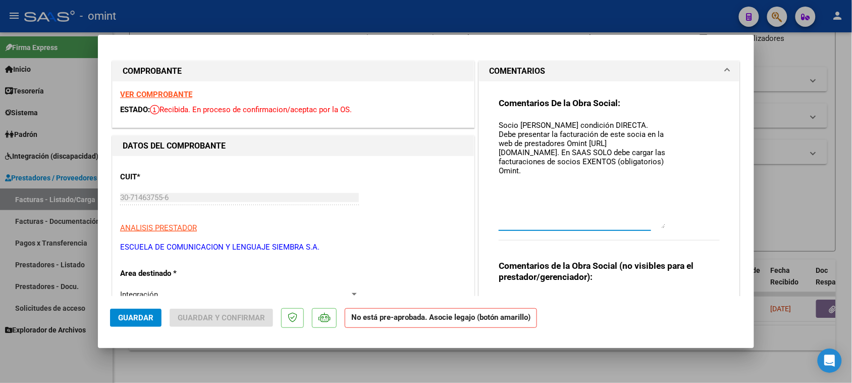
drag, startPoint x: 513, startPoint y: 145, endPoint x: 511, endPoint y: 139, distance: 6.7
click at [512, 145] on textarea "Socio [PERSON_NAME] condición DIRECTA. Debe presentar la facturación de este so…" at bounding box center [582, 174] width 167 height 109
drag, startPoint x: 647, startPoint y: 174, endPoint x: 485, endPoint y: 105, distance: 176.4
click at [485, 105] on div "Comentarios De la Obra Social: Socio MONOPOLI BENJAMIN condición DIRECTA. Debe …" at bounding box center [609, 216] width 261 height 271
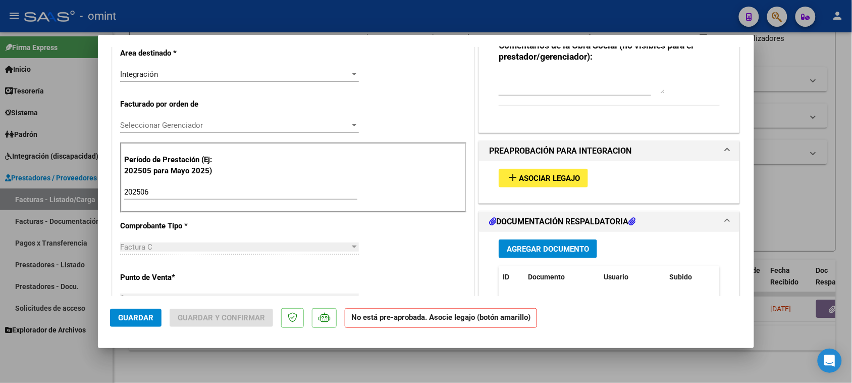
scroll to position [189, 0]
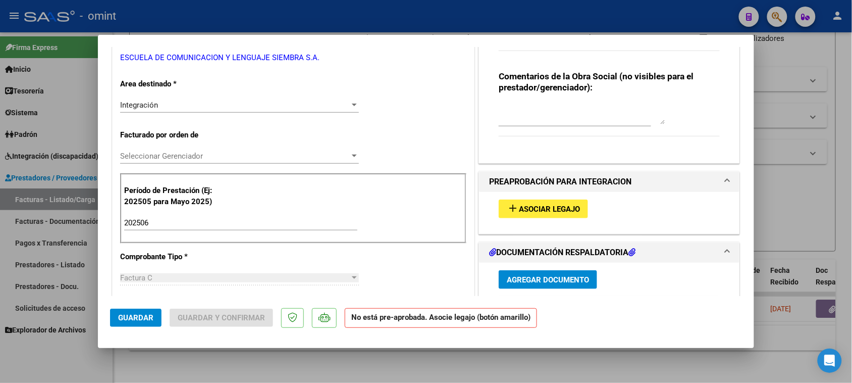
type textarea "Socio [PERSON_NAME] condición DIRECTA. Debe presentar la facturación de este so…"
click at [267, 109] on div "Integración" at bounding box center [235, 104] width 230 height 9
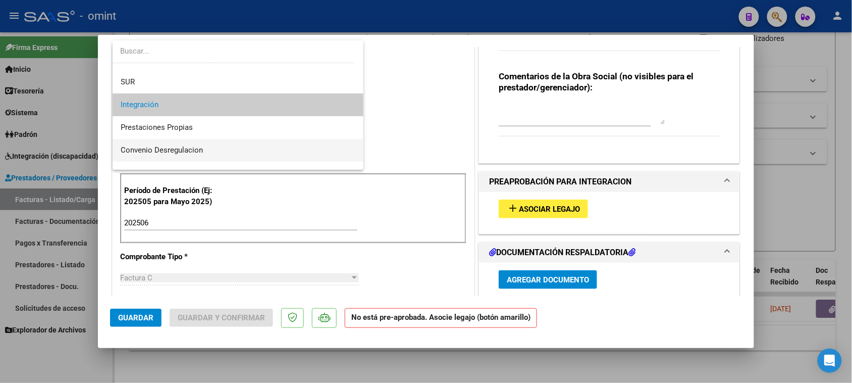
scroll to position [97, 0]
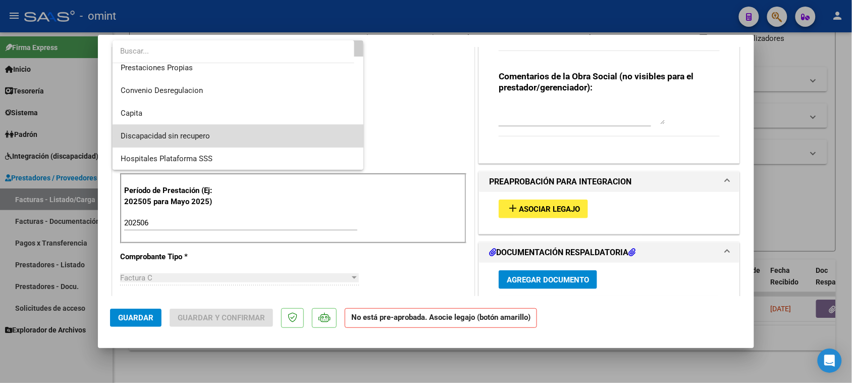
click at [250, 137] on span "Discapacidad sin recupero" at bounding box center [238, 136] width 235 height 23
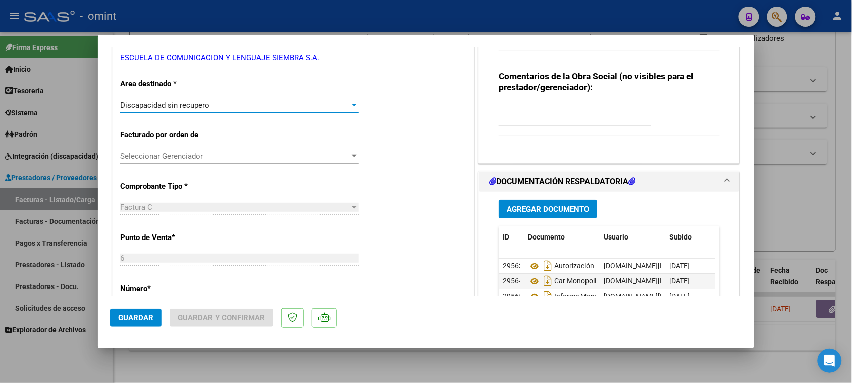
click at [128, 329] on mat-dialog-actions "Guardar Guardar y Confirmar" at bounding box center [426, 316] width 632 height 40
click at [150, 318] on span "Guardar" at bounding box center [135, 317] width 35 height 9
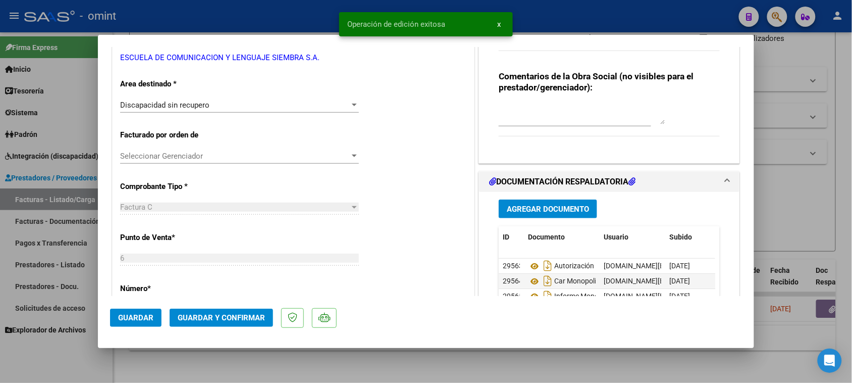
click at [203, 321] on span "Guardar y Confirmar" at bounding box center [221, 317] width 87 height 9
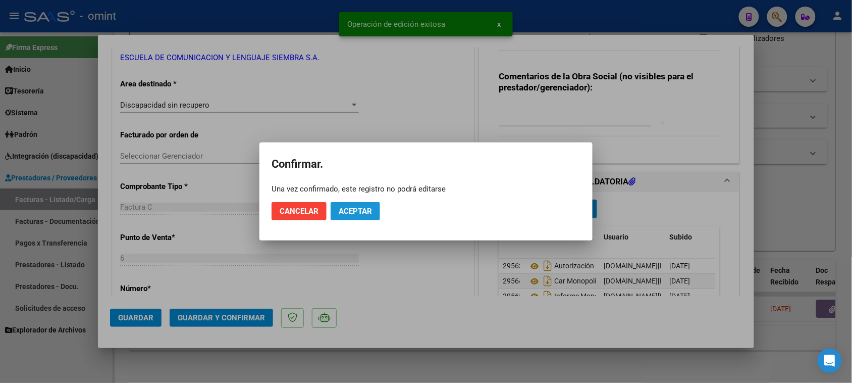
click at [370, 216] on button "Aceptar" at bounding box center [355, 211] width 49 height 18
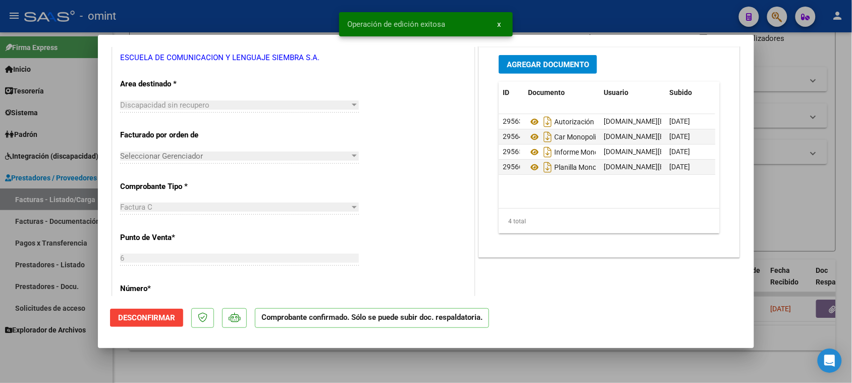
type input "$ 0,00"
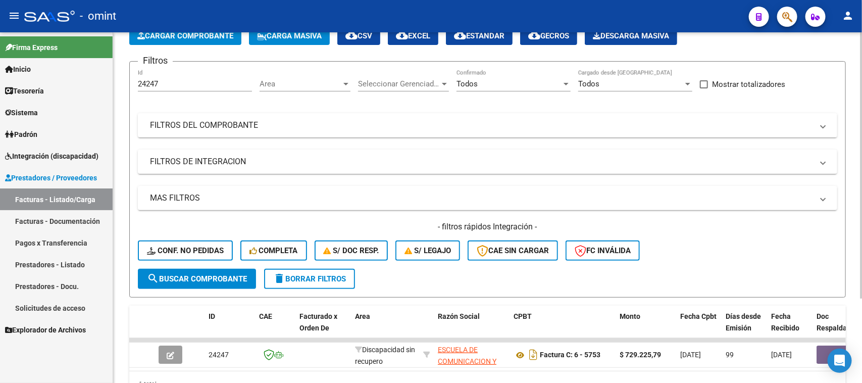
scroll to position [0, 0]
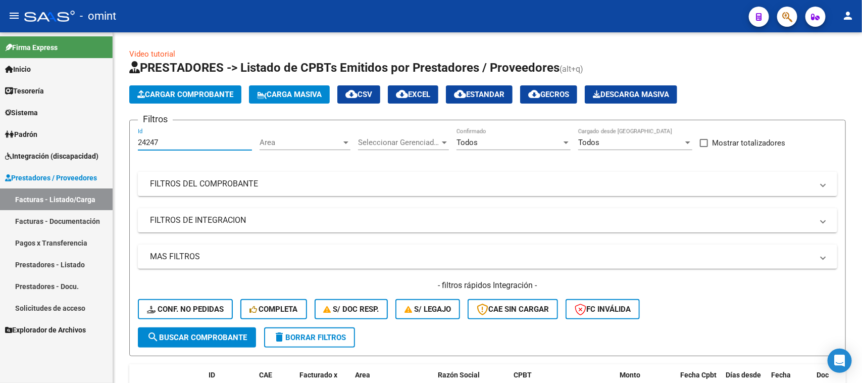
drag, startPoint x: 165, startPoint y: 139, endPoint x: 38, endPoint y: 150, distance: 127.8
click at [38, 150] on mat-sidenav-container "Firma Express Inicio Calendario SSS Instructivos Contacto OS Tesorería Extracto…" at bounding box center [431, 207] width 862 height 350
paste input "8"
type input "24248"
click at [195, 326] on form "Filtros 24248 Id Area Area Seleccionar Gerenciador Seleccionar Gerenciador Todo…" at bounding box center [487, 238] width 717 height 236
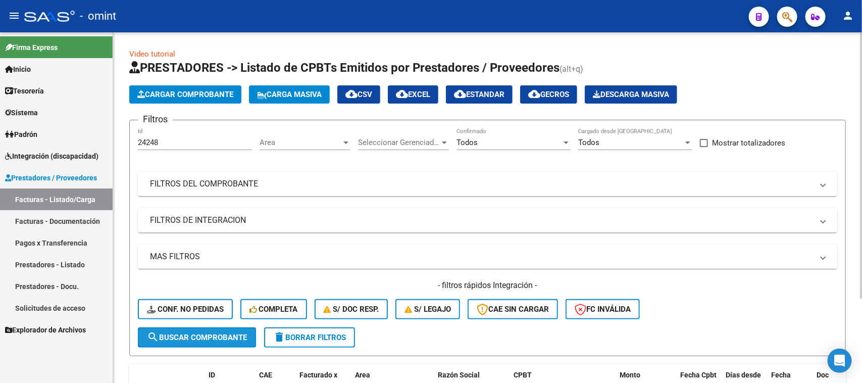
click at [192, 333] on span "search Buscar Comprobante" at bounding box center [197, 337] width 100 height 9
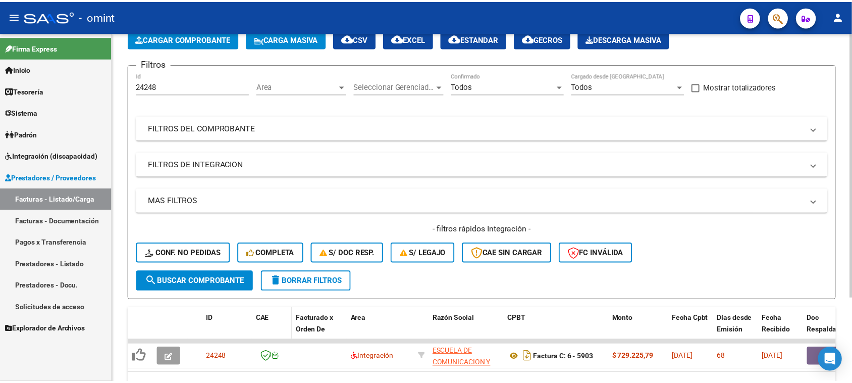
scroll to position [112, 0]
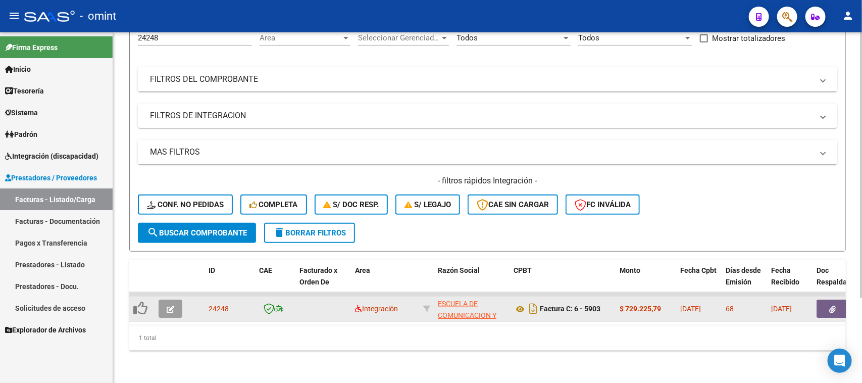
click at [161, 299] on button "button" at bounding box center [171, 308] width 24 height 18
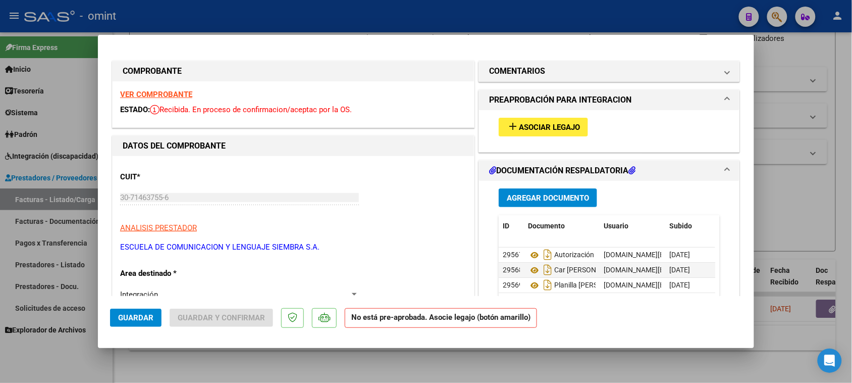
click at [161, 94] on strong "VER COMPROBANTE" at bounding box center [156, 94] width 72 height 9
click at [609, 70] on mat-panel-title "COMENTARIOS" at bounding box center [603, 71] width 228 height 12
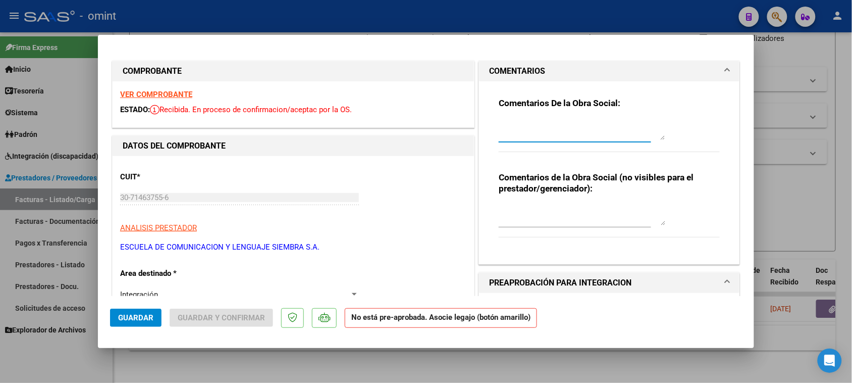
click at [581, 135] on textarea at bounding box center [582, 130] width 167 height 20
paste textarea "Socio [PERSON_NAME] condición DIRECTA. Debe presentar la facturación de este so…"
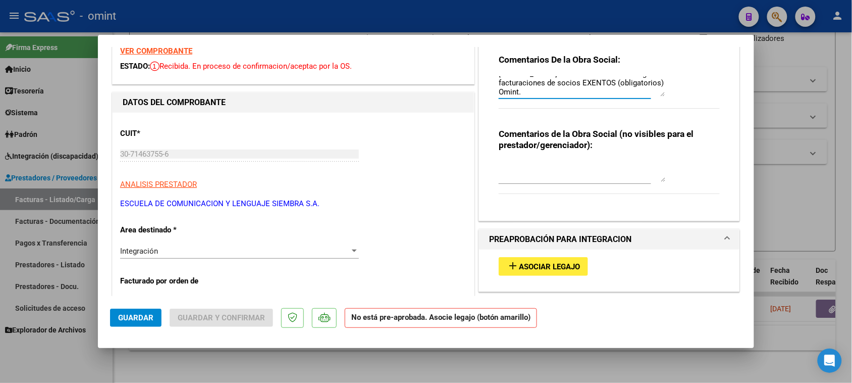
scroll to position [126, 0]
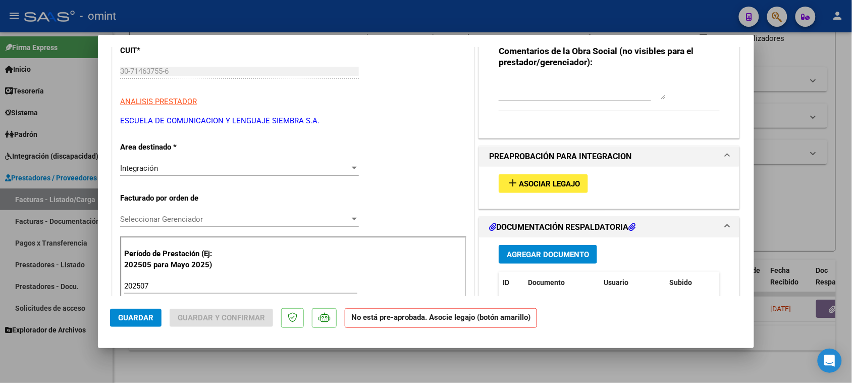
type textarea "Socio [PERSON_NAME] condición DIRECTA. Debe presentar la facturación de este so…"
click at [202, 170] on div "Integración" at bounding box center [235, 168] width 230 height 9
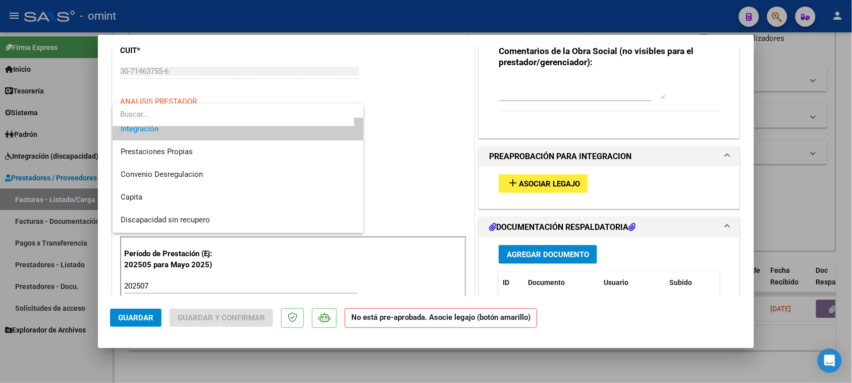
scroll to position [97, 0]
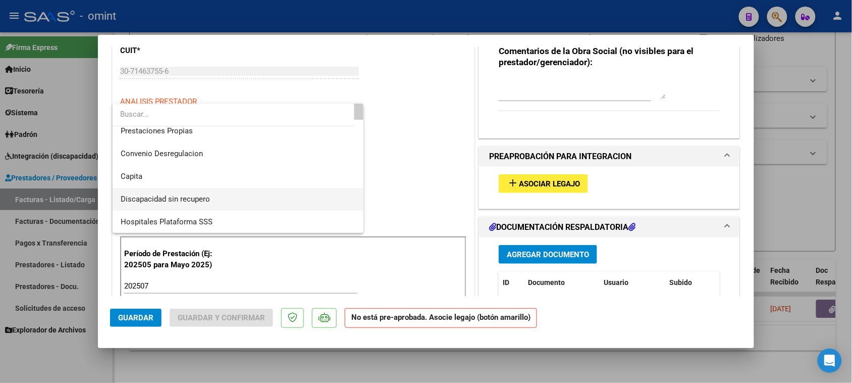
click at [194, 205] on span "Discapacidad sin recupero" at bounding box center [238, 199] width 235 height 23
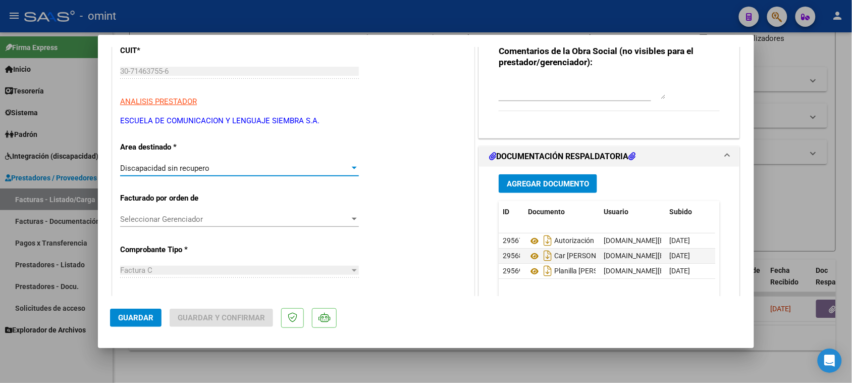
click at [139, 317] on span "Guardar" at bounding box center [135, 317] width 35 height 9
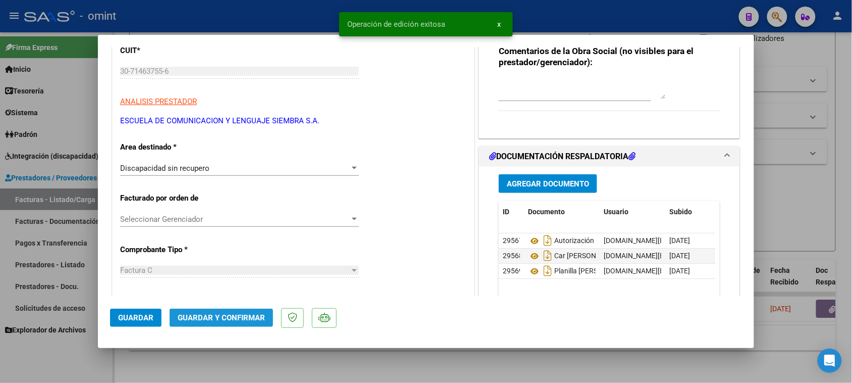
click at [233, 314] on span "Guardar y Confirmar" at bounding box center [221, 317] width 87 height 9
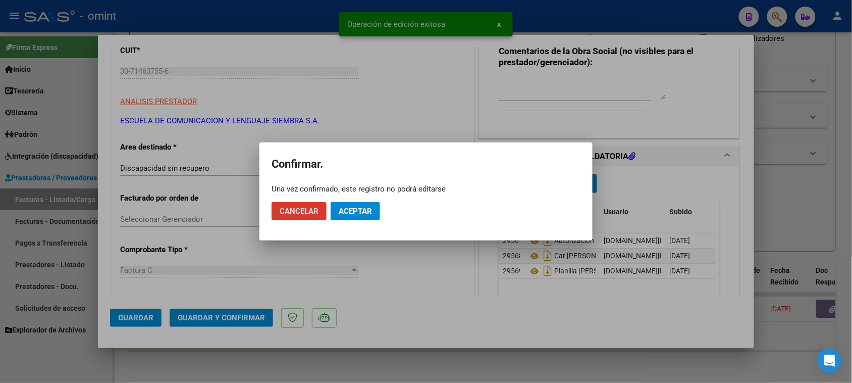
click at [365, 210] on span "Aceptar" at bounding box center [355, 211] width 33 height 9
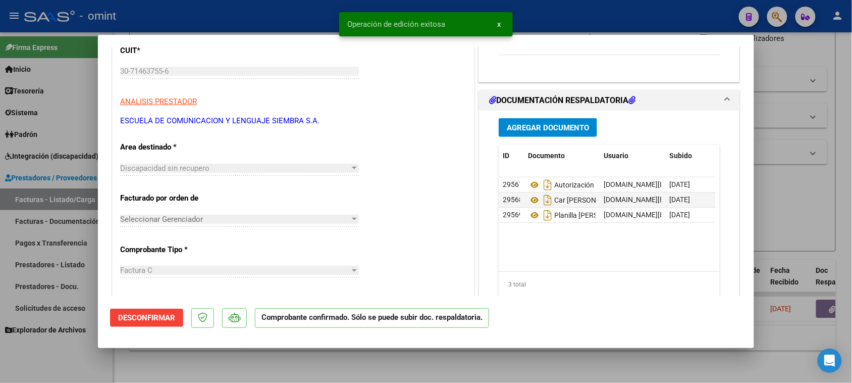
type input "$ 0,00"
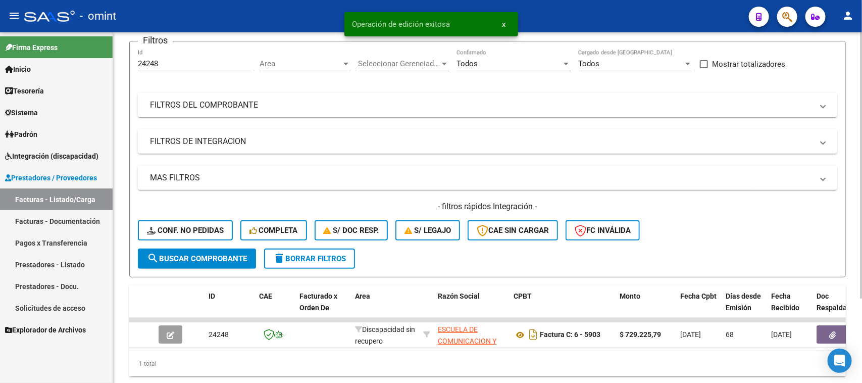
scroll to position [0, 0]
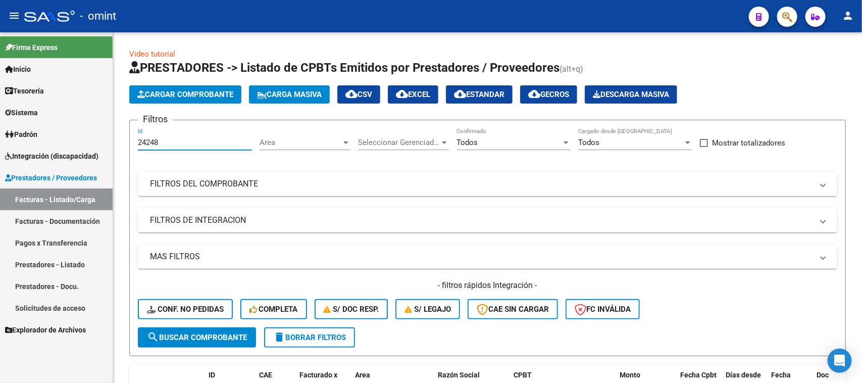
drag, startPoint x: 195, startPoint y: 140, endPoint x: 72, endPoint y: 165, distance: 126.3
click at [6, 140] on mat-sidenav-container "Firma Express Inicio Calendario SSS Instructivos Contacto OS Tesorería Extracto…" at bounding box center [431, 207] width 862 height 350
paste input "9"
type input "24249"
click at [185, 329] on button "search Buscar Comprobante" at bounding box center [197, 337] width 118 height 20
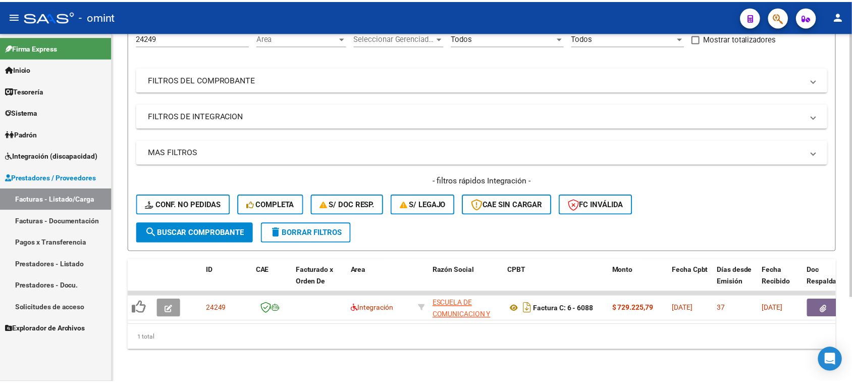
scroll to position [112, 0]
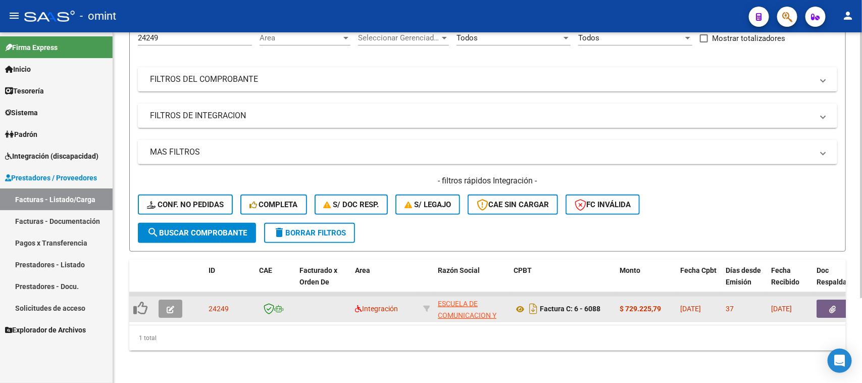
click at [174, 299] on button "button" at bounding box center [171, 308] width 24 height 18
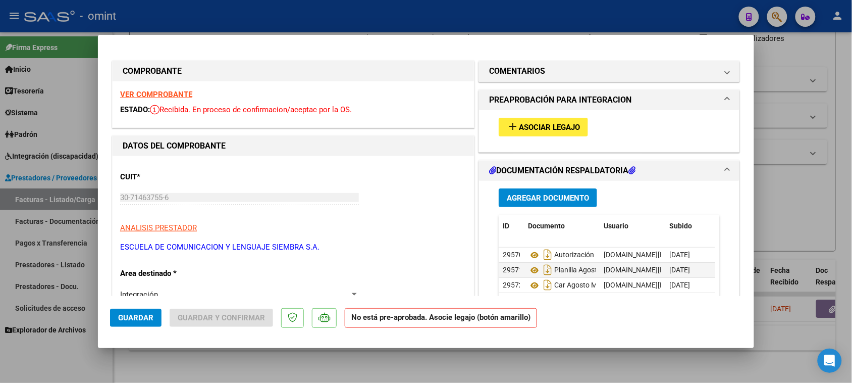
click at [140, 103] on div "VER COMPROBANTE ESTADO: Recibida. En proceso de confirmacion/aceptac por la OS." at bounding box center [294, 104] width 362 height 46
click at [140, 97] on strong "VER COMPROBANTE" at bounding box center [156, 94] width 72 height 9
click at [503, 78] on mat-expansion-panel-header "COMENTARIOS" at bounding box center [609, 71] width 261 height 20
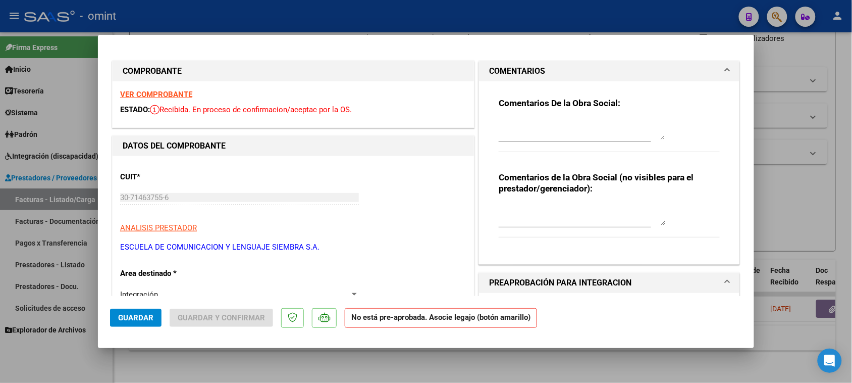
click at [507, 139] on textarea at bounding box center [582, 130] width 167 height 20
paste textarea "Socio [PERSON_NAME] condición DIRECTA. Debe presentar la facturación de este so…"
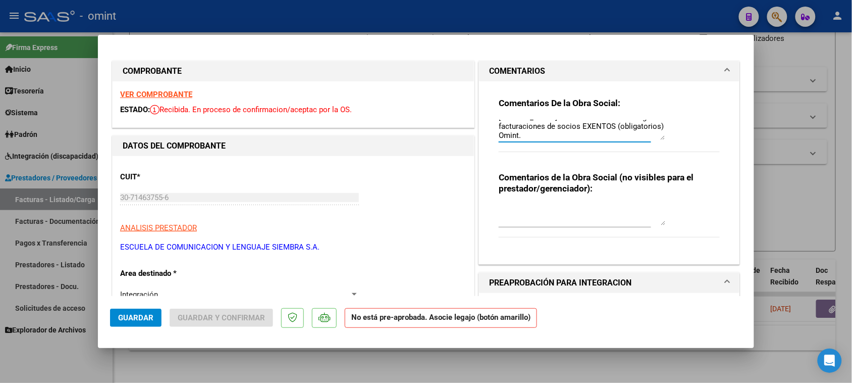
scroll to position [0, 0]
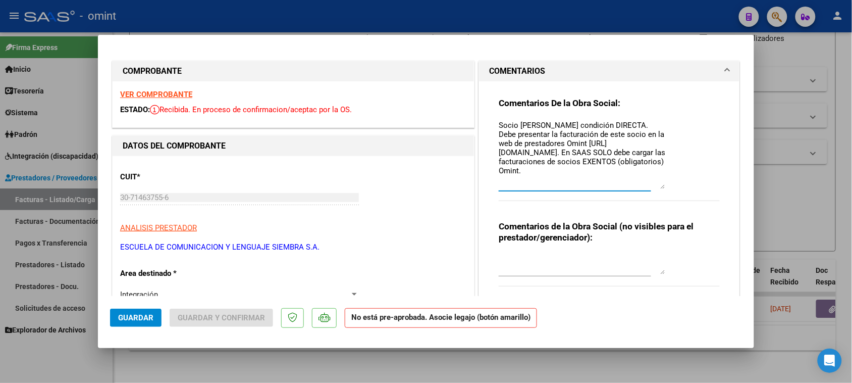
drag, startPoint x: 655, startPoint y: 139, endPoint x: 655, endPoint y: 188, distance: 49.0
click at [655, 188] on textarea "Socio [PERSON_NAME] condición DIRECTA. Debe presentar la facturación de este so…" at bounding box center [582, 154] width 167 height 69
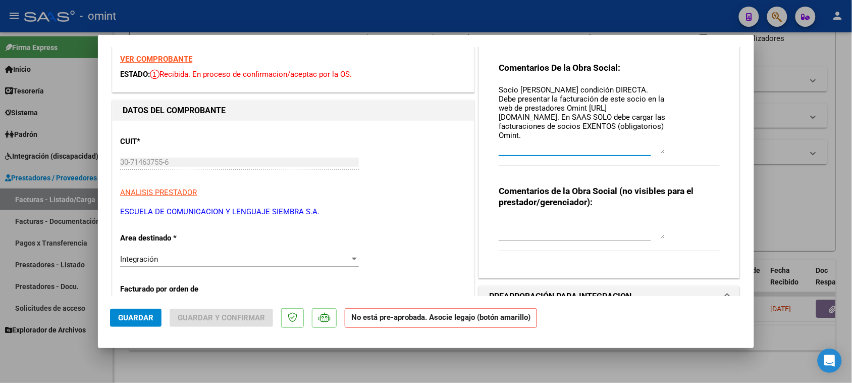
scroll to position [63, 0]
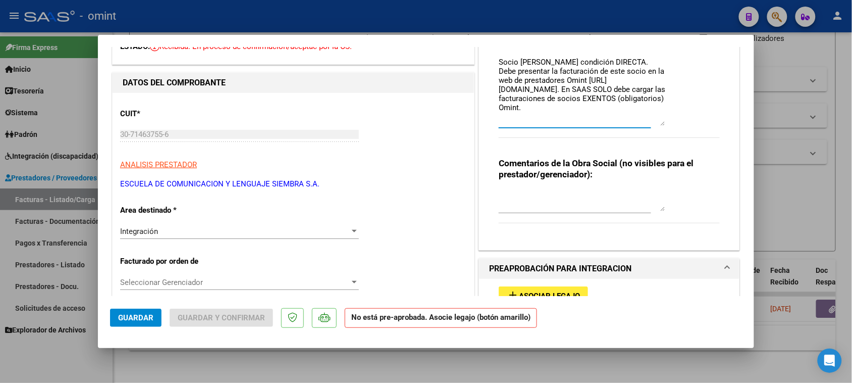
type textarea "Socio [PERSON_NAME] condición DIRECTA. Debe presentar la facturación de este so…"
click at [235, 231] on div "Integración" at bounding box center [235, 231] width 230 height 9
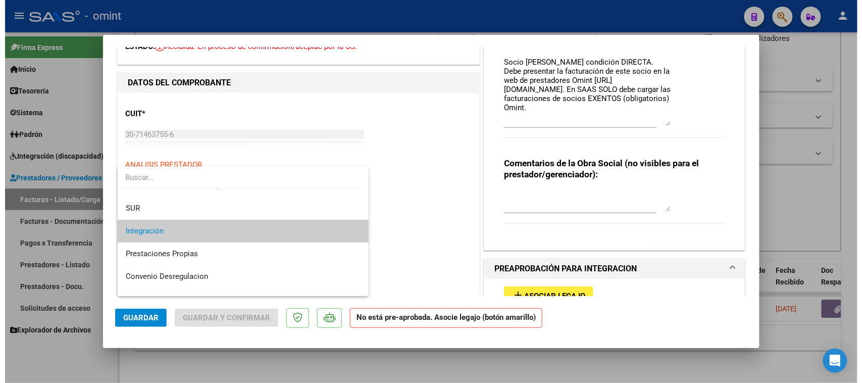
scroll to position [97, 0]
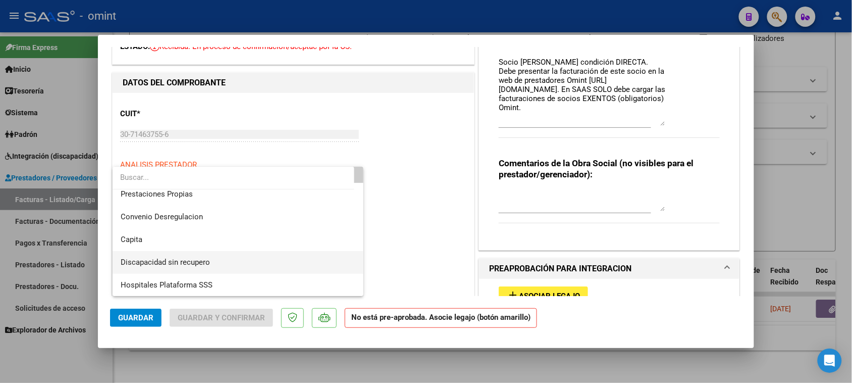
click at [225, 258] on span "Discapacidad sin recupero" at bounding box center [238, 262] width 235 height 23
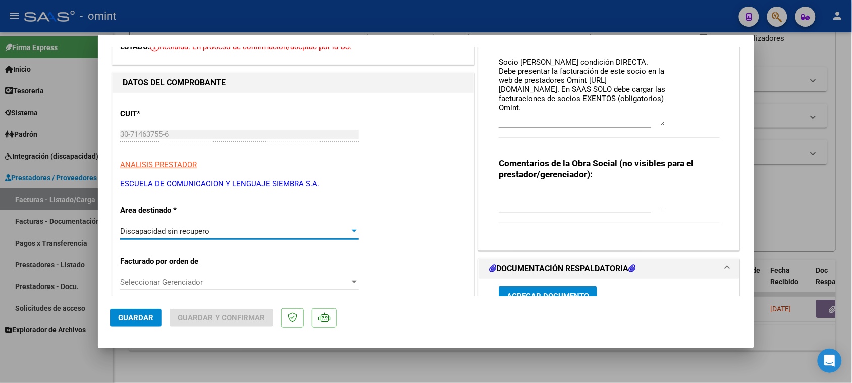
click at [128, 324] on button "Guardar" at bounding box center [136, 318] width 52 height 18
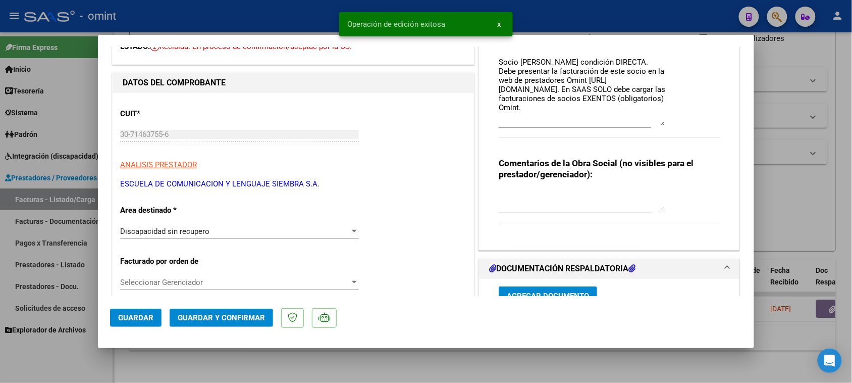
click at [243, 317] on span "Guardar y Confirmar" at bounding box center [221, 317] width 87 height 9
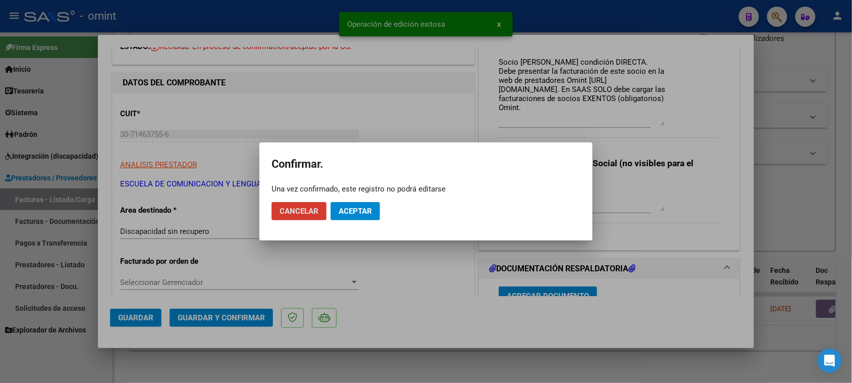
click at [355, 202] on button "Aceptar" at bounding box center [355, 211] width 49 height 18
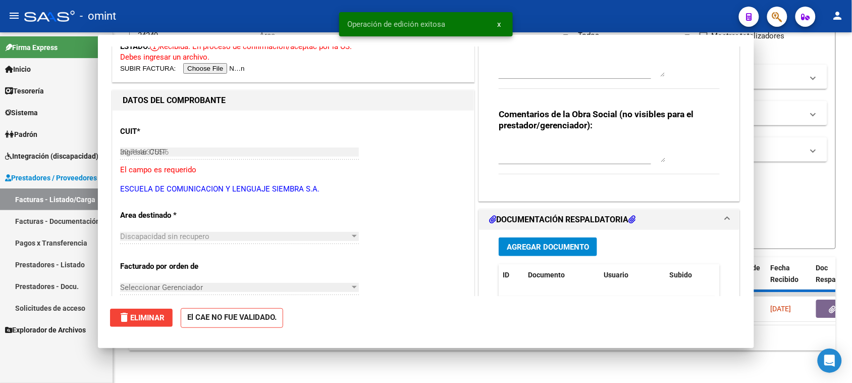
type input "$ 0,00"
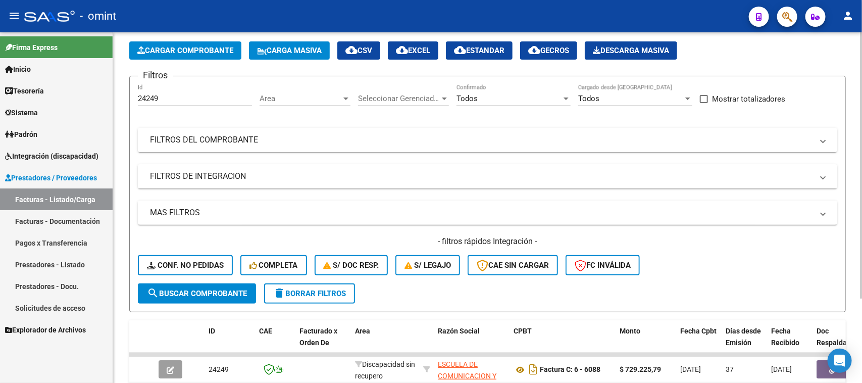
scroll to position [0, 0]
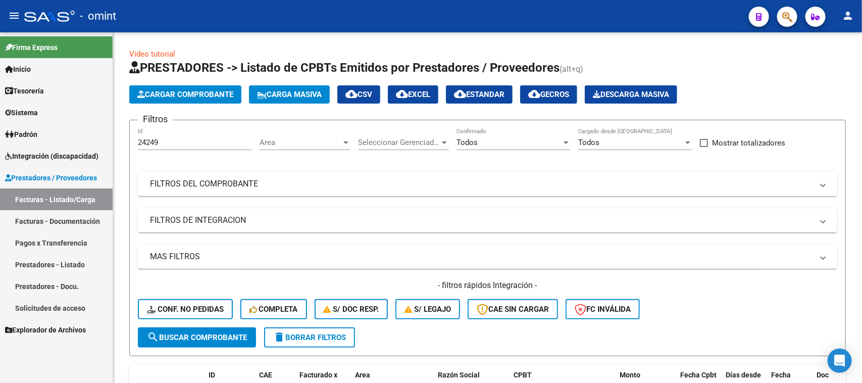
drag, startPoint x: 165, startPoint y: 135, endPoint x: 104, endPoint y: 151, distance: 63.2
click at [104, 151] on mat-sidenav-container "Firma Express Inicio Calendario SSS Instructivos Contacto OS Tesorería Extracto…" at bounding box center [431, 207] width 862 height 350
click at [158, 141] on input "24249" at bounding box center [195, 142] width 114 height 9
drag, startPoint x: 160, startPoint y: 141, endPoint x: 93, endPoint y: 145, distance: 66.3
click at [93, 145] on mat-sidenav-container "Firma Express Inicio Calendario SSS Instructivos Contacto OS Tesorería Extracto…" at bounding box center [431, 207] width 862 height 350
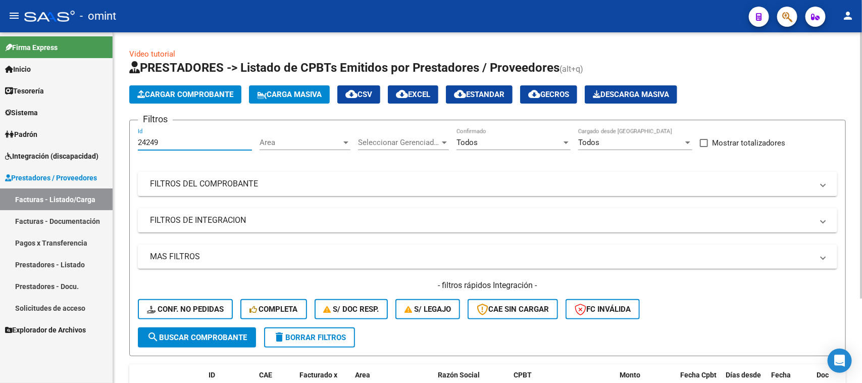
paste input "18922"
type input "18922"
click at [206, 324] on div "- filtros rápidos Integración - Conf. no pedidas Completa S/ Doc Resp. S/ legaj…" at bounding box center [487, 303] width 699 height 47
click at [206, 335] on span "search Buscar Comprobante" at bounding box center [197, 337] width 100 height 9
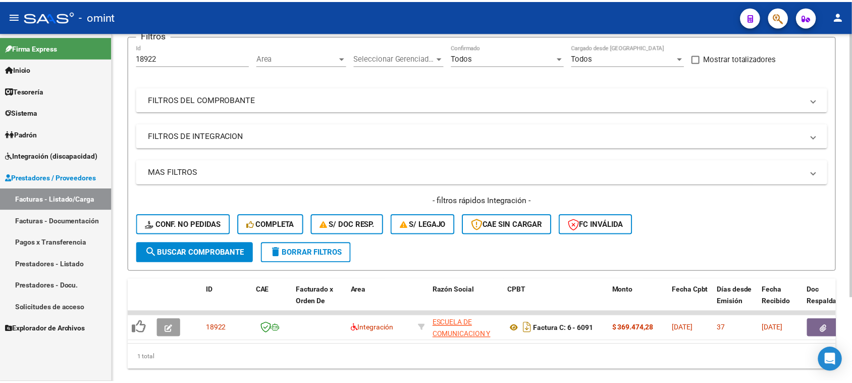
scroll to position [112, 0]
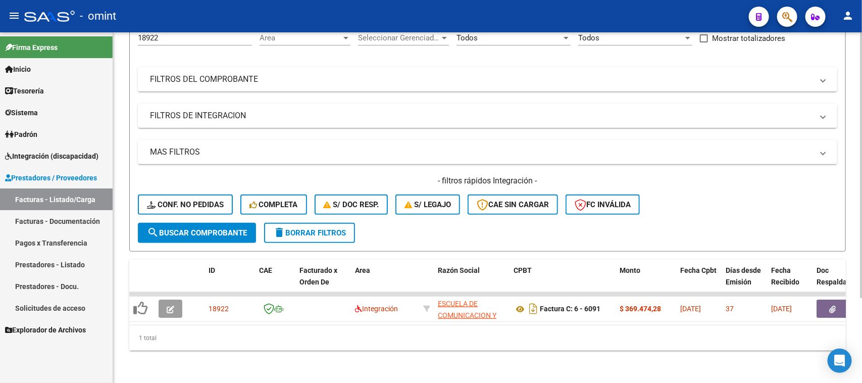
click at [224, 233] on form "Filtros 18922 Id Area Area Seleccionar Gerenciador Seleccionar Gerenciador Todo…" at bounding box center [487, 133] width 717 height 236
click at [192, 228] on span "search Buscar Comprobante" at bounding box center [197, 232] width 100 height 9
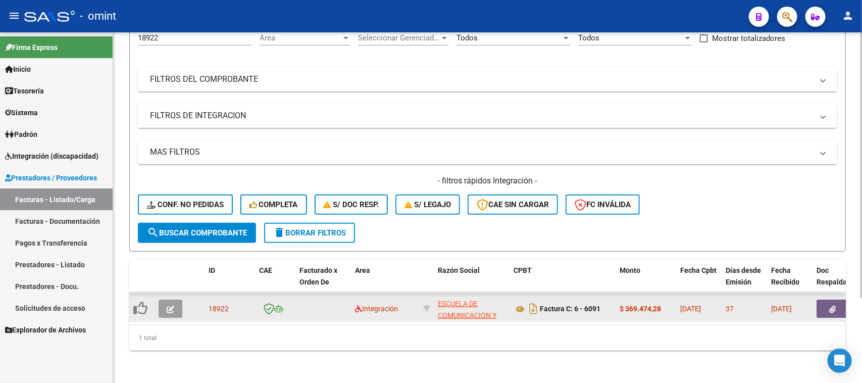
click at [170, 299] on button "button" at bounding box center [171, 308] width 24 height 18
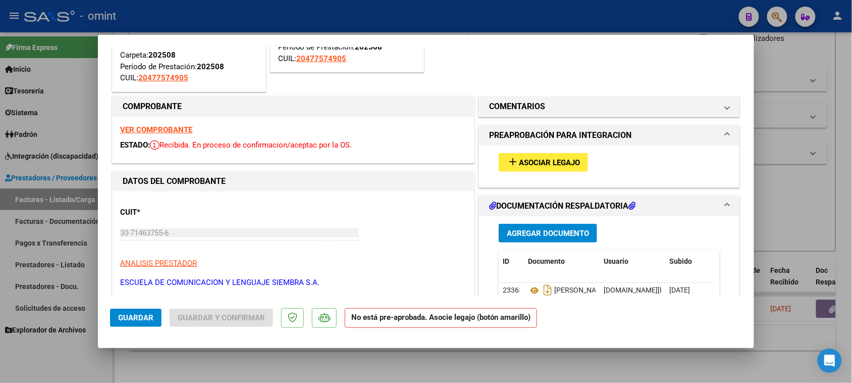
scroll to position [126, 0]
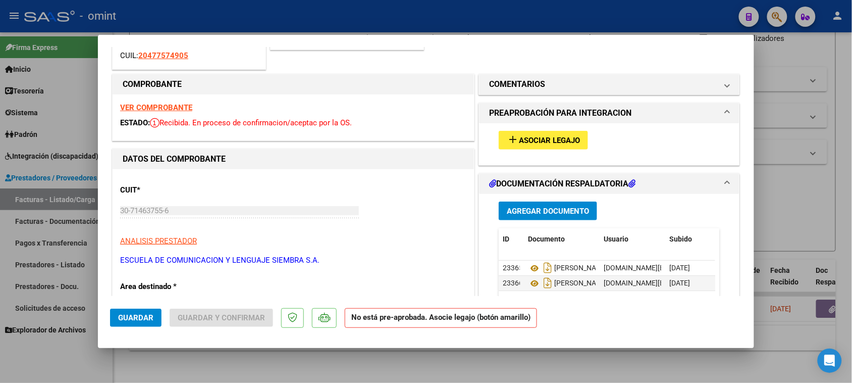
click at [163, 104] on strong "VER COMPROBANTE" at bounding box center [156, 107] width 72 height 9
click at [509, 142] on mat-icon "add" at bounding box center [513, 139] width 12 height 12
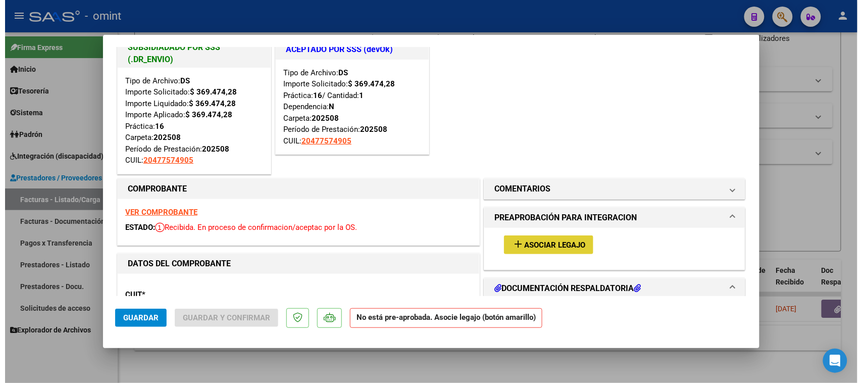
scroll to position [0, 0]
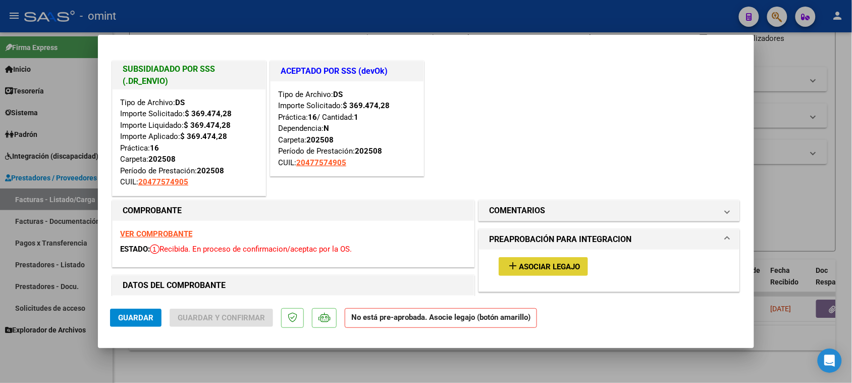
type input "$ 0,00"
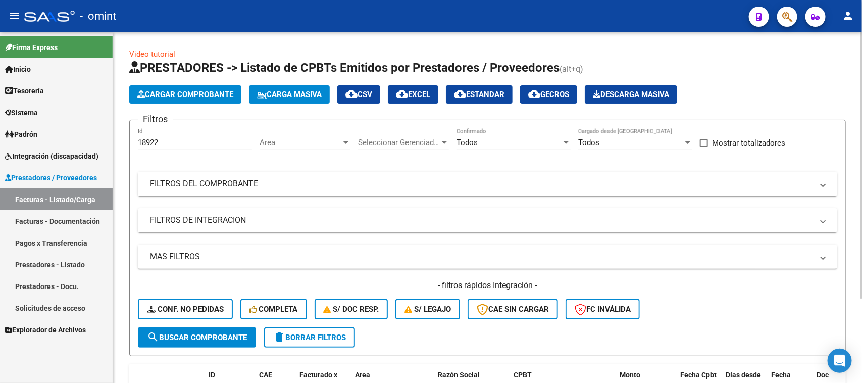
drag, startPoint x: 219, startPoint y: 147, endPoint x: 175, endPoint y: 144, distance: 44.0
click at [150, 145] on div "18922 Id" at bounding box center [195, 139] width 114 height 22
drag, startPoint x: 178, startPoint y: 144, endPoint x: 64, endPoint y: 145, distance: 114.1
click at [64, 145] on mat-sidenav-container "Firma Express Inicio Calendario SSS Instructivos Contacto OS Tesorería Extracto…" at bounding box center [431, 207] width 862 height 350
paste input "24263"
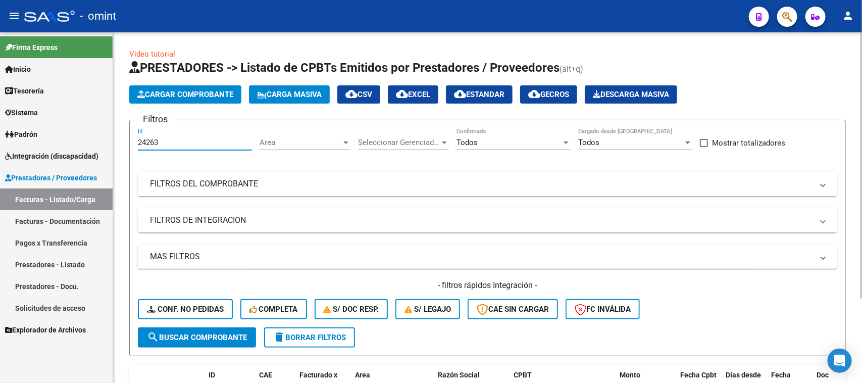
type input "24263"
click at [197, 329] on button "search Buscar Comprobante" at bounding box center [197, 337] width 118 height 20
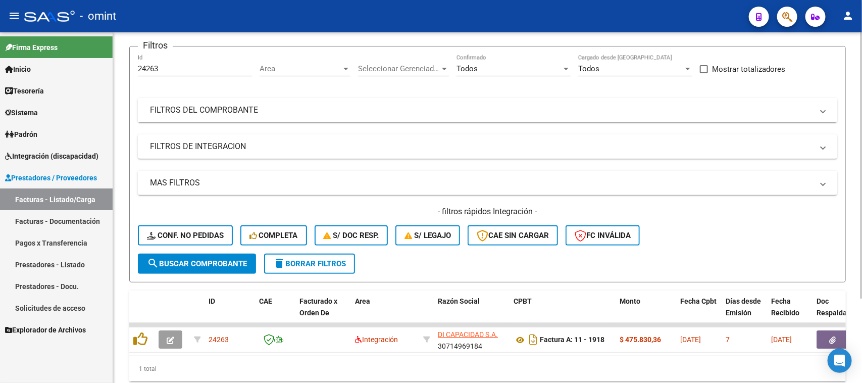
scroll to position [112, 0]
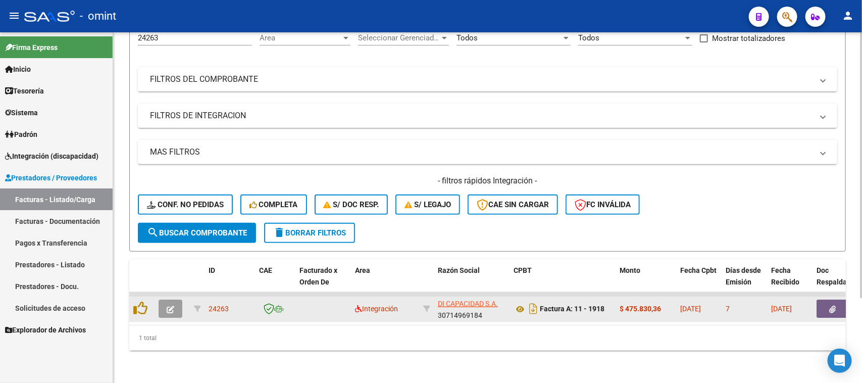
click at [168, 306] on icon "button" at bounding box center [171, 310] width 8 height 8
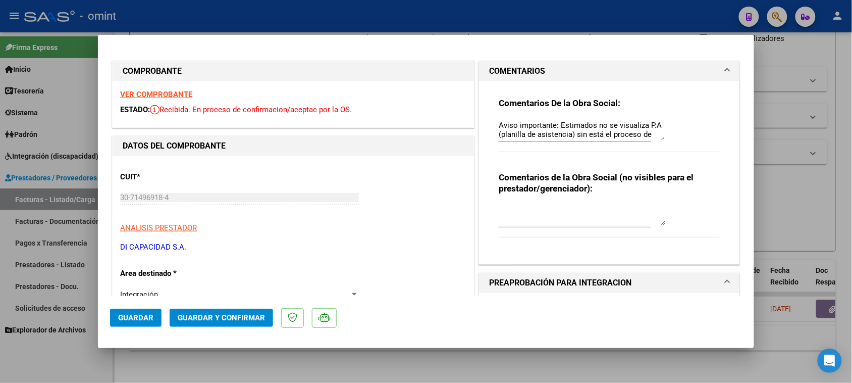
type input "$ 0,00"
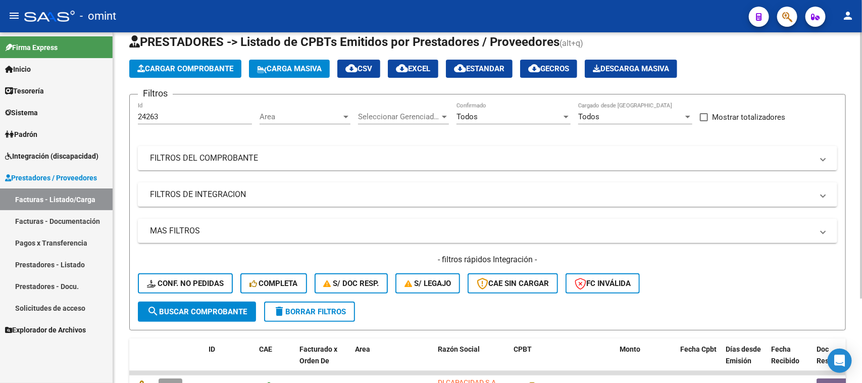
scroll to position [0, 0]
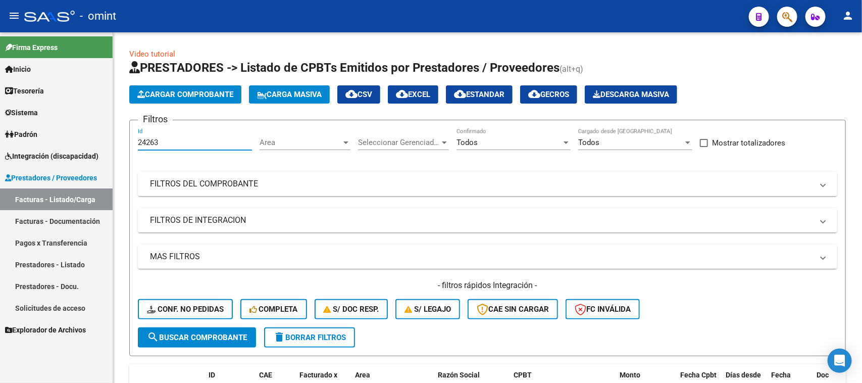
drag, startPoint x: 167, startPoint y: 142, endPoint x: 103, endPoint y: 148, distance: 64.4
click at [103, 148] on mat-sidenav-container "Firma Express Inicio Calendario SSS Instructivos Contacto OS Tesorería Extracto…" at bounding box center [431, 207] width 862 height 350
paste input "3259"
type input "23259"
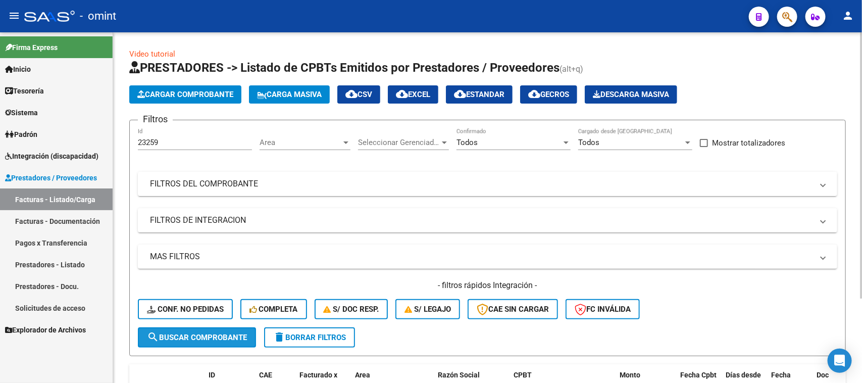
click at [175, 334] on span "search Buscar Comprobante" at bounding box center [197, 337] width 100 height 9
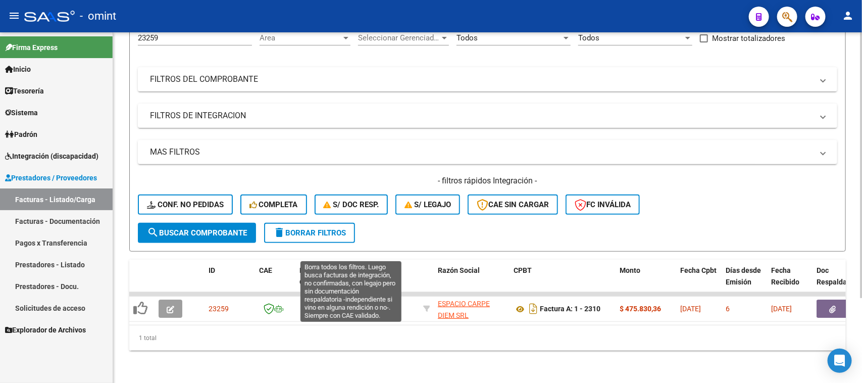
scroll to position [112, 0]
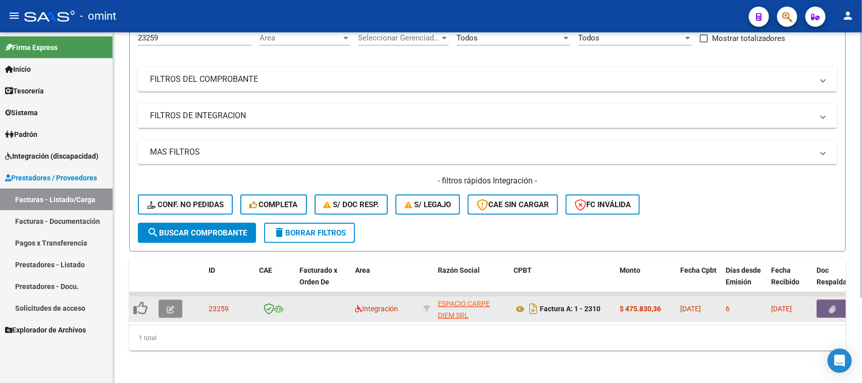
click at [173, 306] on icon "button" at bounding box center [171, 310] width 8 height 8
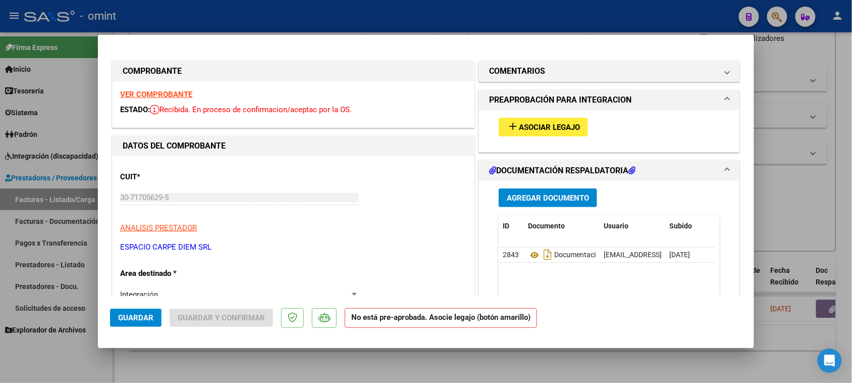
click at [177, 95] on strong "VER COMPROBANTE" at bounding box center [156, 94] width 72 height 9
type input "$ 0,00"
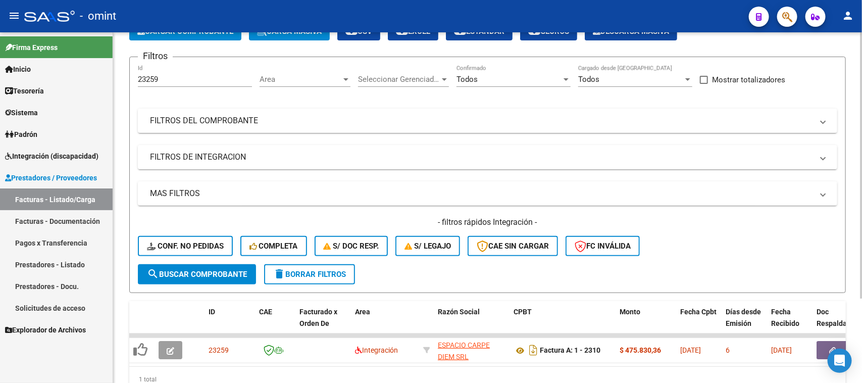
scroll to position [0, 0]
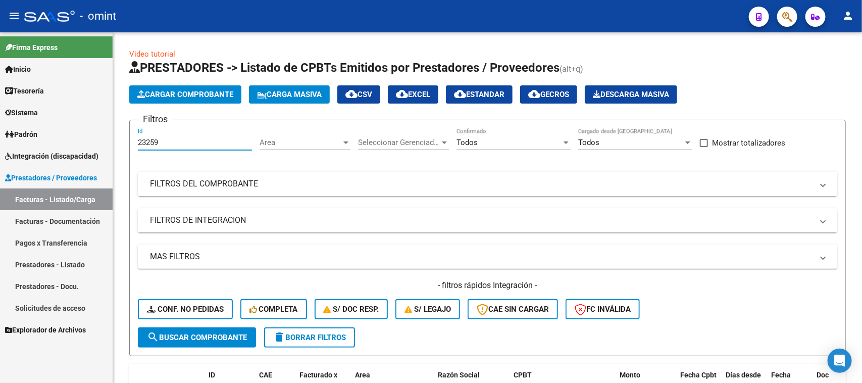
drag, startPoint x: 182, startPoint y: 139, endPoint x: 90, endPoint y: 157, distance: 94.2
click at [87, 155] on mat-sidenav-container "Firma Express Inicio Calendario SSS Instructivos Contacto OS Tesorería Extracto…" at bounding box center [431, 207] width 862 height 350
paste input "4201"
click at [199, 342] on button "search Buscar Comprobante" at bounding box center [197, 337] width 118 height 20
drag, startPoint x: 151, startPoint y: 145, endPoint x: 114, endPoint y: 150, distance: 38.2
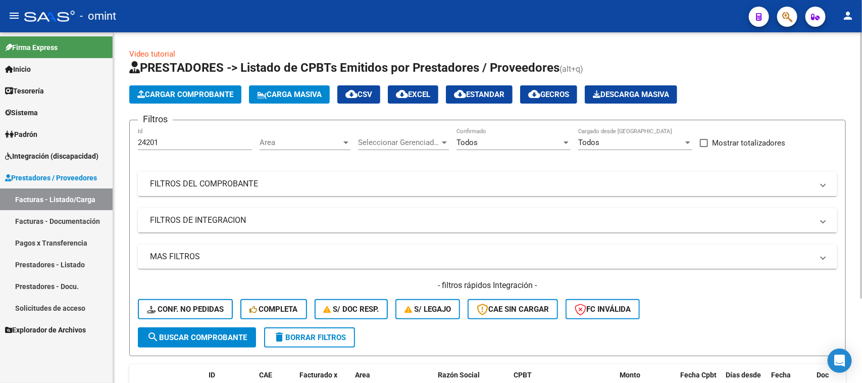
click at [114, 150] on div "Video tutorial PRESTADORES -> Listado de CPBTs Emitidos por Prestadores / Prove…" at bounding box center [487, 259] width 749 height 455
drag, startPoint x: 167, startPoint y: 143, endPoint x: 98, endPoint y: 153, distance: 69.3
click at [98, 153] on mat-sidenav-container "Firma Express Inicio Calendario SSS Instructivos Contacto OS Tesorería Extracto…" at bounding box center [431, 207] width 862 height 350
paste input "2739"
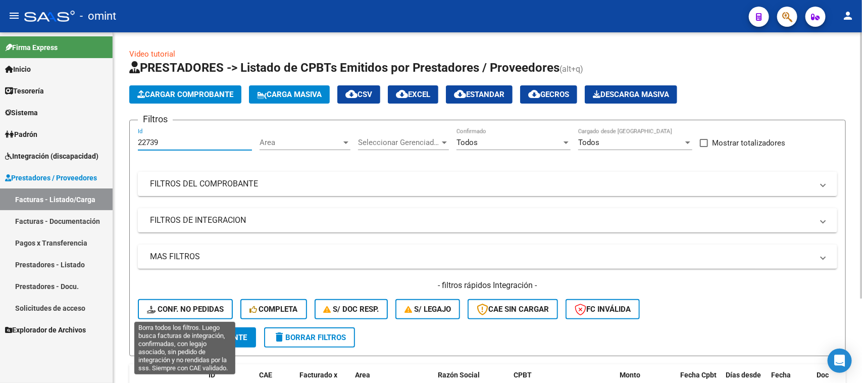
type input "22739"
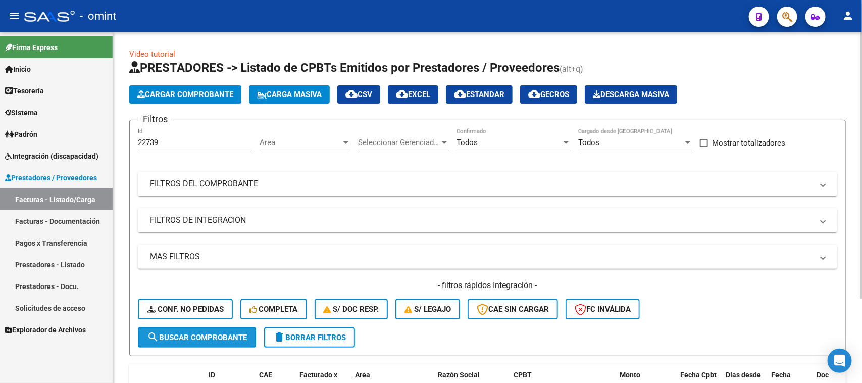
drag, startPoint x: 202, startPoint y: 327, endPoint x: 311, endPoint y: 254, distance: 131.0
click at [202, 328] on button "search Buscar Comprobante" at bounding box center [197, 337] width 118 height 20
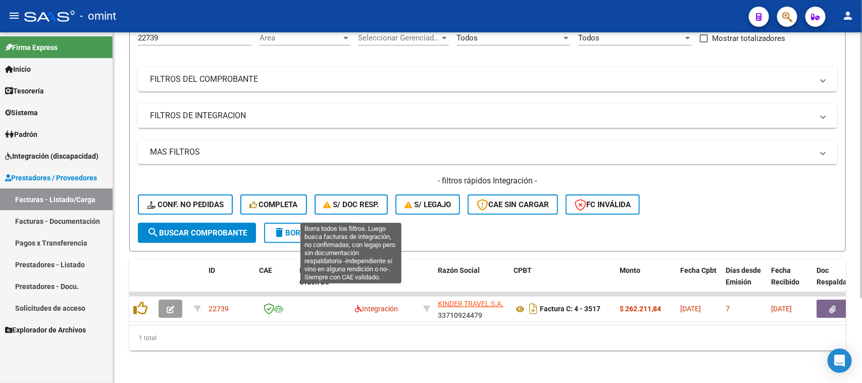
scroll to position [112, 0]
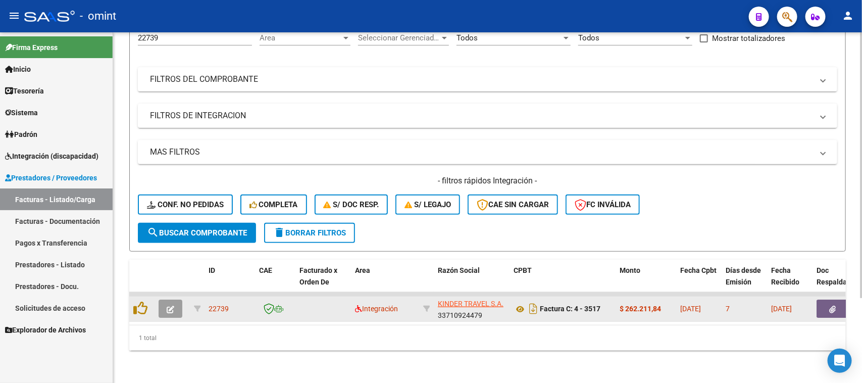
click at [162, 299] on button "button" at bounding box center [171, 308] width 24 height 18
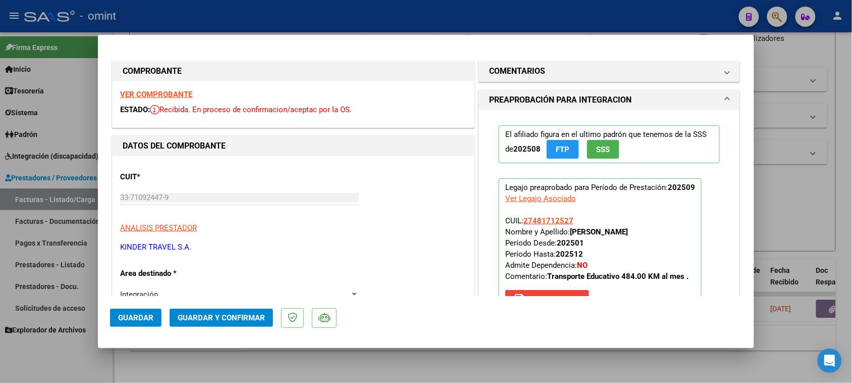
click at [166, 90] on strong "VER COMPROBANTE" at bounding box center [156, 94] width 72 height 9
type input "$ 0,00"
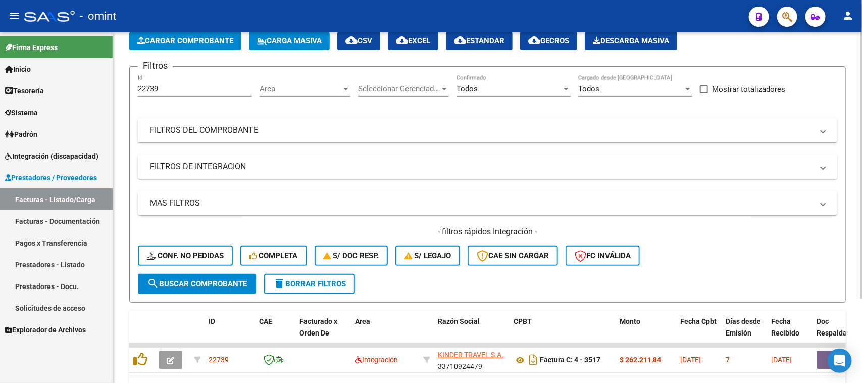
scroll to position [0, 0]
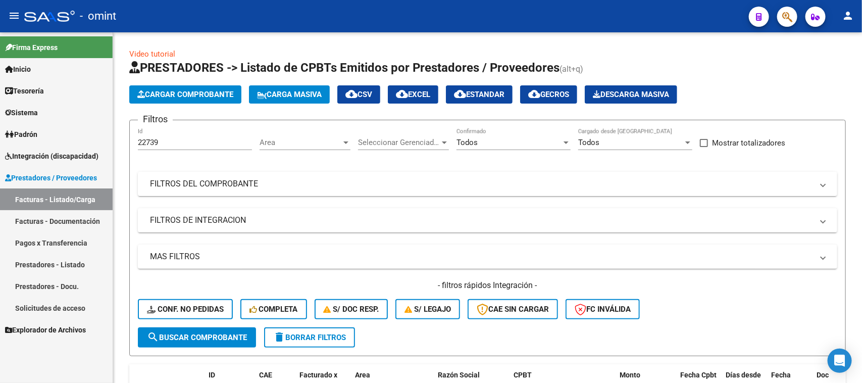
drag, startPoint x: 199, startPoint y: 142, endPoint x: 102, endPoint y: 139, distance: 97.5
click at [102, 139] on mat-sidenav-container "Firma Express Inicio Calendario SSS Instructivos Contacto OS Tesorería Extracto…" at bounding box center [431, 207] width 862 height 350
paste input "512"
click at [184, 339] on span "search Buscar Comprobante" at bounding box center [197, 337] width 100 height 9
drag, startPoint x: 163, startPoint y: 137, endPoint x: 129, endPoint y: 143, distance: 34.3
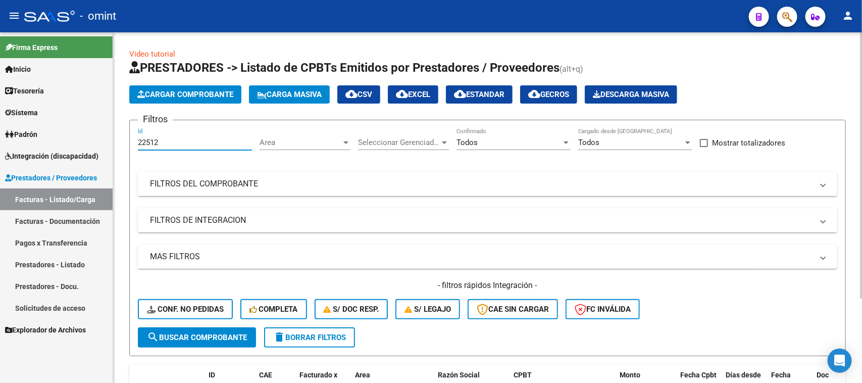
click at [129, 143] on form "Filtros 22512 Id Area Area Seleccionar Gerenciador Seleccionar Gerenciador Todo…" at bounding box center [487, 238] width 717 height 236
paste input "3187"
type input "23187"
click at [188, 338] on span "search Buscar Comprobante" at bounding box center [197, 337] width 100 height 9
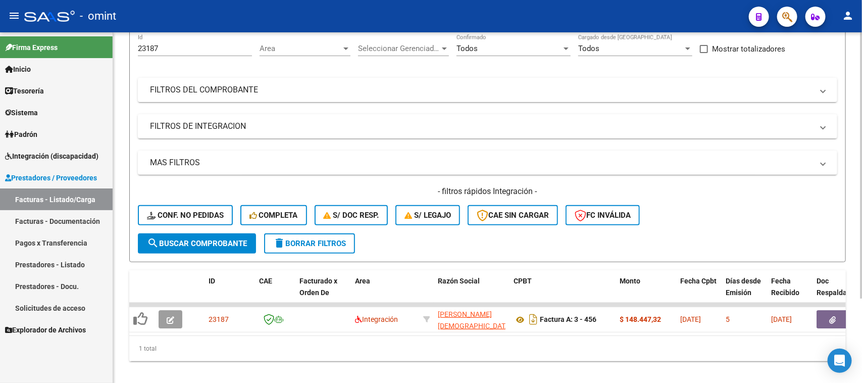
scroll to position [112, 0]
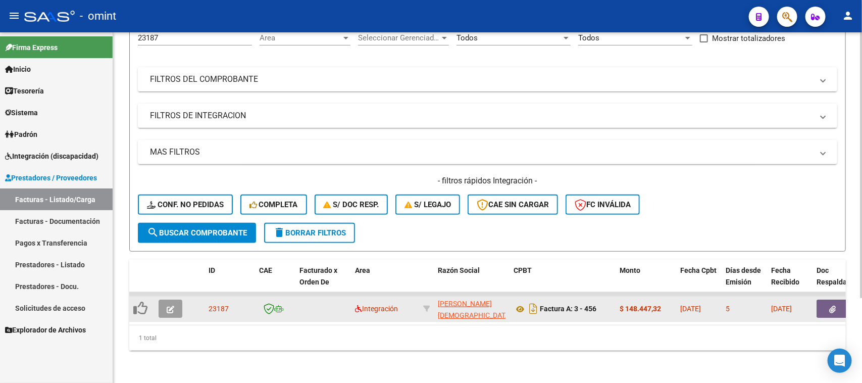
click at [177, 299] on button "button" at bounding box center [171, 308] width 24 height 18
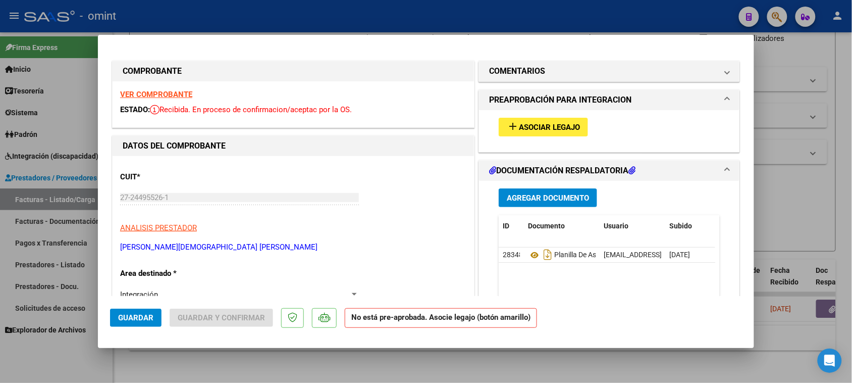
click at [175, 96] on strong "VER COMPROBANTE" at bounding box center [156, 94] width 72 height 9
type input "$ 0,00"
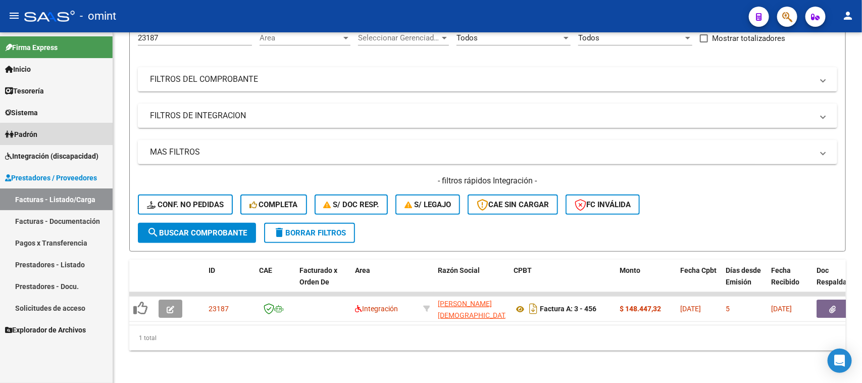
click at [69, 141] on link "Padrón" at bounding box center [56, 134] width 113 height 22
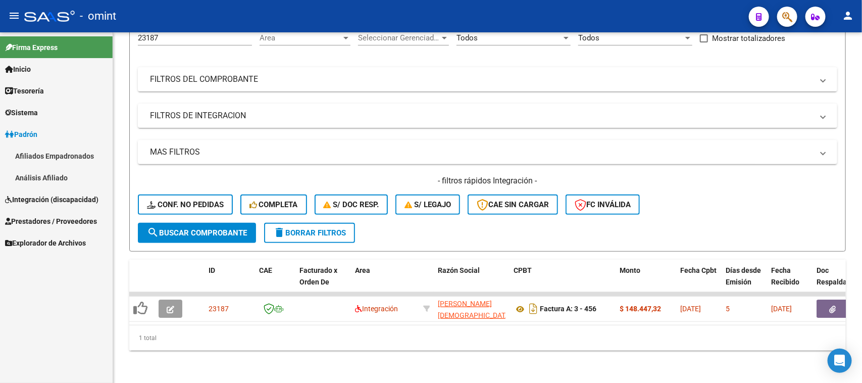
click at [60, 133] on link "Padrón" at bounding box center [56, 134] width 113 height 22
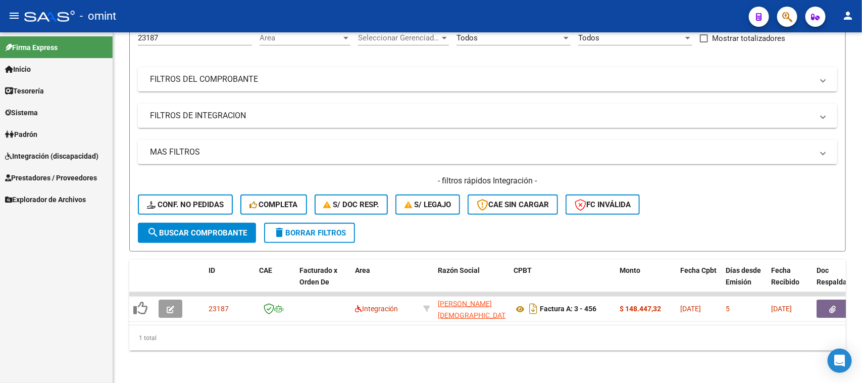
click at [56, 150] on span "Integración (discapacidad)" at bounding box center [51, 155] width 93 height 11
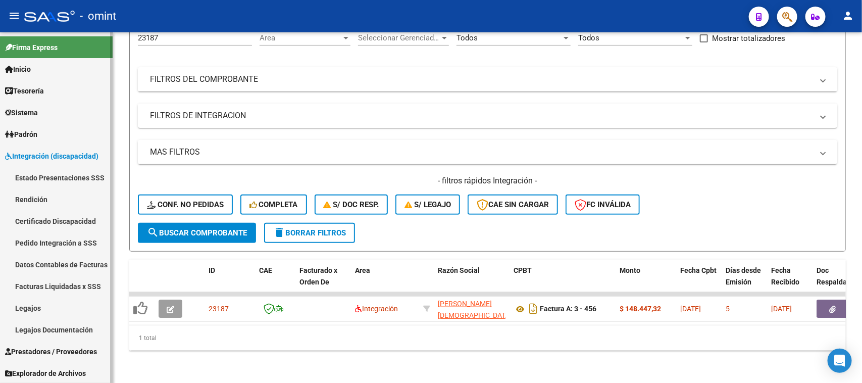
click at [40, 301] on link "Legajos" at bounding box center [56, 308] width 113 height 22
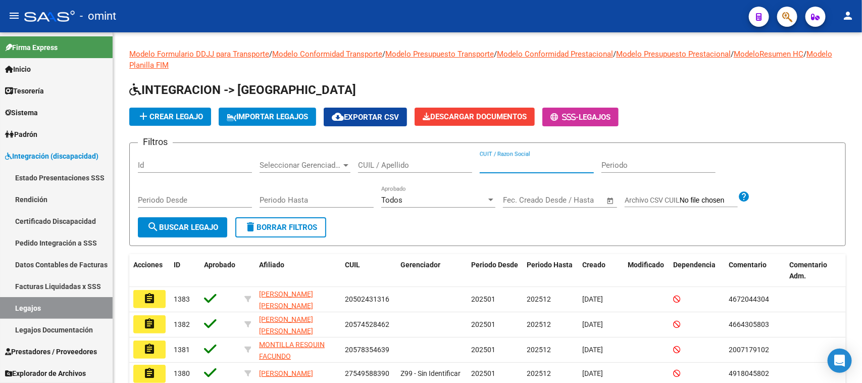
click at [512, 162] on input "CUIT / Razon Social" at bounding box center [537, 165] width 114 height 9
paste input "30697729026"
type input "30697729026"
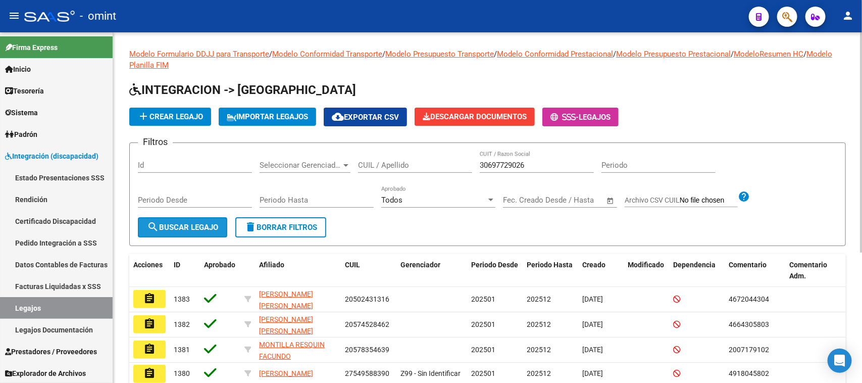
click at [201, 229] on span "search Buscar Legajo" at bounding box center [182, 227] width 71 height 9
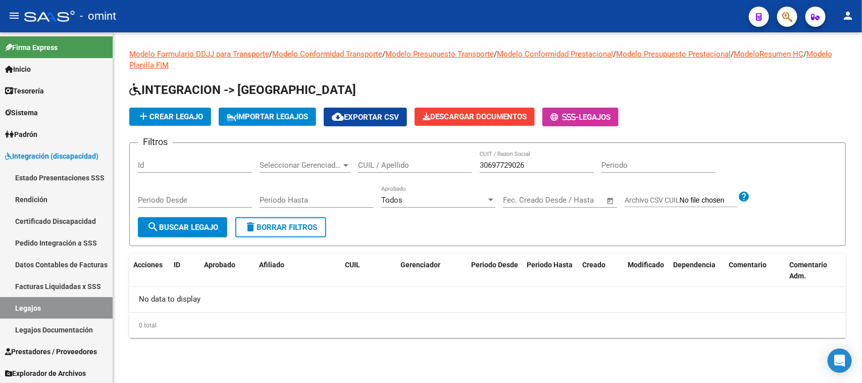
click at [551, 161] on input "30697729026" at bounding box center [537, 165] width 114 height 9
drag, startPoint x: 538, startPoint y: 160, endPoint x: 403, endPoint y: 166, distance: 135.5
click at [404, 165] on div "Filtros Id Seleccionar Gerenciador Seleccionar Gerenciador CUIL / Apellido 3069…" at bounding box center [487, 184] width 699 height 66
click at [48, 278] on link "Facturas Liquidadas x SSS" at bounding box center [56, 286] width 113 height 22
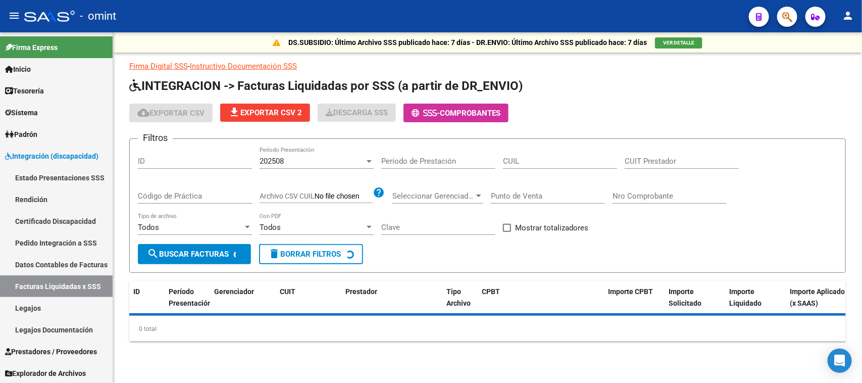
click at [583, 157] on input "CUIL" at bounding box center [560, 161] width 114 height 9
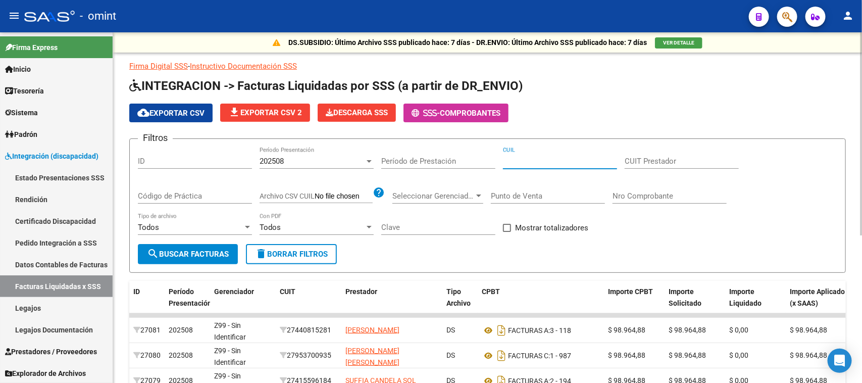
click at [720, 155] on div "CUIT Prestador" at bounding box center [682, 158] width 114 height 22
paste input "30-69772902-6"
type input "30-69772902-6"
click at [221, 263] on form "Filtros ID 202508 Período Presentación Período de Prestación CUIL 30-69772902-6…" at bounding box center [487, 205] width 717 height 134
click at [225, 249] on span "search Buscar Facturas" at bounding box center [188, 253] width 82 height 9
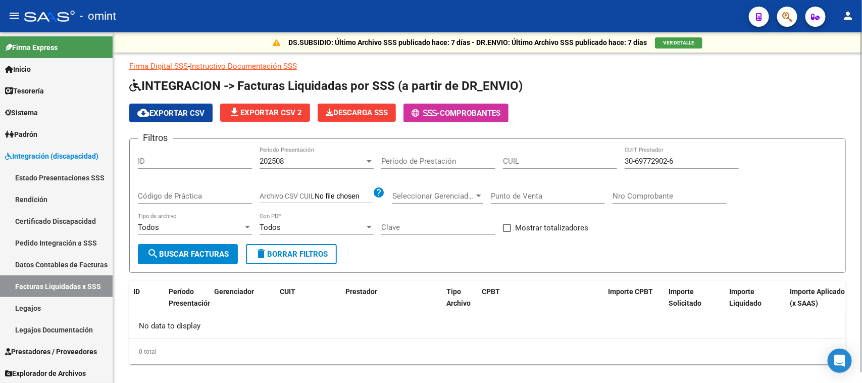
click at [282, 177] on div "Filtros ID 202508 Período Presentación Período de Prestación CUIL 30-69772902-6…" at bounding box center [487, 195] width 699 height 97
click at [281, 158] on span "202508" at bounding box center [272, 161] width 24 height 9
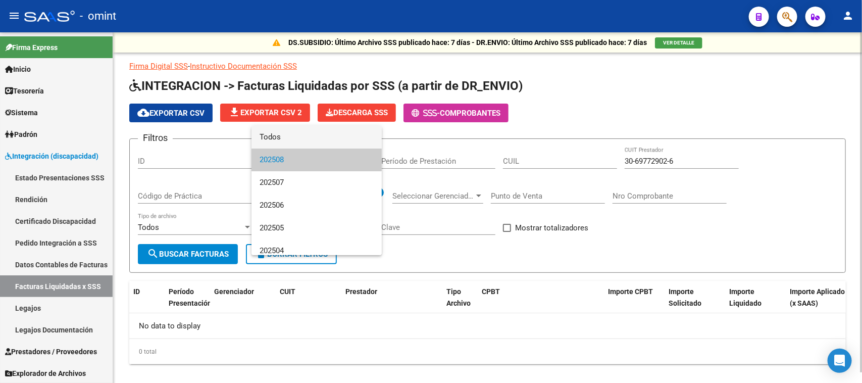
click at [288, 135] on span "Todos" at bounding box center [317, 137] width 114 height 23
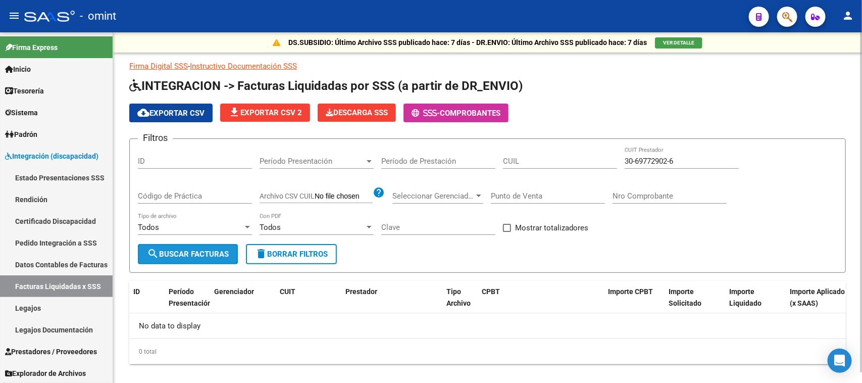
click at [193, 249] on span "search Buscar Facturas" at bounding box center [188, 253] width 82 height 9
